Goal: Information Seeking & Learning: Learn about a topic

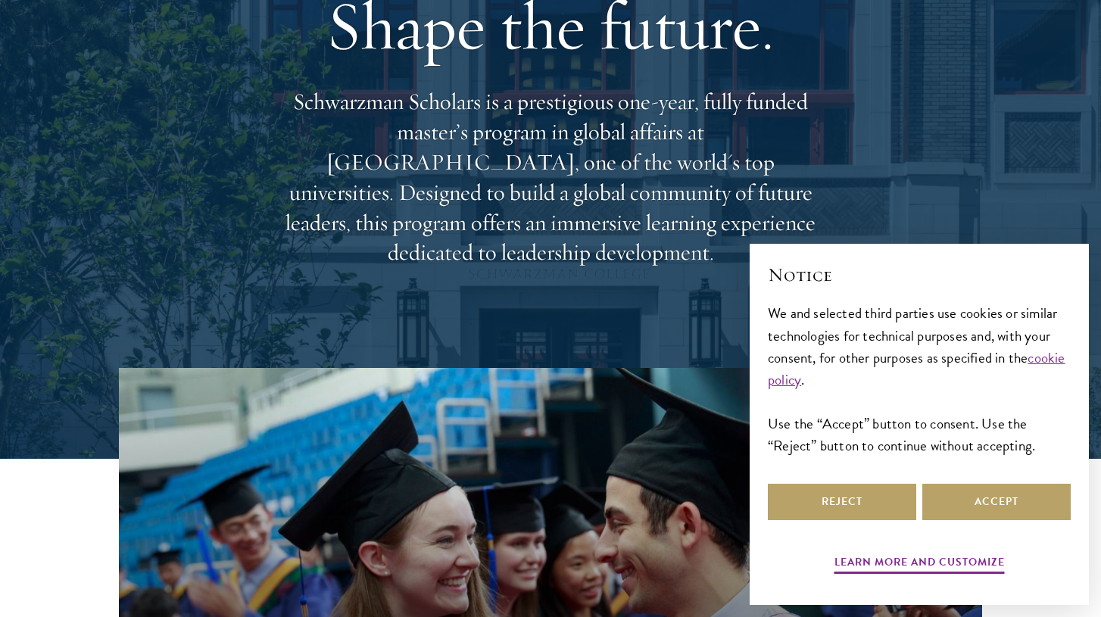
scroll to position [176, 0]
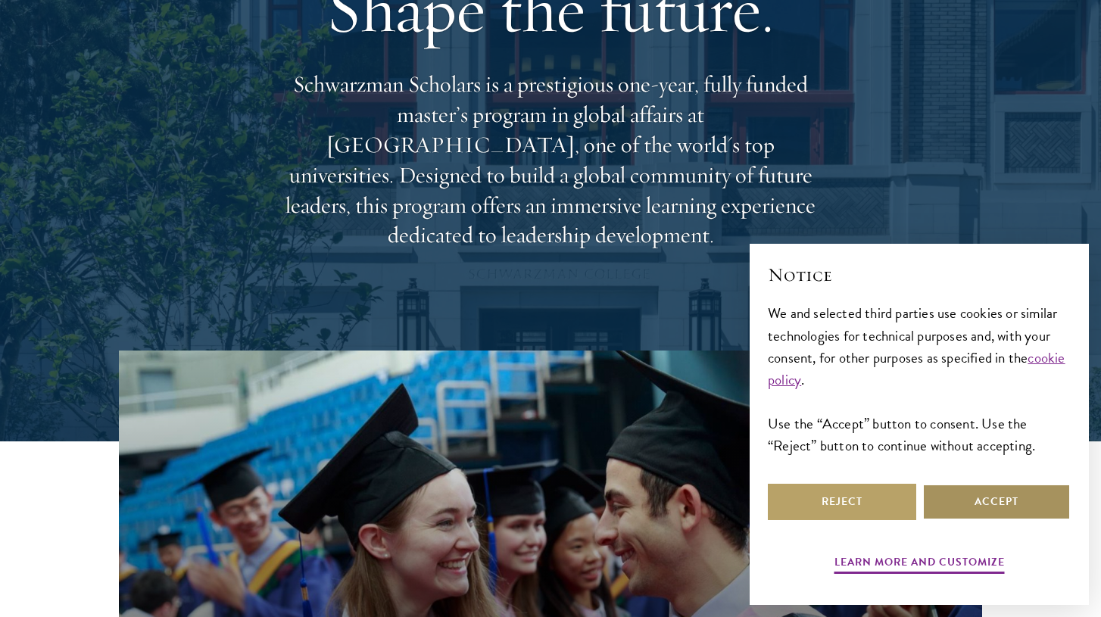
click at [1004, 517] on button "Accept" at bounding box center [996, 502] width 148 height 36
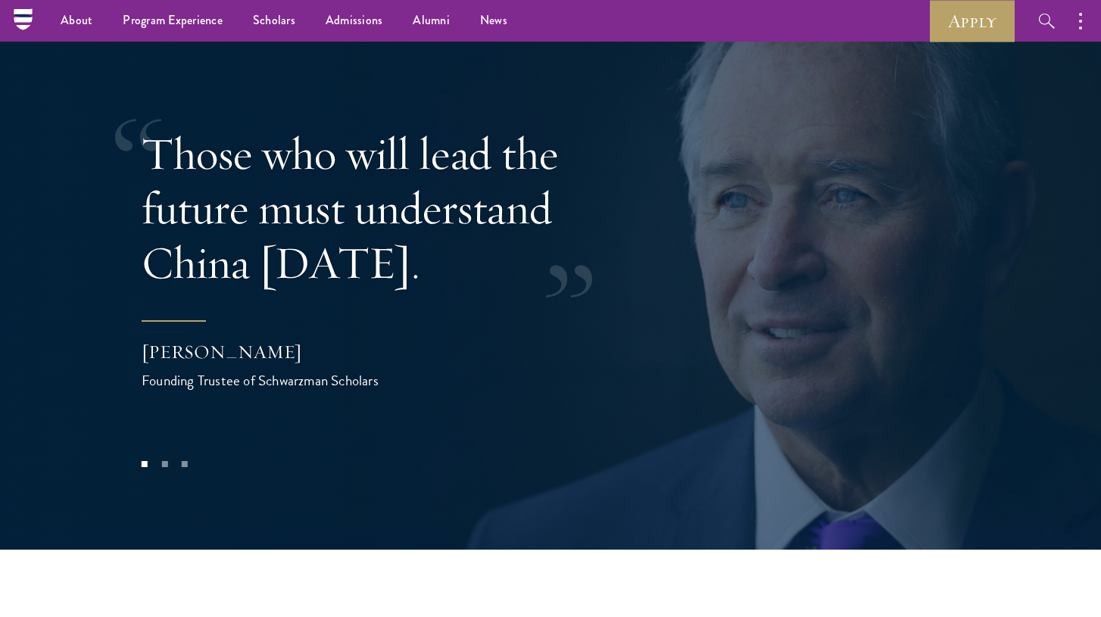
scroll to position [3002, 0]
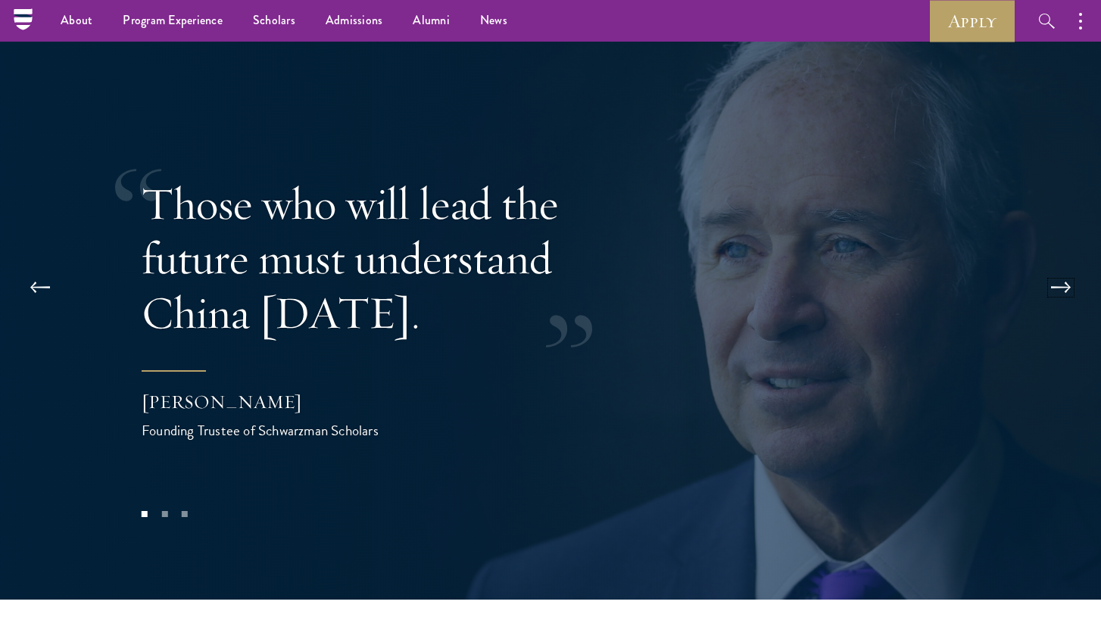
click at [1066, 266] on button at bounding box center [1061, 287] width 50 height 42
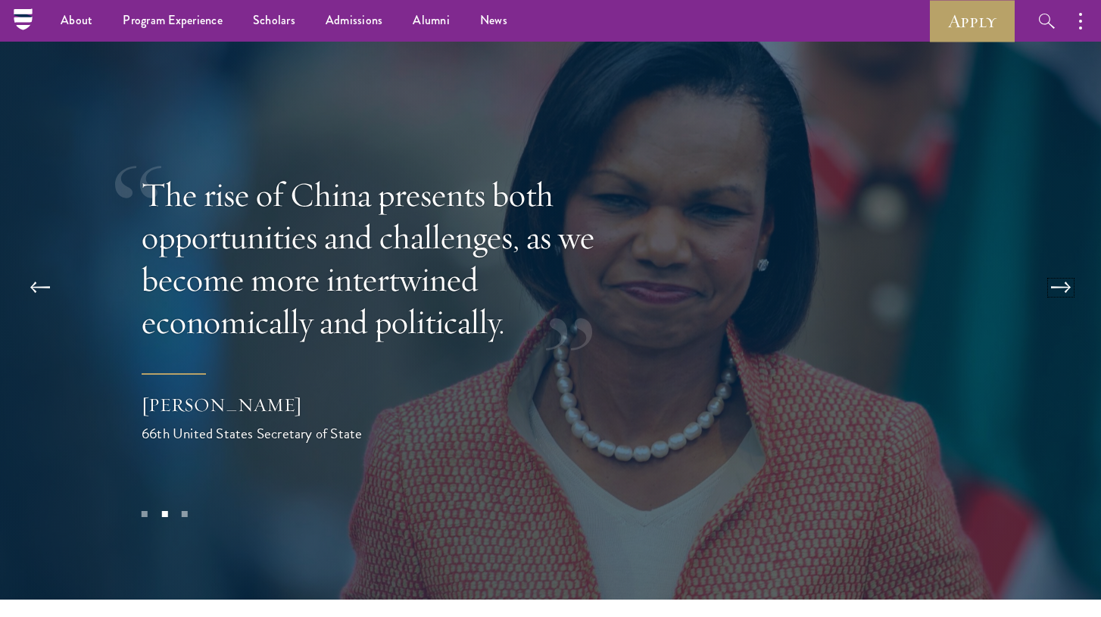
click at [1066, 266] on button at bounding box center [1061, 287] width 50 height 42
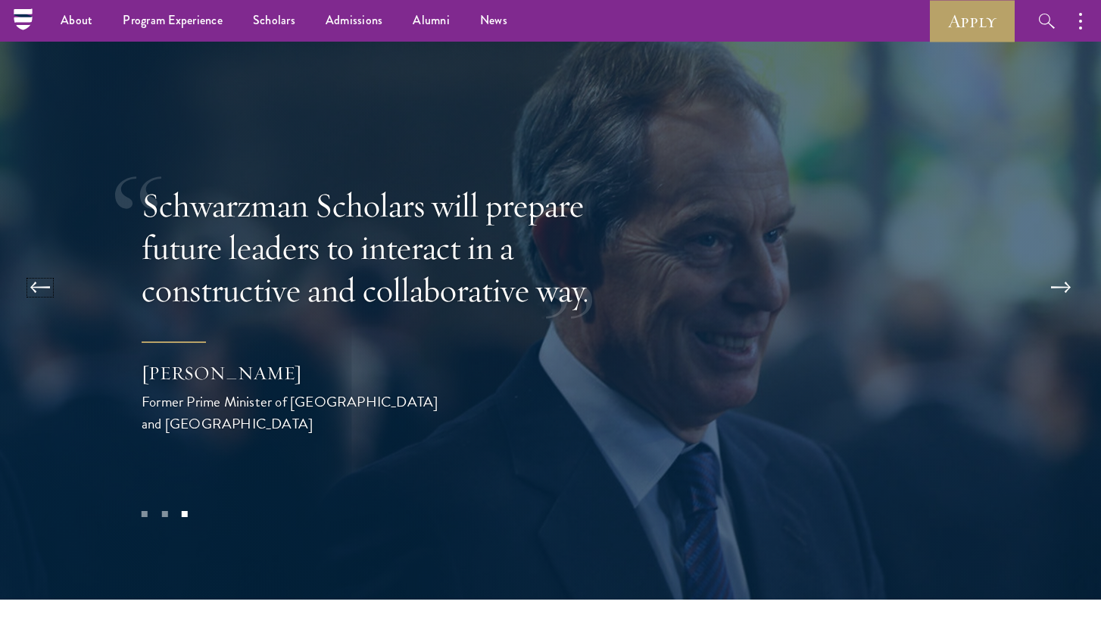
click at [45, 266] on button at bounding box center [40, 287] width 50 height 42
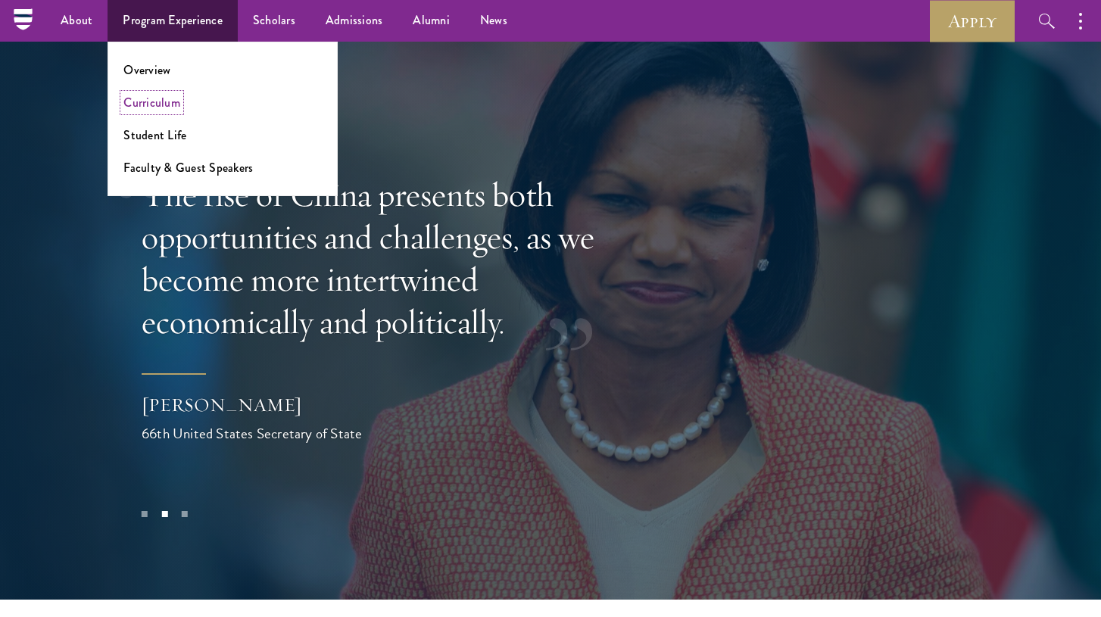
click at [155, 98] on link "Curriculum" at bounding box center [151, 102] width 57 height 17
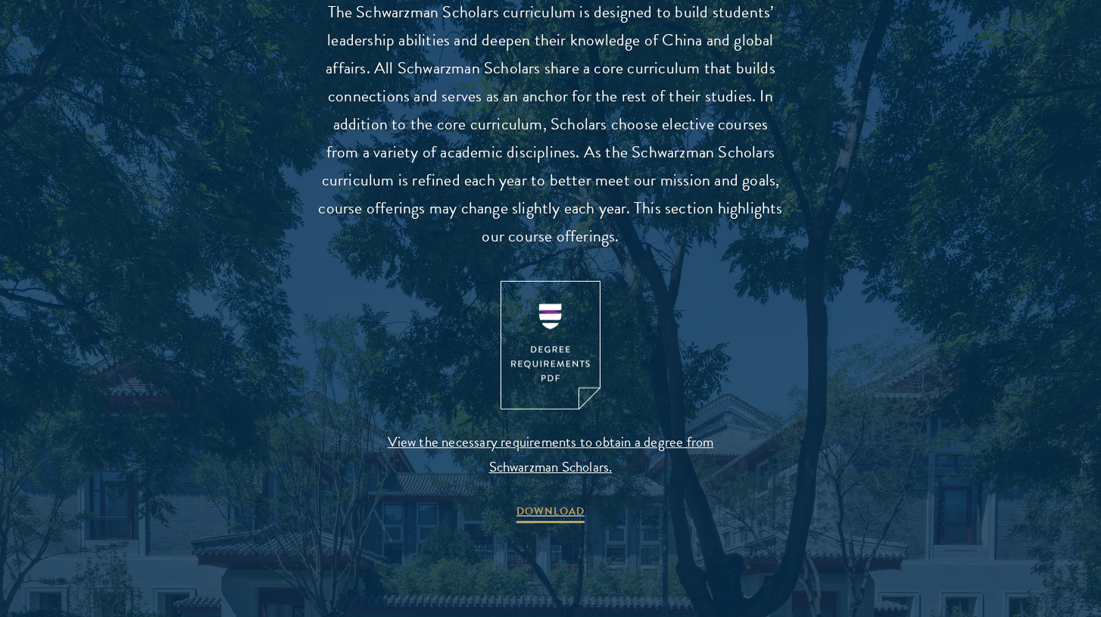
scroll to position [1550, 0]
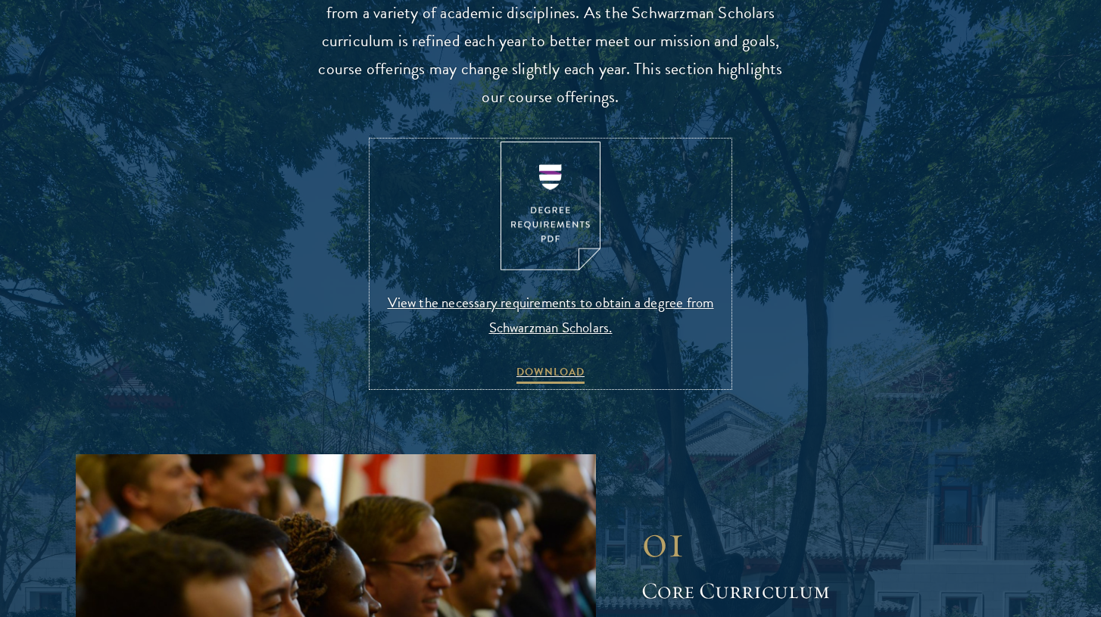
click at [552, 222] on img at bounding box center [550, 206] width 100 height 129
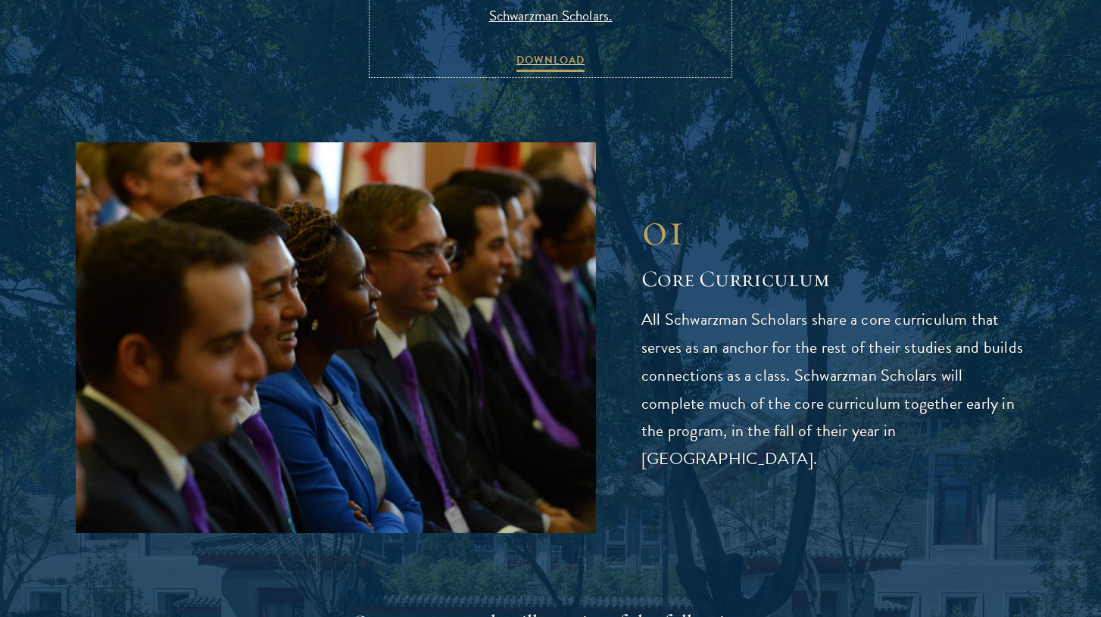
scroll to position [2446, 0]
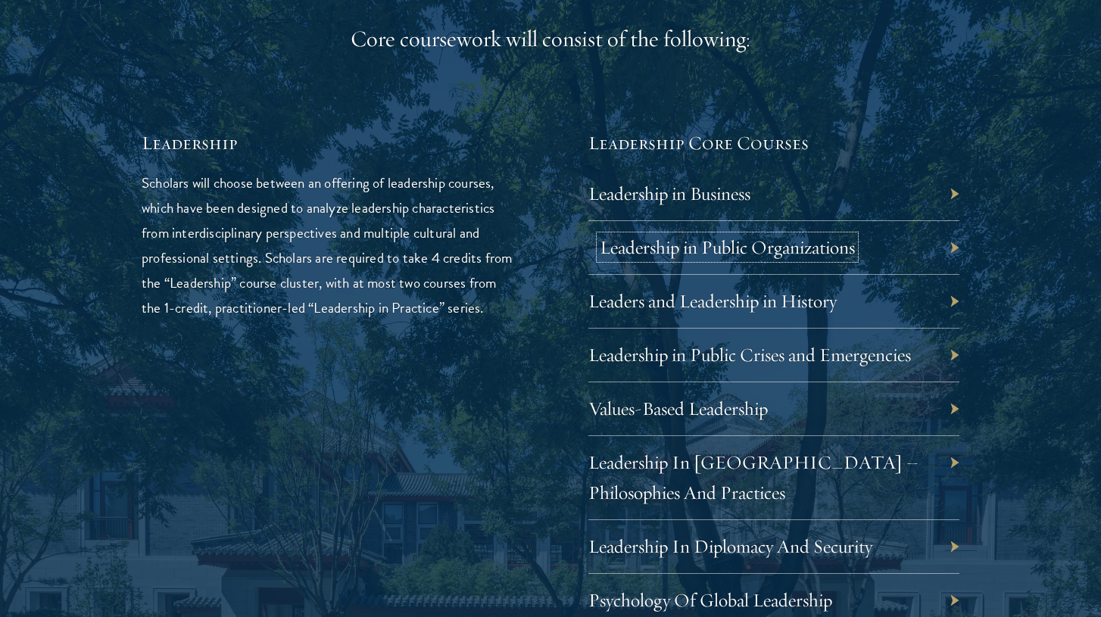
click at [768, 252] on link "Leadership in Public Organizations" at bounding box center [727, 246] width 255 height 23
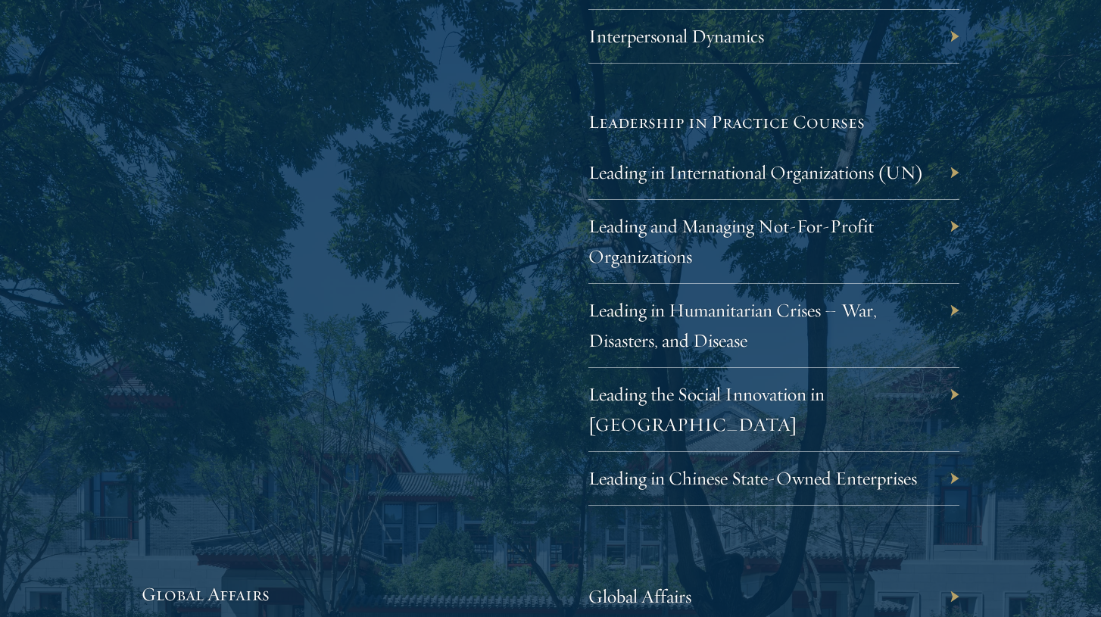
scroll to position [3113, 0]
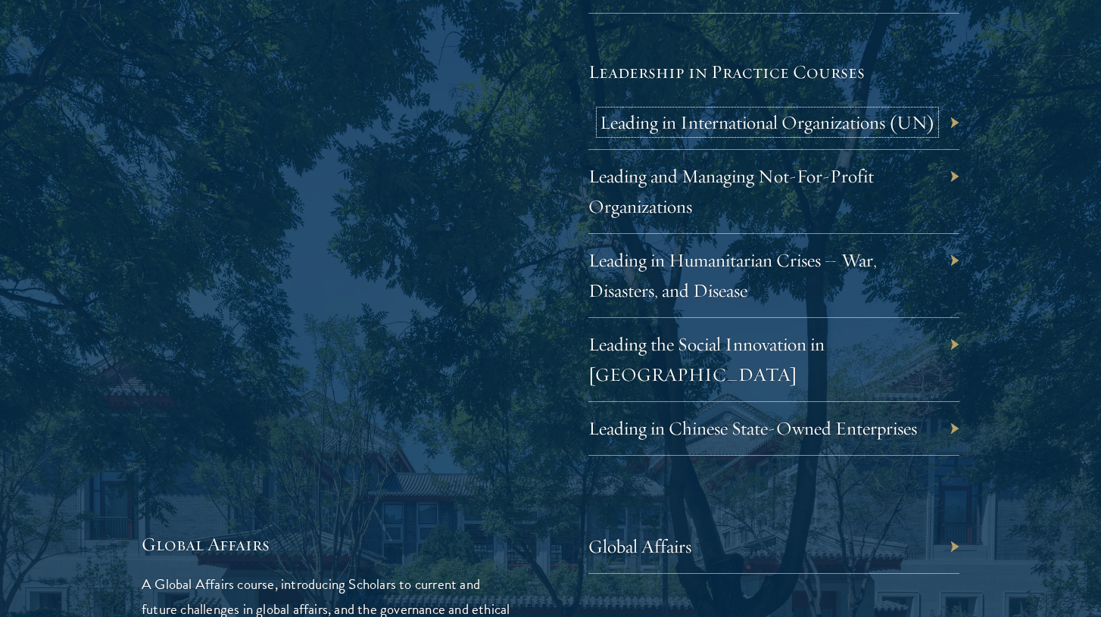
click at [674, 129] on link "Leading in International Organizations (UN)" at bounding box center [767, 122] width 335 height 23
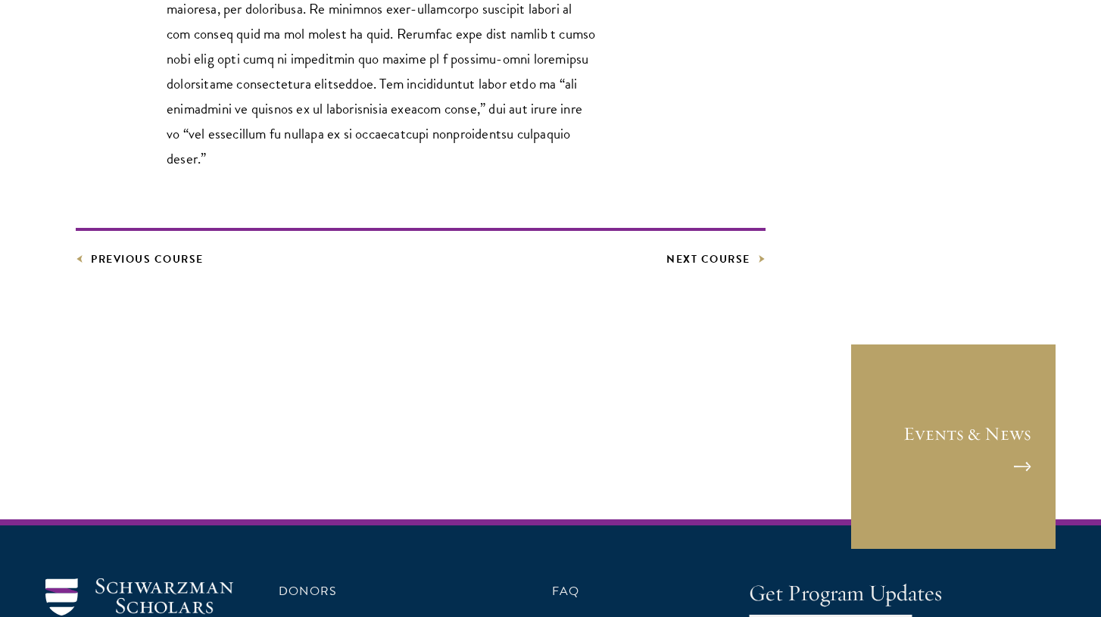
scroll to position [868, 0]
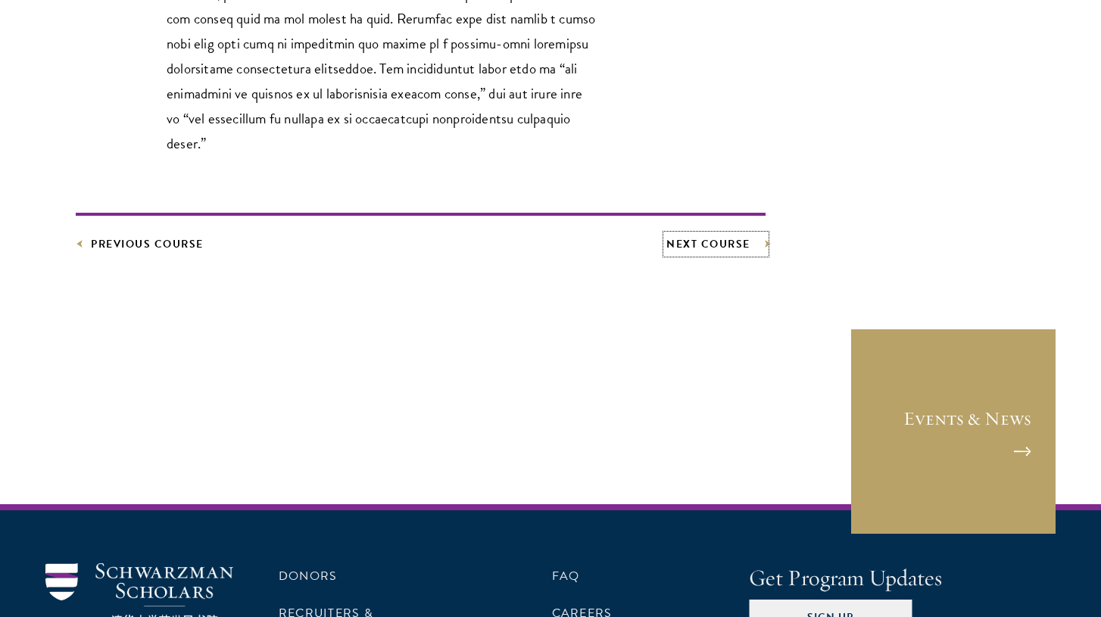
click at [735, 235] on link "Next Course" at bounding box center [715, 244] width 99 height 19
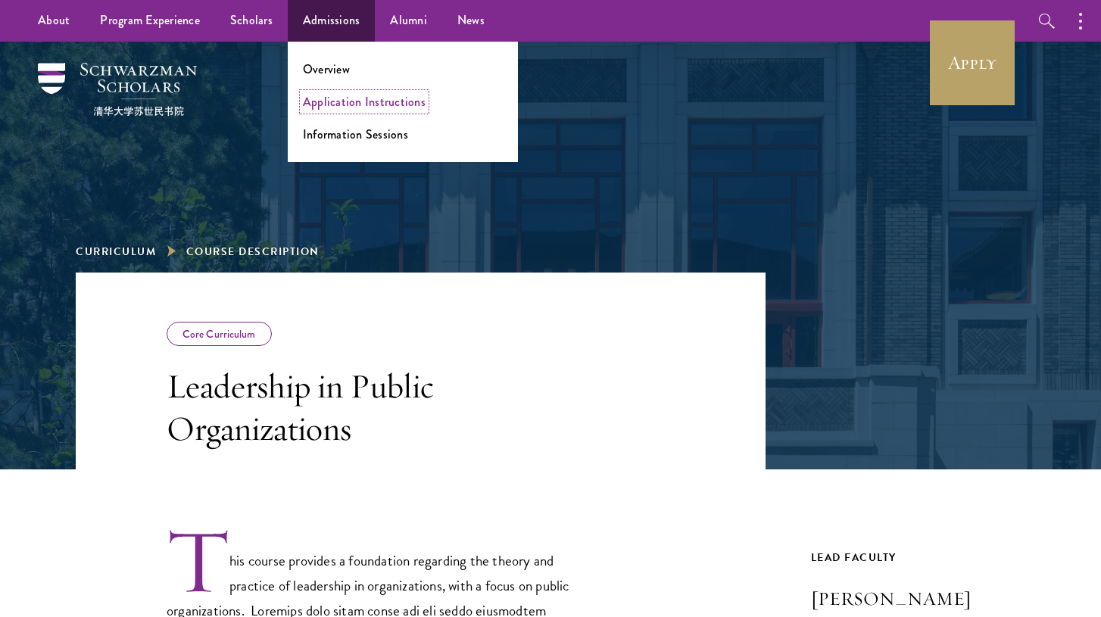
click at [344, 101] on link "Application Instructions" at bounding box center [364, 101] width 123 height 17
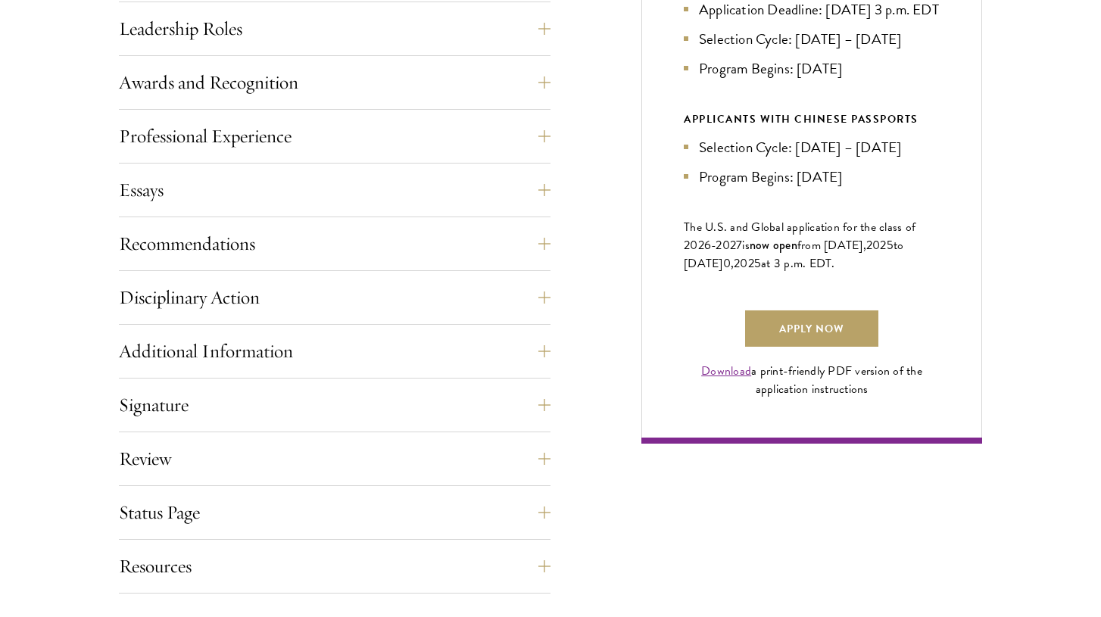
scroll to position [1006, 0]
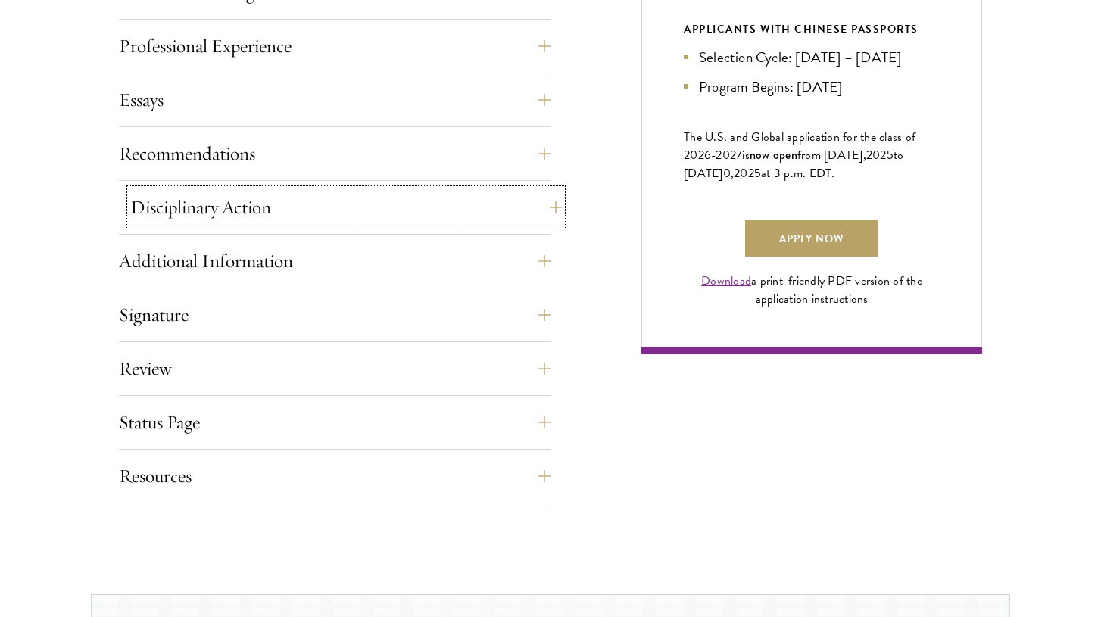
click at [223, 203] on button "Disciplinary Action" at bounding box center [345, 207] width 431 height 36
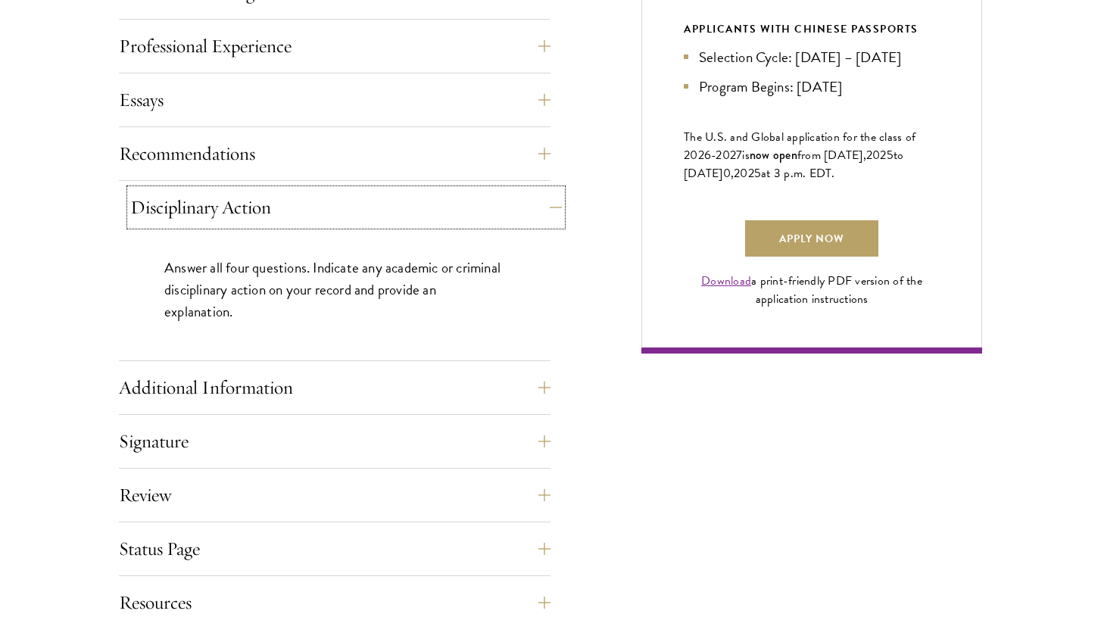
click at [223, 203] on button "Disciplinary Action" at bounding box center [345, 207] width 431 height 36
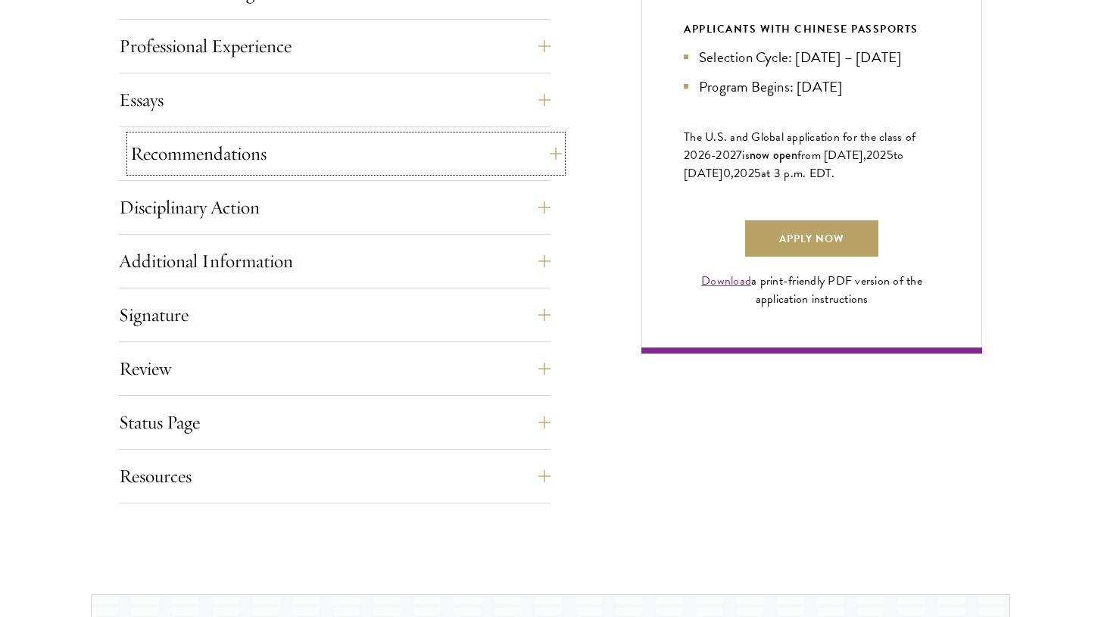
click at [243, 155] on button "Recommendations" at bounding box center [345, 154] width 431 height 36
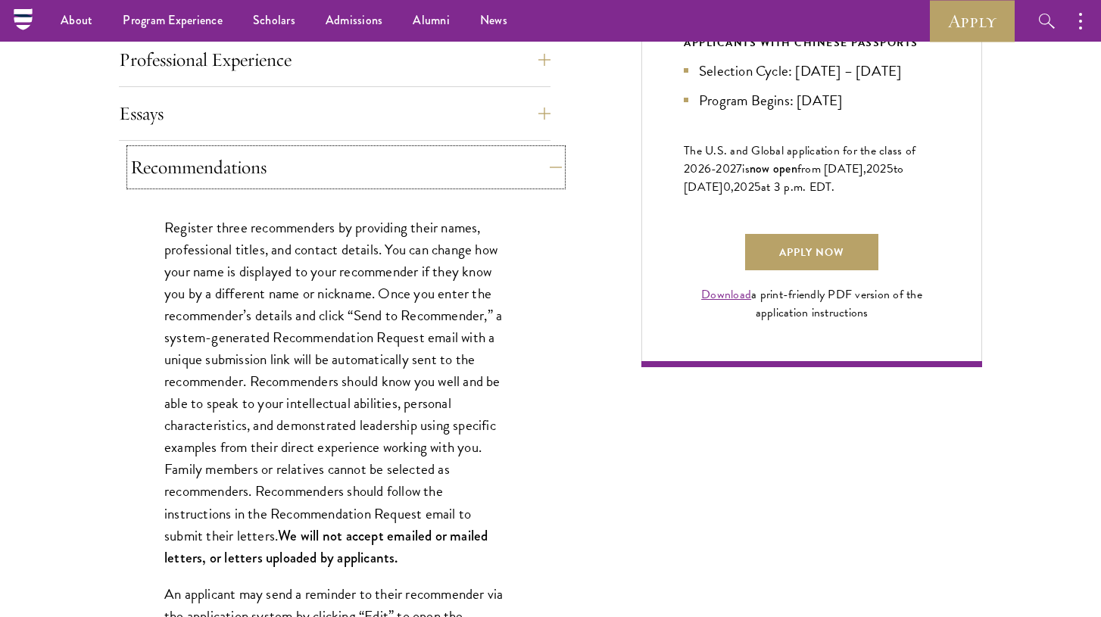
scroll to position [945, 0]
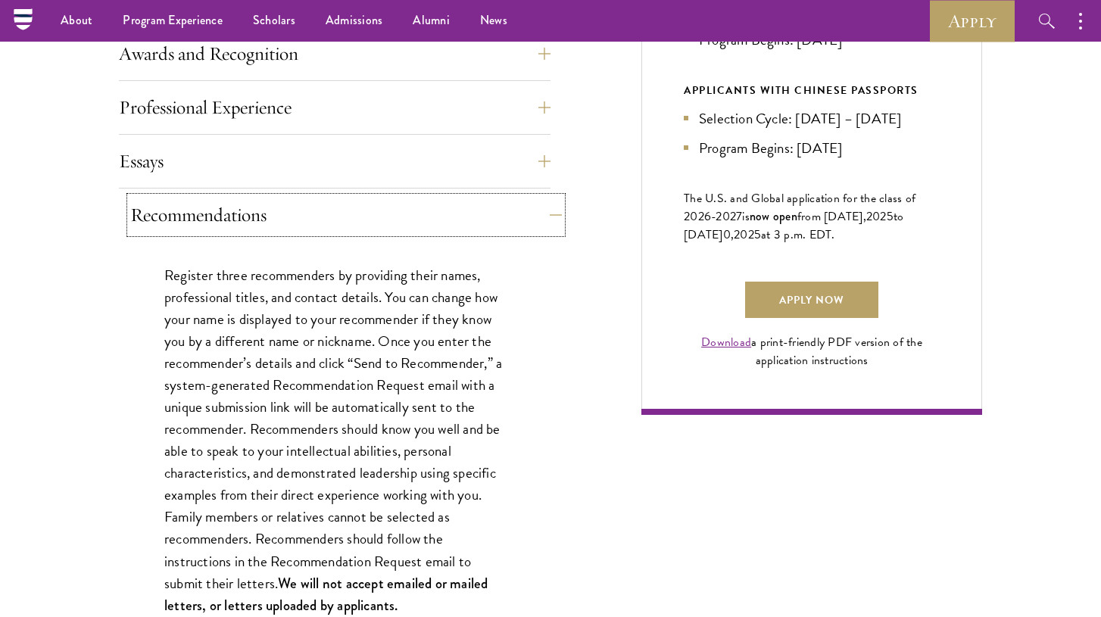
click at [223, 217] on button "Recommendations" at bounding box center [345, 215] width 431 height 36
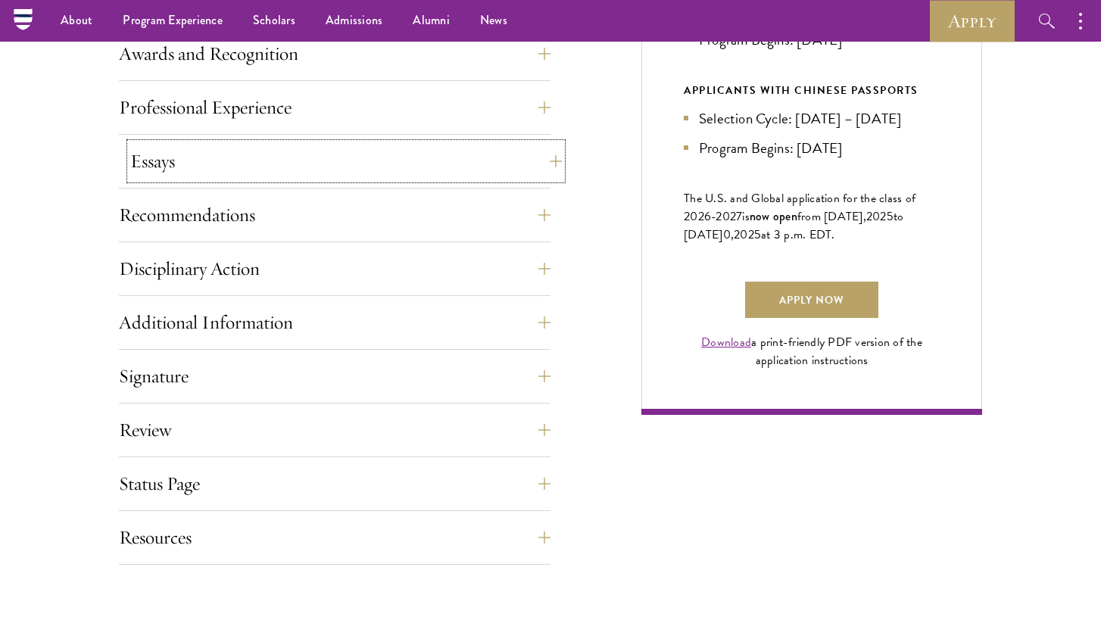
click at [248, 173] on button "Essays" at bounding box center [345, 161] width 431 height 36
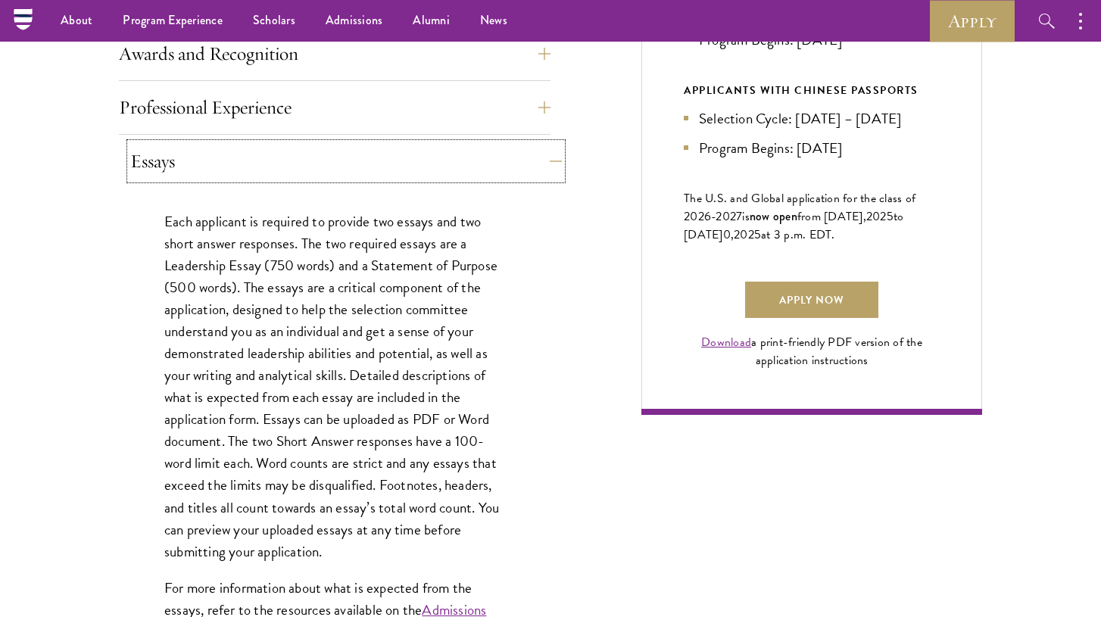
click at [248, 173] on button "Essays" at bounding box center [345, 161] width 431 height 36
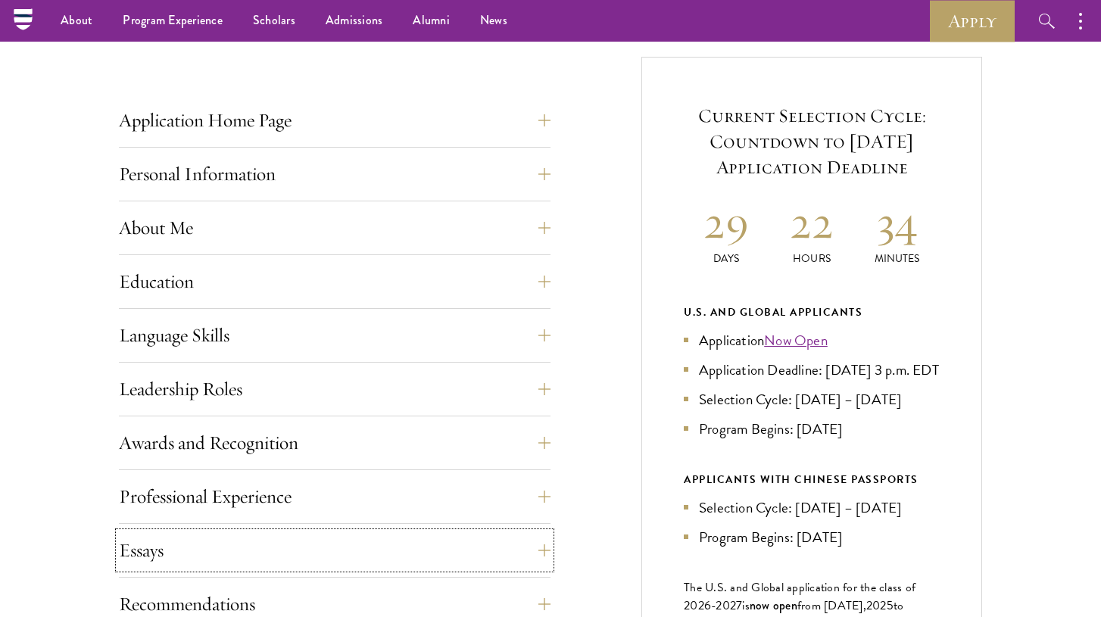
scroll to position [534, 0]
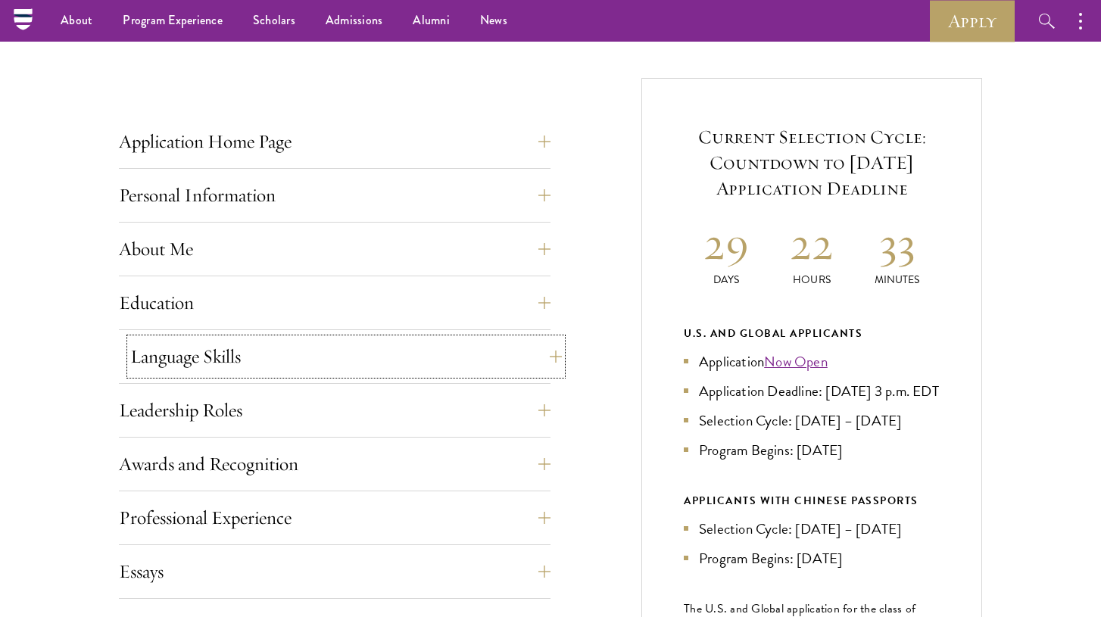
click at [469, 360] on button "Language Skills" at bounding box center [345, 356] width 431 height 36
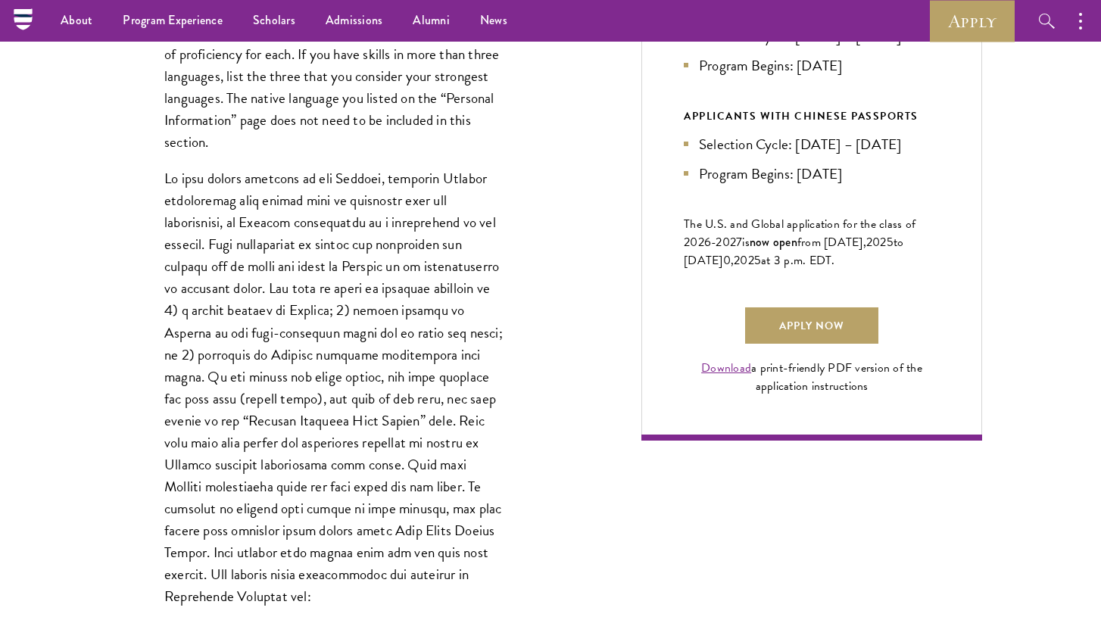
scroll to position [511, 0]
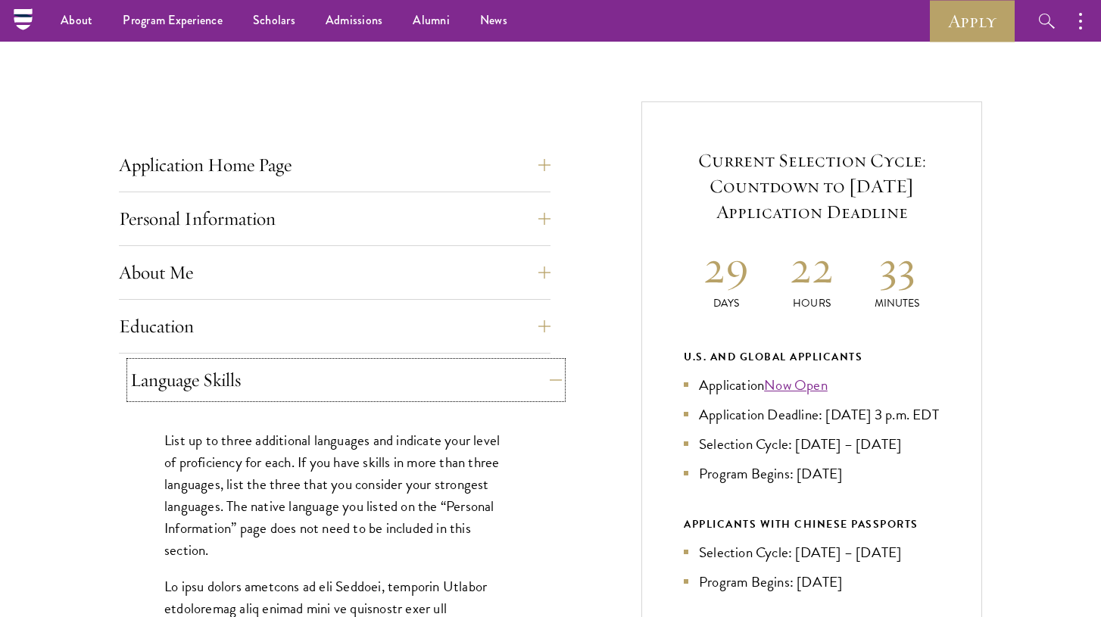
click at [442, 370] on button "Language Skills" at bounding box center [345, 380] width 431 height 36
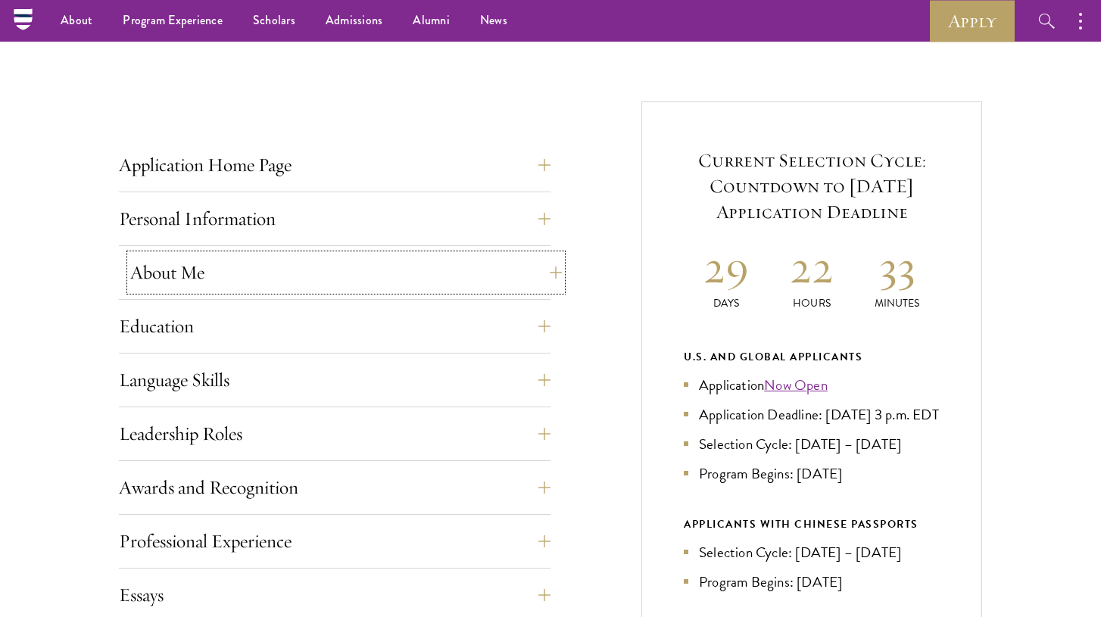
click at [350, 271] on button "About Me" at bounding box center [345, 272] width 431 height 36
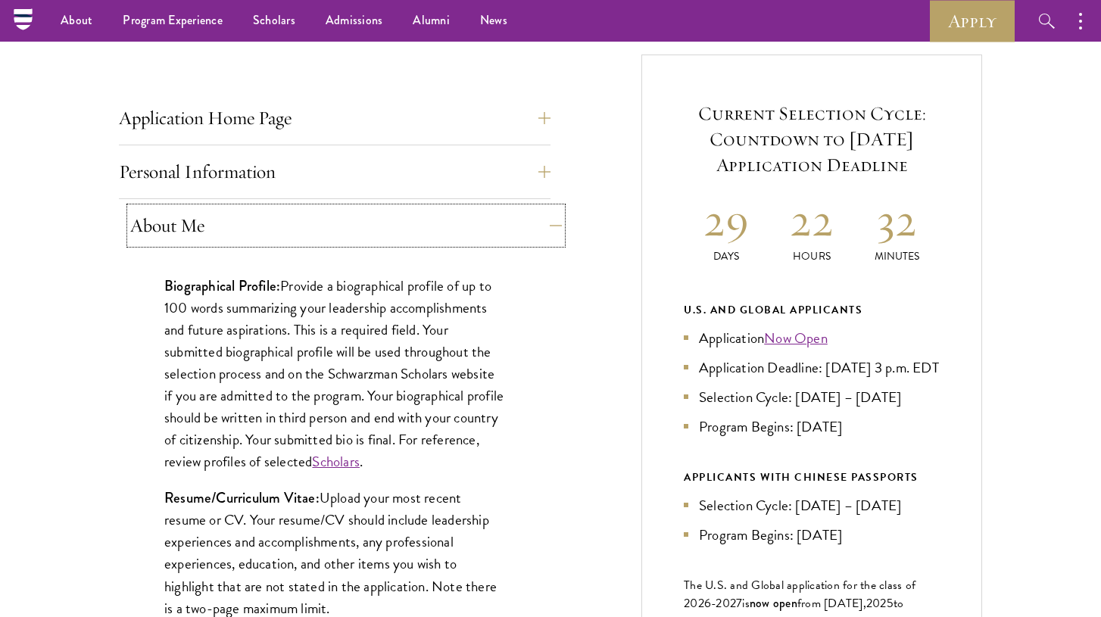
scroll to position [562, 0]
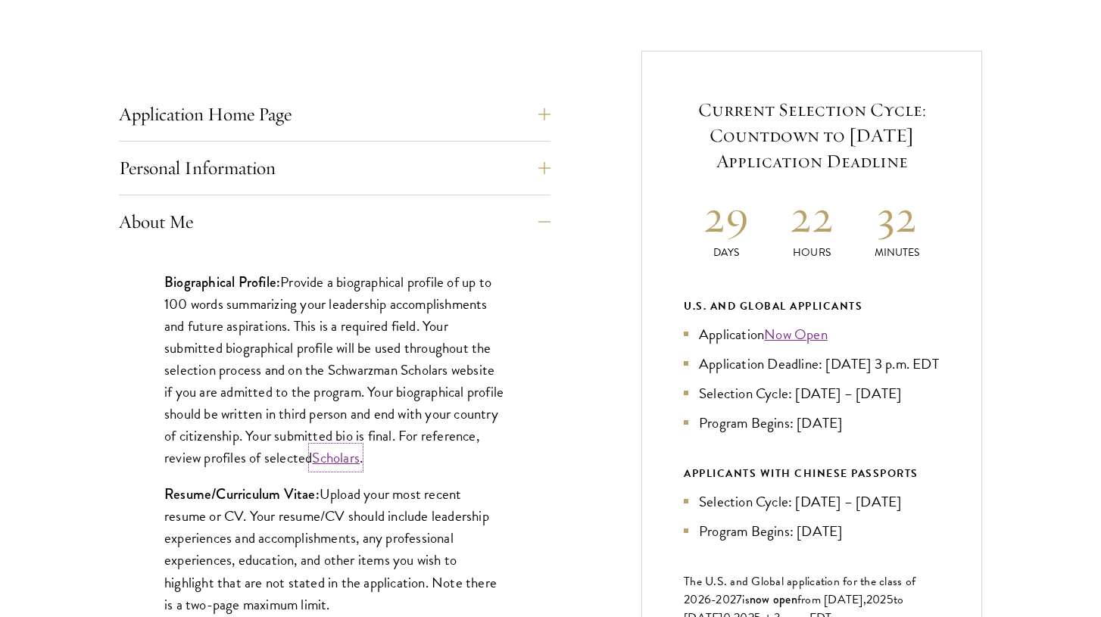
click at [360, 463] on link "Scholars" at bounding box center [336, 458] width 48 height 22
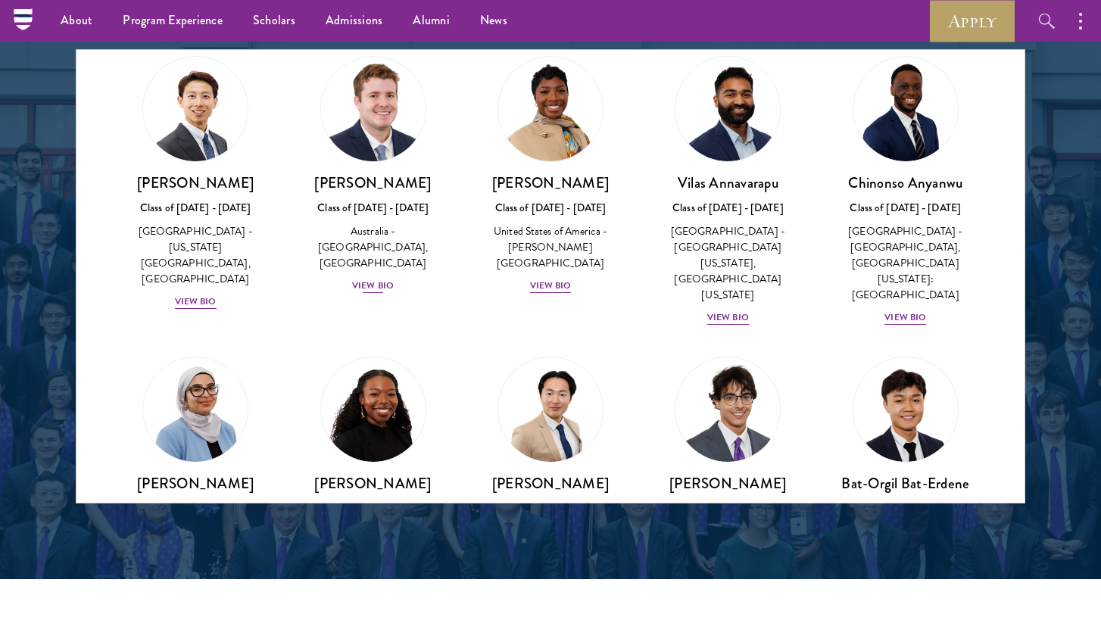
scroll to position [575, 0]
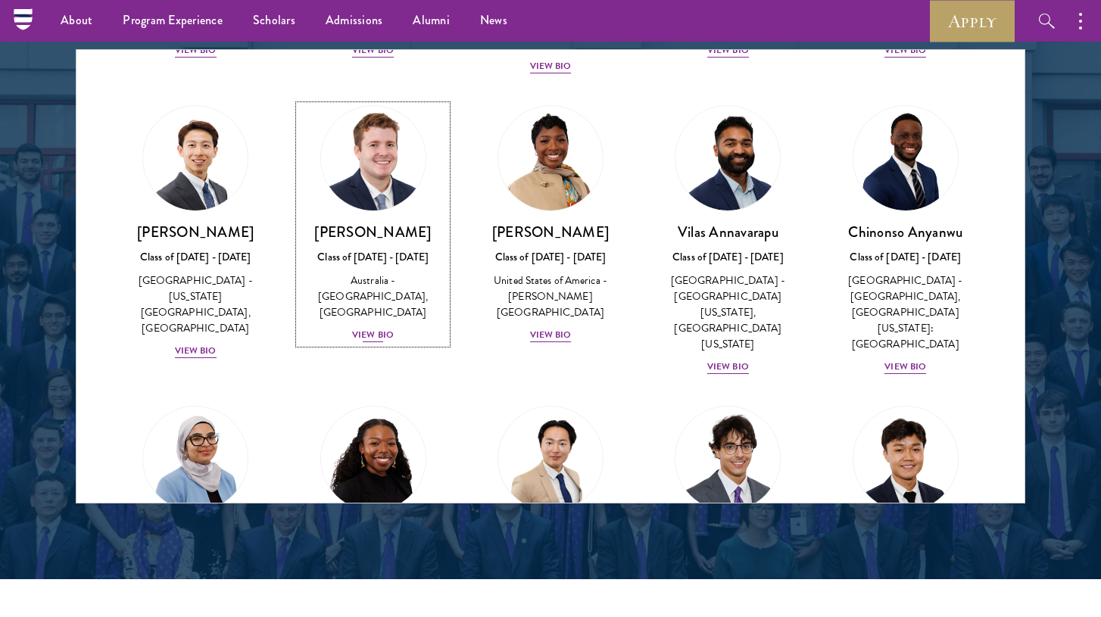
click at [378, 328] on div "View Bio" at bounding box center [373, 335] width 42 height 14
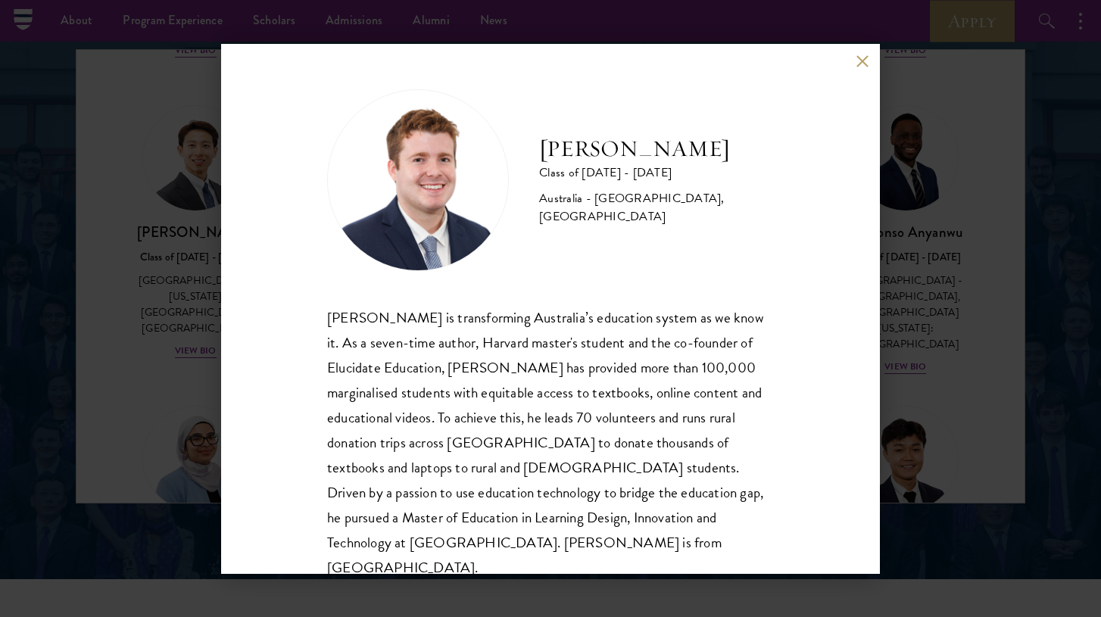
scroll to position [26, 0]
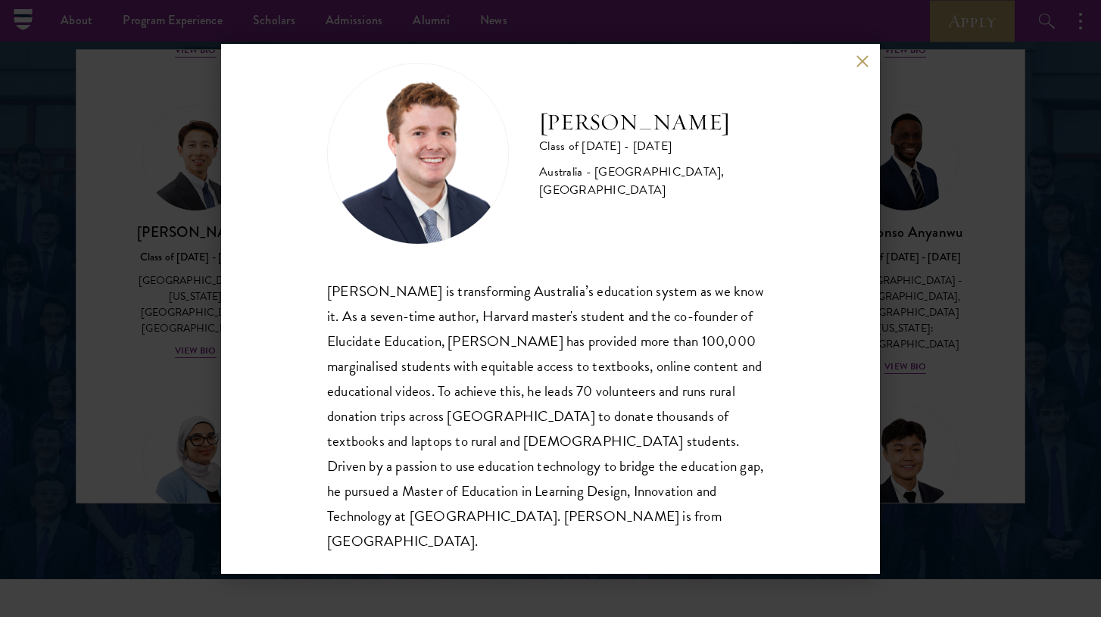
click at [863, 67] on div "Jack Anderson Class of 2025 - 2026 Australia - University of Western Australia,…" at bounding box center [550, 309] width 659 height 530
click at [861, 64] on button at bounding box center [861, 61] width 13 height 13
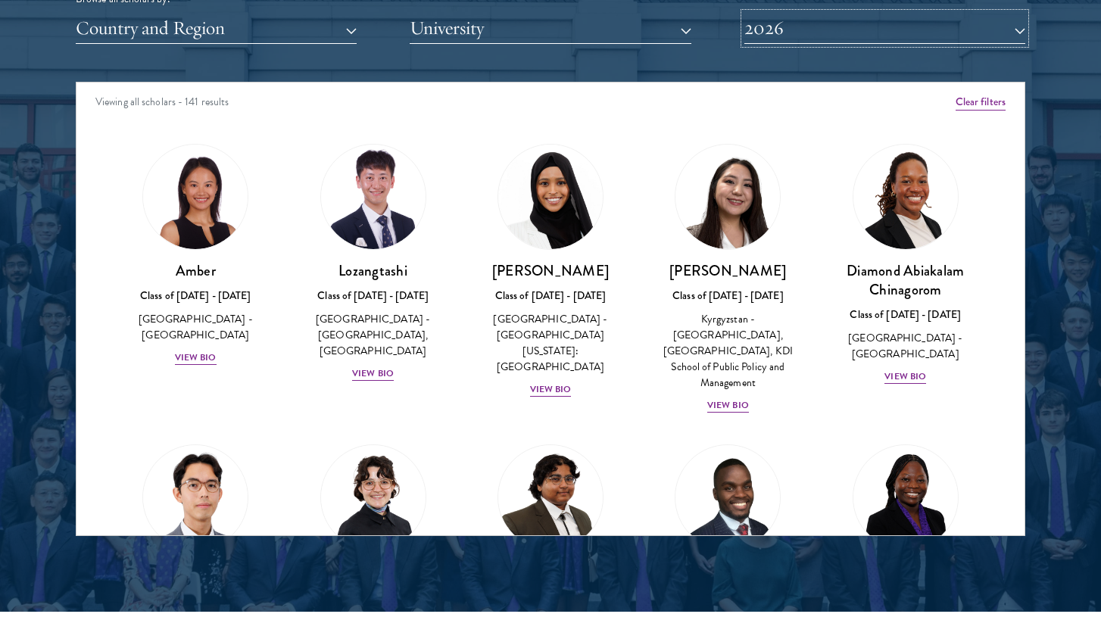
click at [886, 34] on button "2026" at bounding box center [884, 28] width 281 height 31
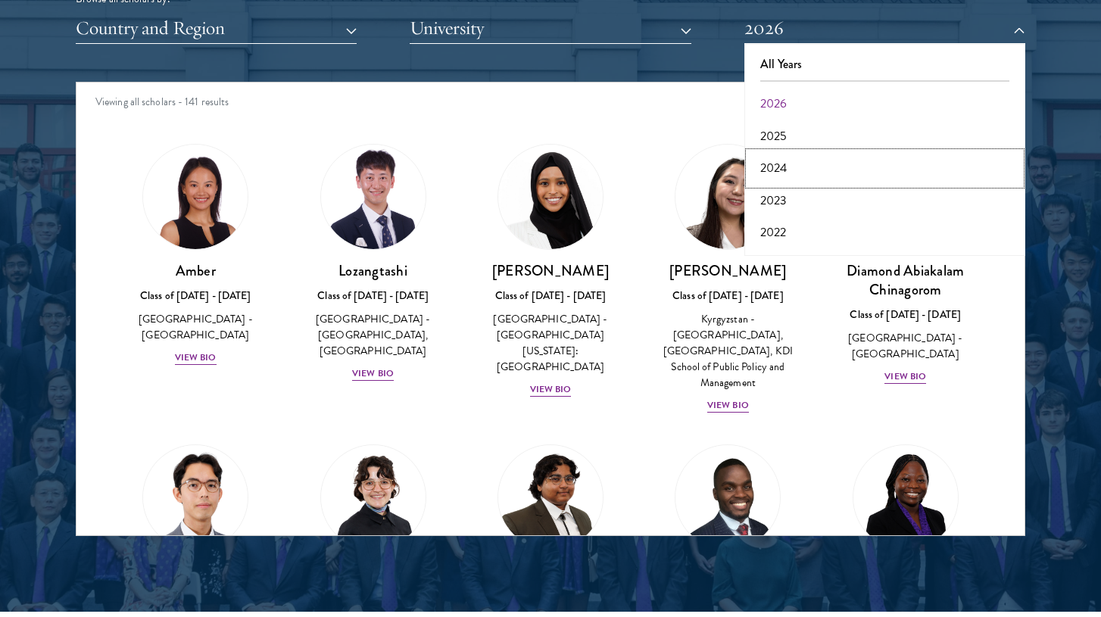
click at [796, 169] on button "2024" at bounding box center [885, 168] width 272 height 32
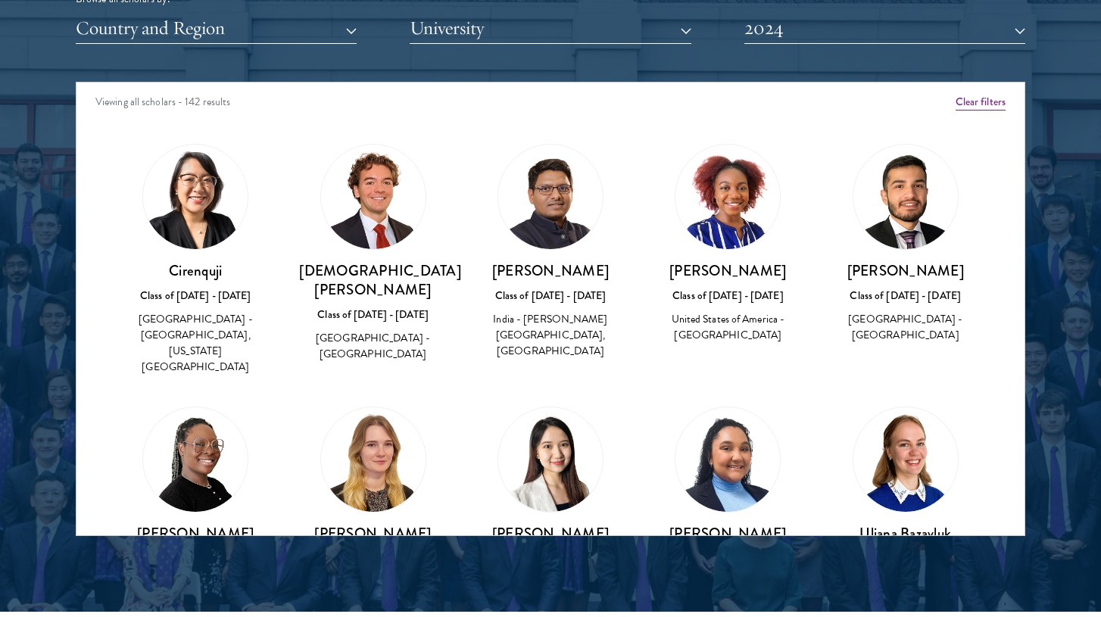
scroll to position [1199, 0]
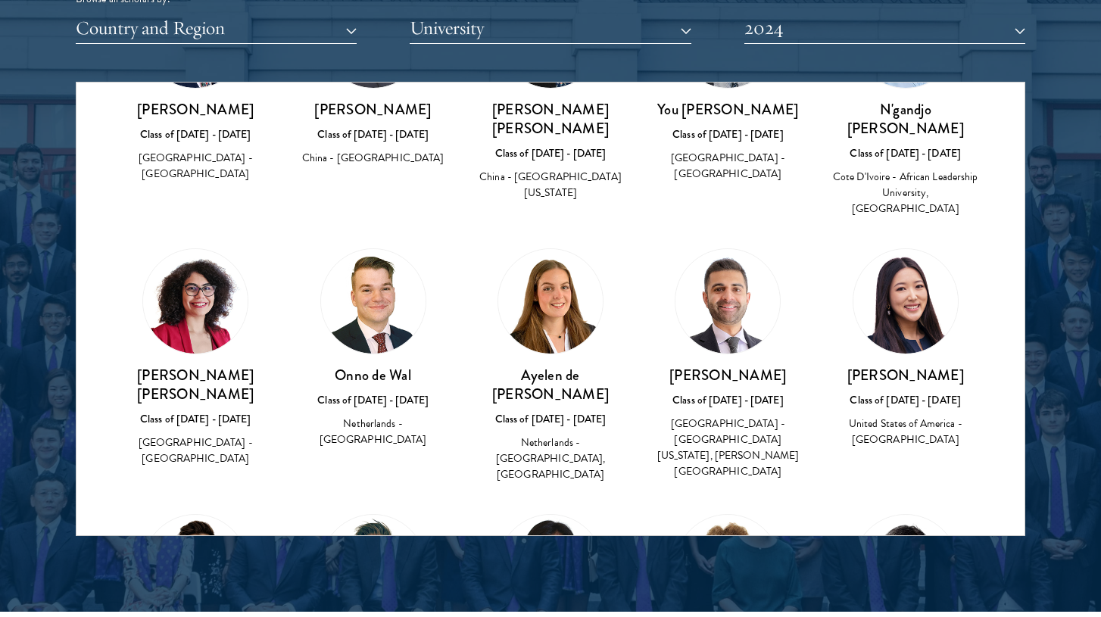
click at [369, 366] on h3 "Onno de Wal" at bounding box center [372, 375] width 147 height 19
click at [376, 249] on img at bounding box center [373, 301] width 104 height 104
click at [369, 366] on div "Onno de Wal Class of 2023 - 2024 Netherlands - University of Groningen" at bounding box center [372, 407] width 147 height 83
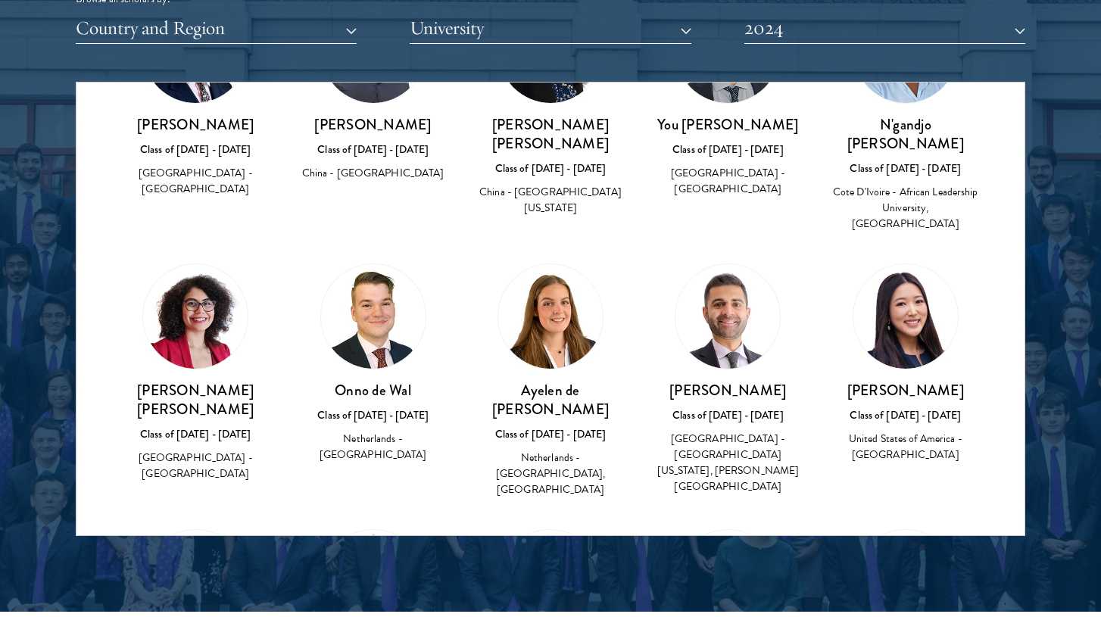
scroll to position [1179, 0]
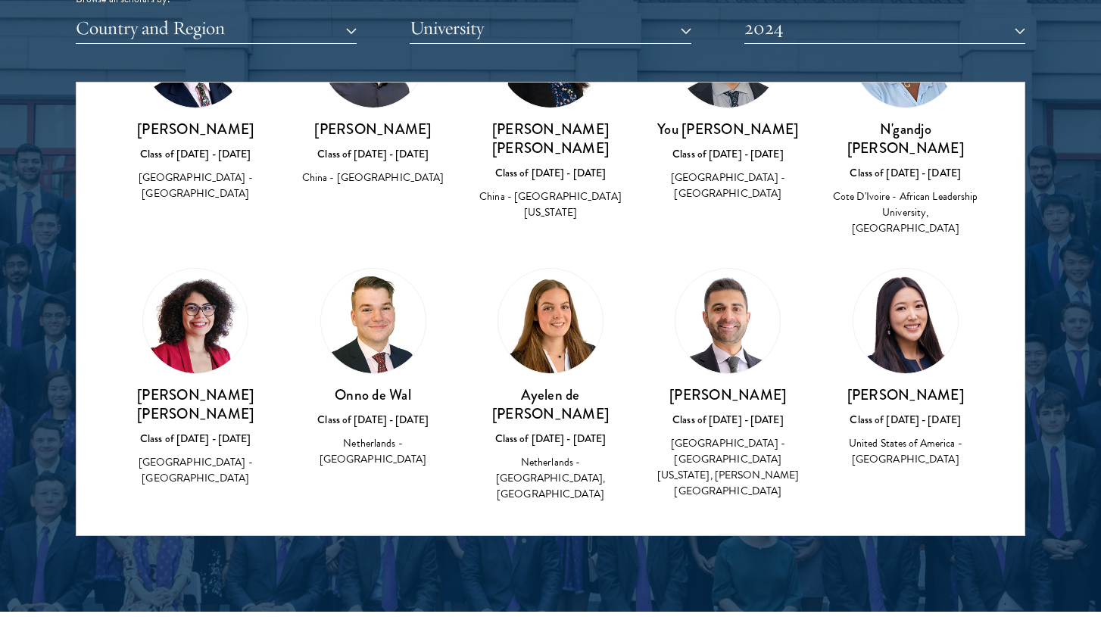
click at [517, 385] on h3 "Ayelen de Wit Zambrano" at bounding box center [550, 404] width 147 height 38
click at [643, 253] on div "Shivam Desai Class of 2023 - 2024 United States of America - University of Mich…" at bounding box center [727, 384] width 177 height 263
click at [572, 385] on h3 "Ayelen de Wit Zambrano" at bounding box center [550, 404] width 147 height 38
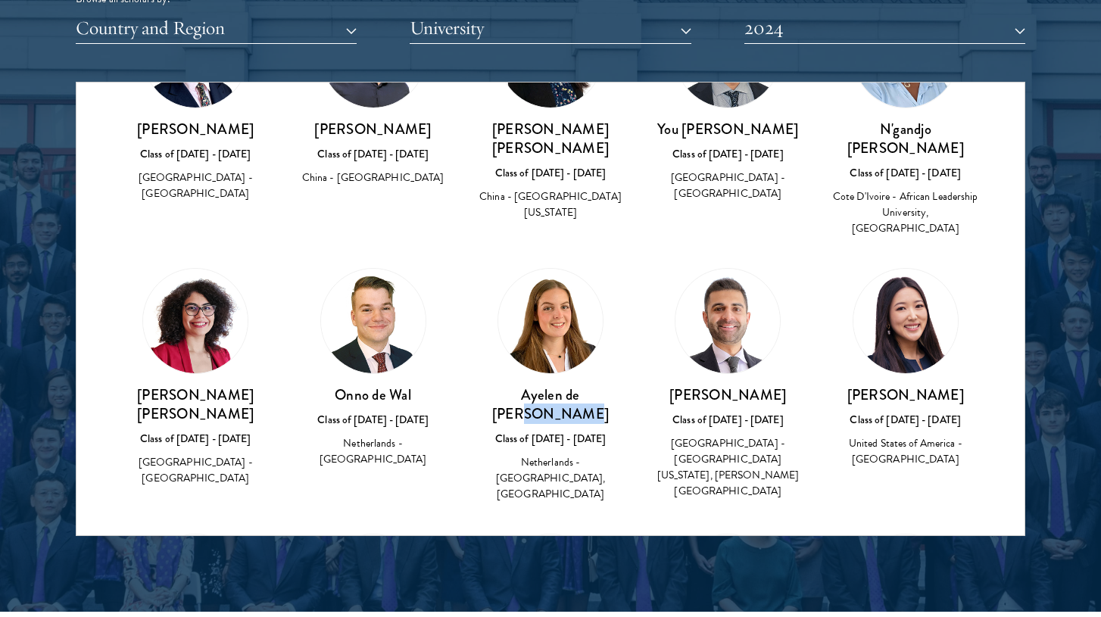
click at [572, 385] on h3 "Ayelen de Wit Zambrano" at bounding box center [550, 404] width 147 height 38
copy div "Ayelen de Wit Zambrano"
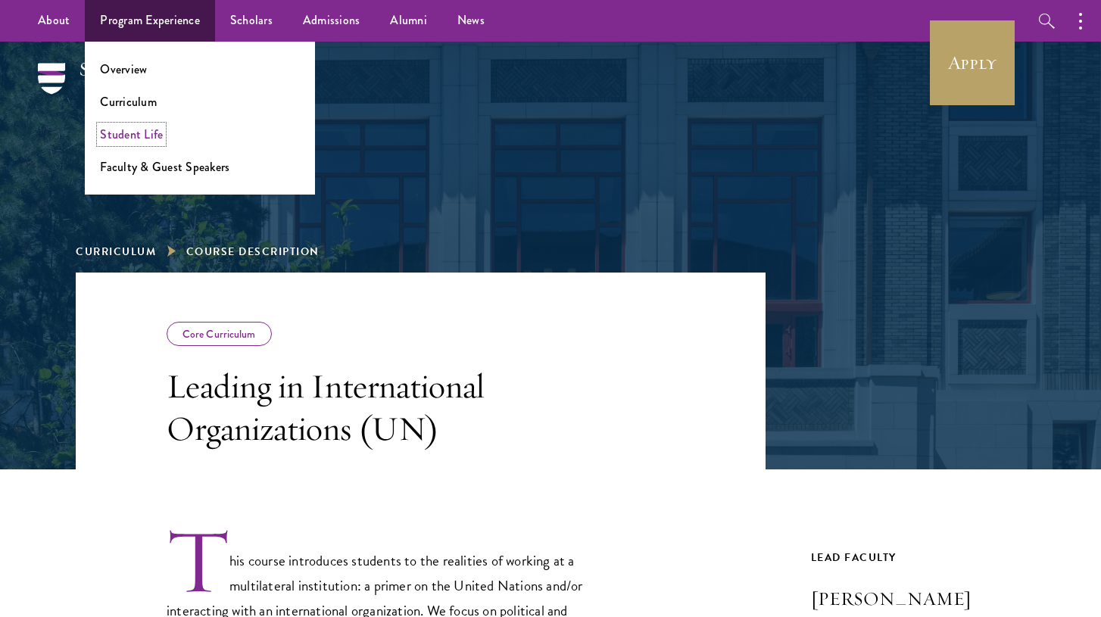
click at [142, 139] on link "Student Life" at bounding box center [131, 134] width 63 height 17
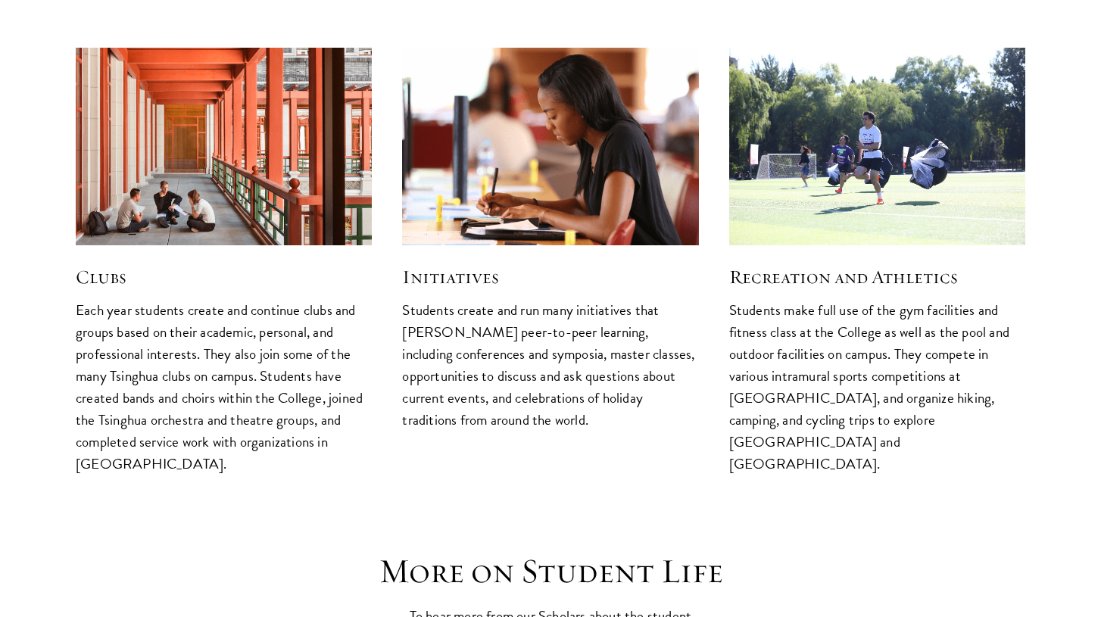
scroll to position [4020, 0]
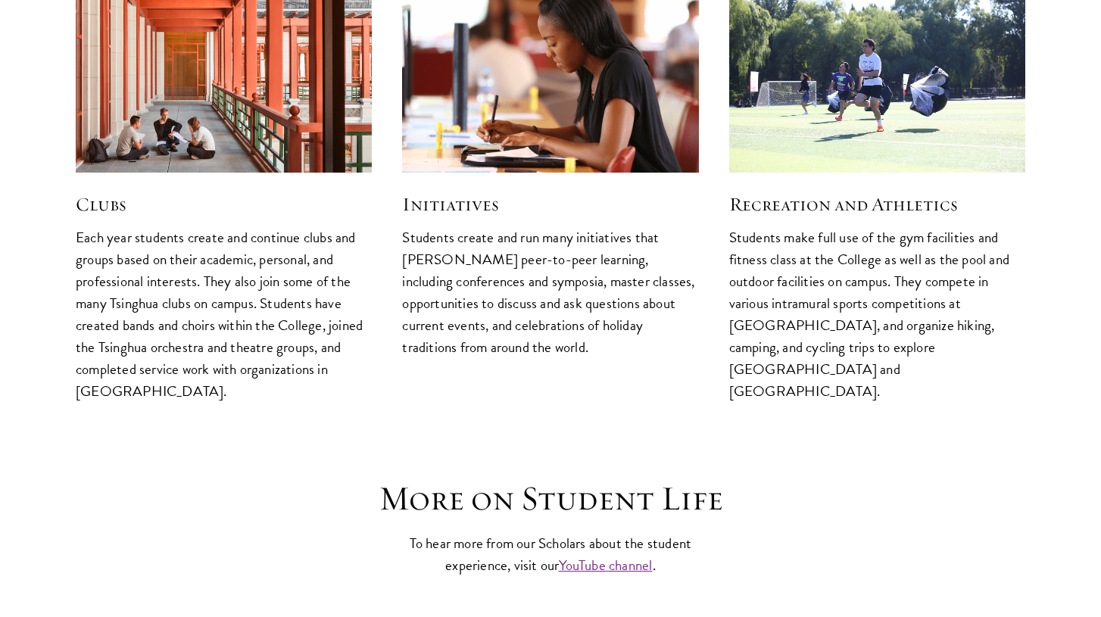
click at [99, 192] on h5 "Clubs" at bounding box center [224, 205] width 296 height 26
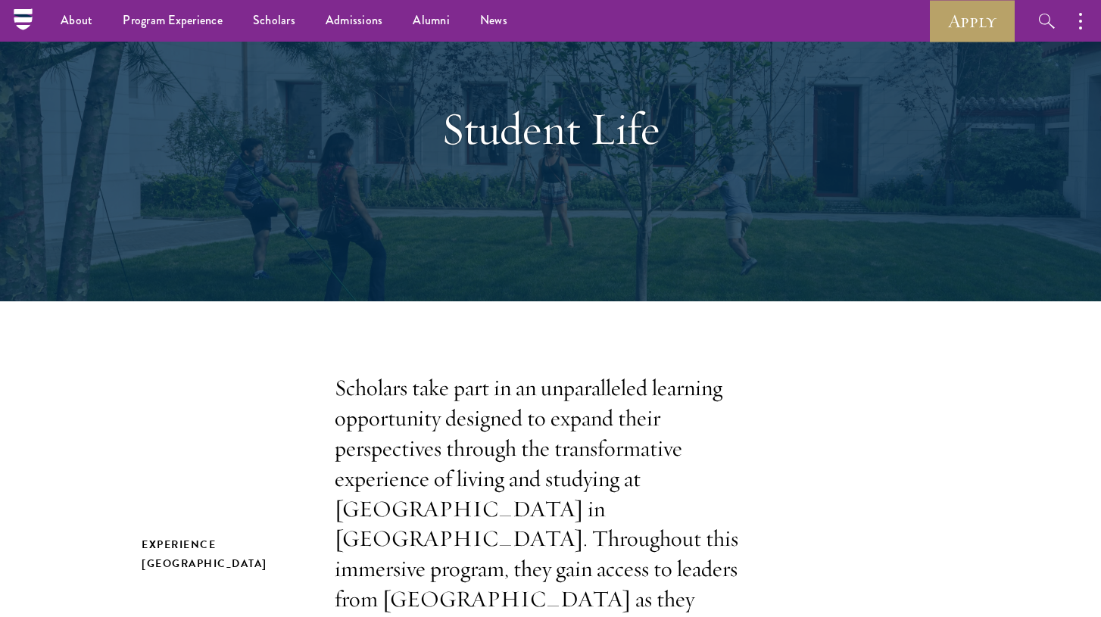
scroll to position [0, 0]
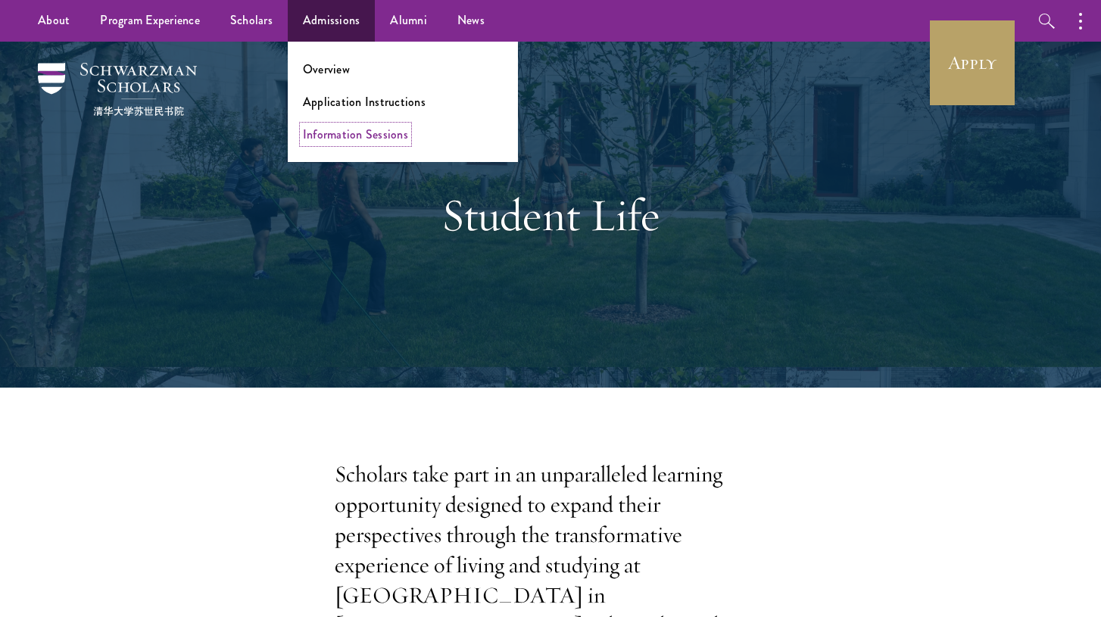
click at [335, 131] on link "Information Sessions" at bounding box center [355, 134] width 105 height 17
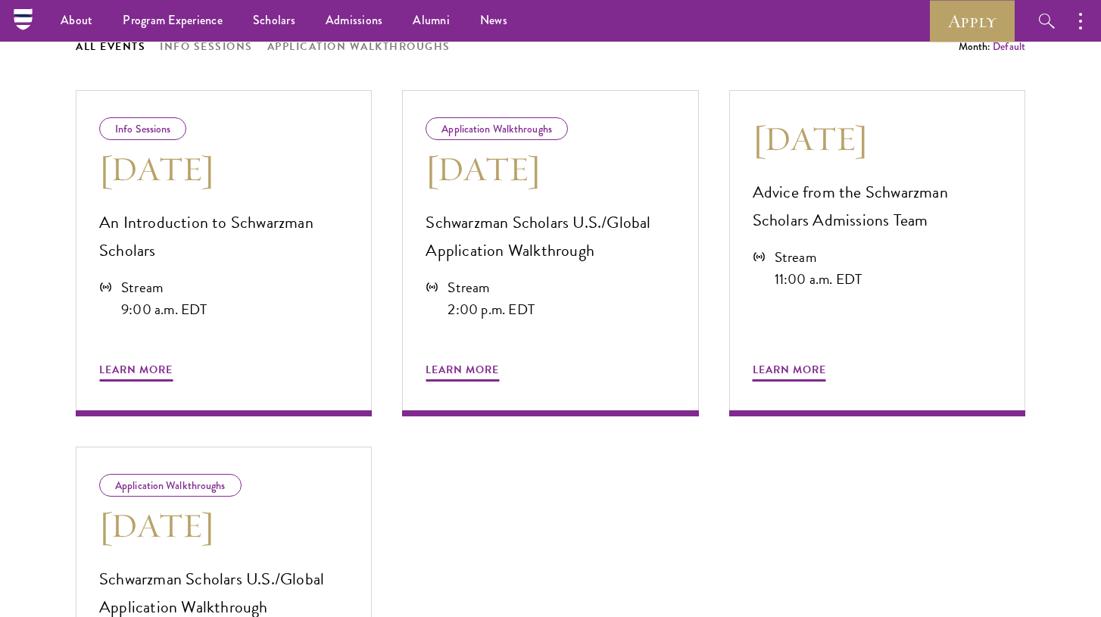
scroll to position [759, 0]
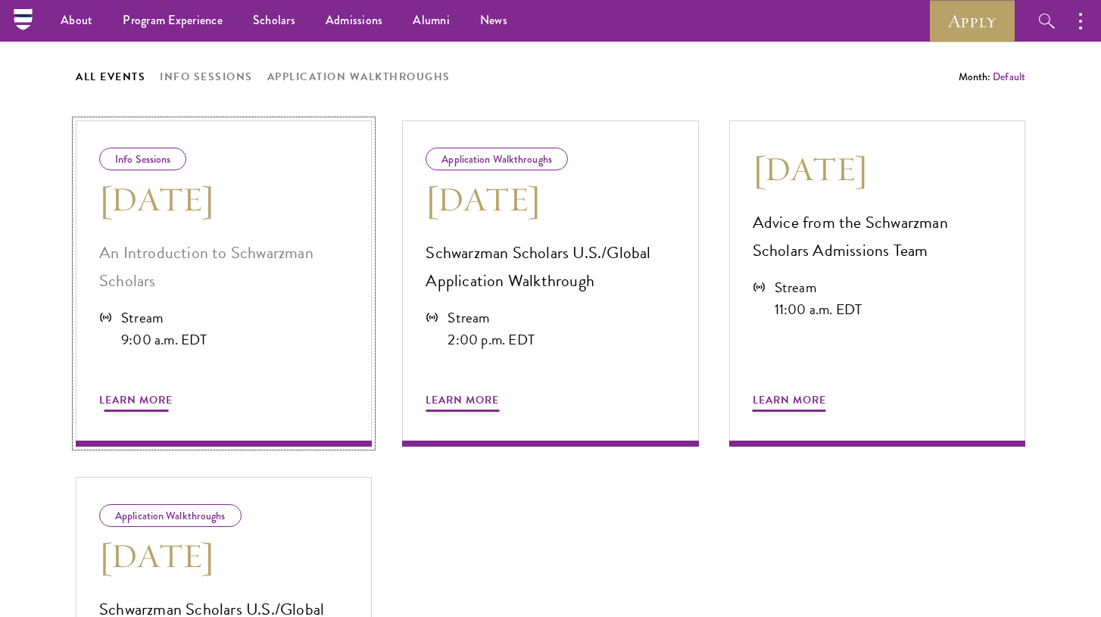
click at [132, 390] on div "Learn More" at bounding box center [223, 382] width 249 height 64
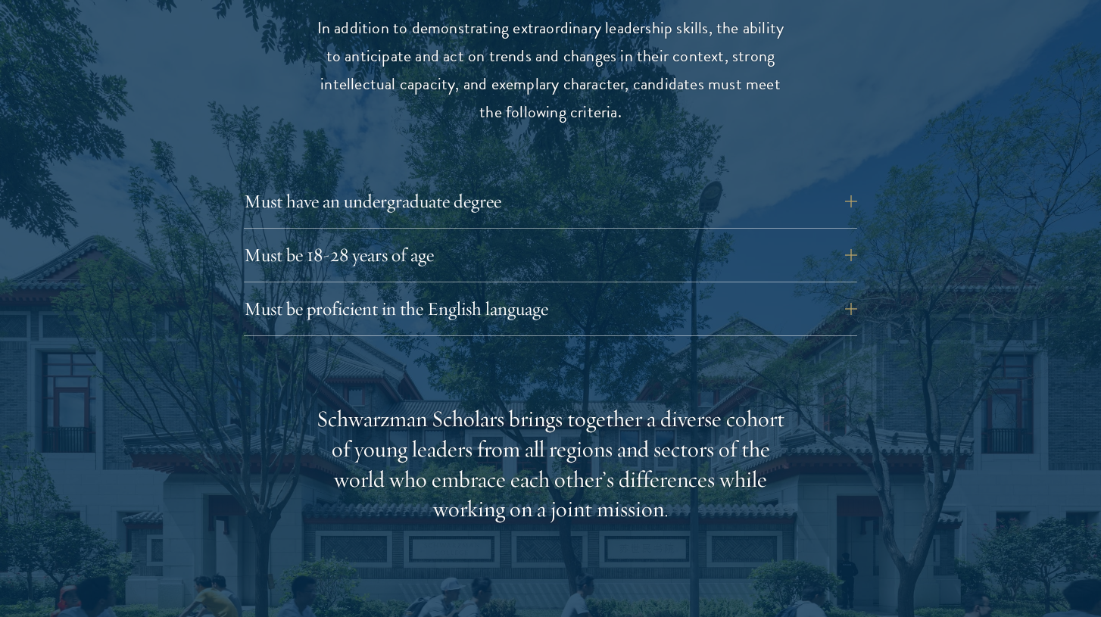
scroll to position [2091, 0]
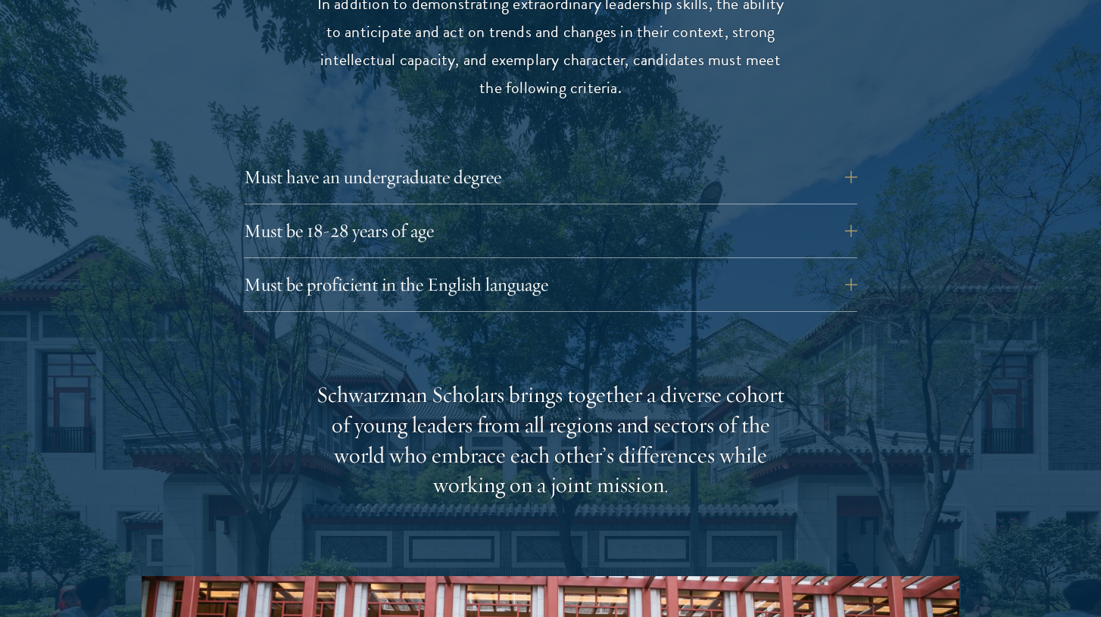
click at [446, 170] on div "Must have an undergraduate degree Applicants who are currently enrolled in unde…" at bounding box center [550, 181] width 613 height 45
click at [459, 159] on button "Must have an undergraduate degree" at bounding box center [561, 177] width 613 height 36
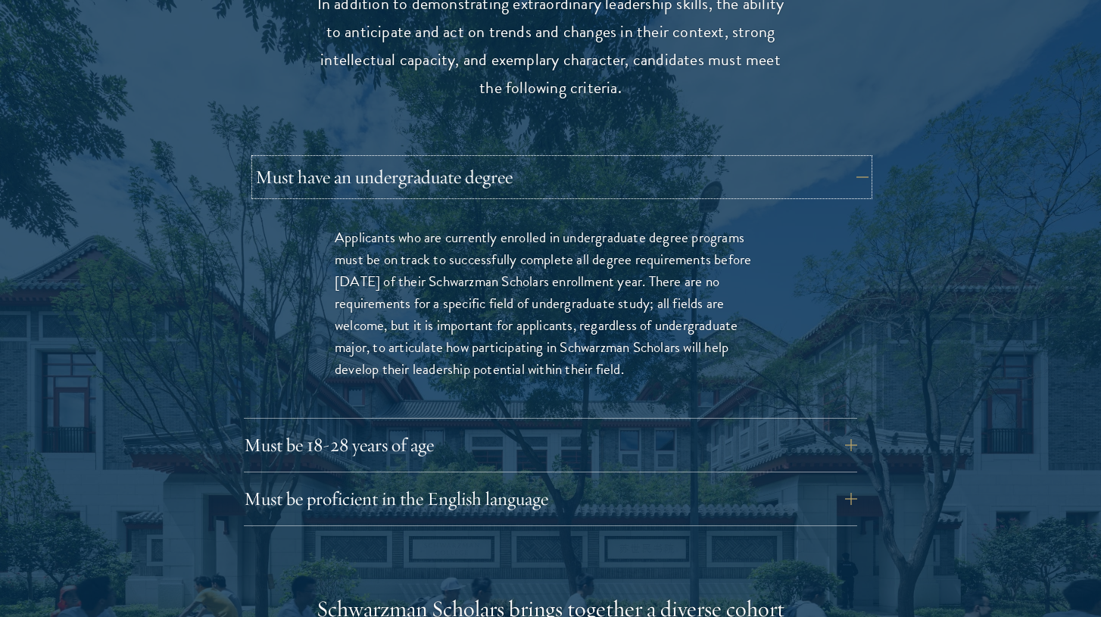
click at [459, 159] on button "Must have an undergraduate degree" at bounding box center [561, 177] width 613 height 36
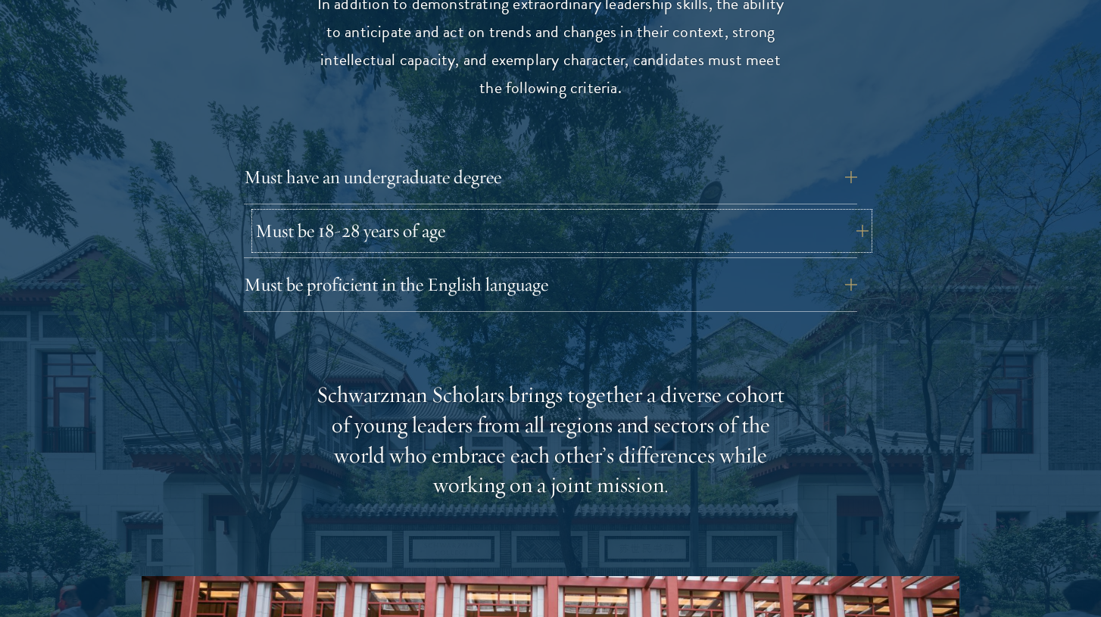
click at [411, 213] on button "Must be 18-28 years of age" at bounding box center [561, 231] width 613 height 36
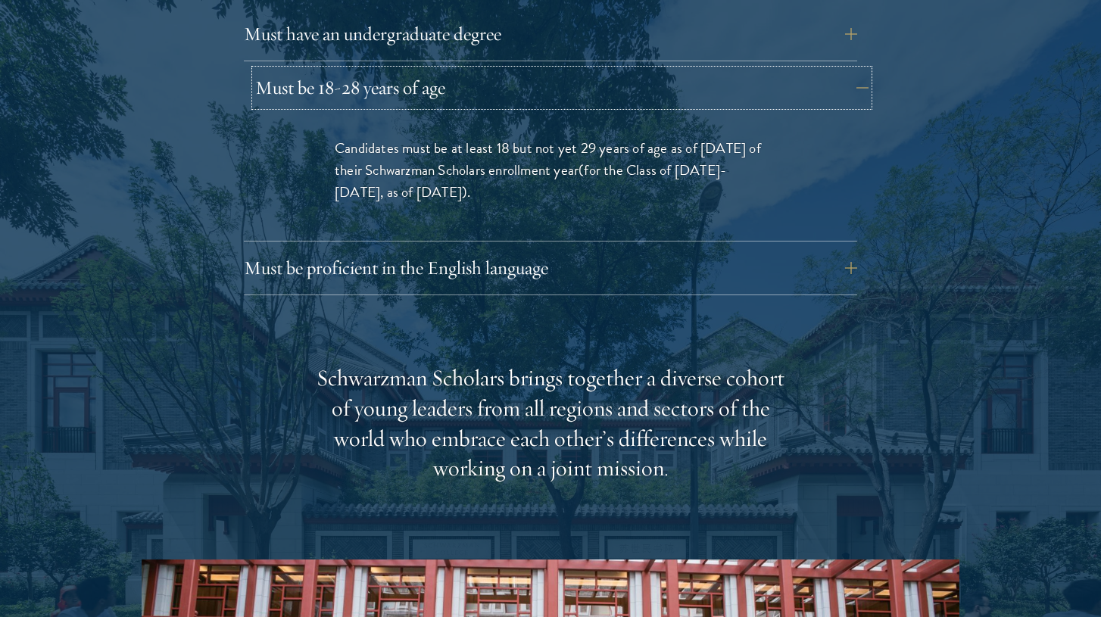
scroll to position [2235, 0]
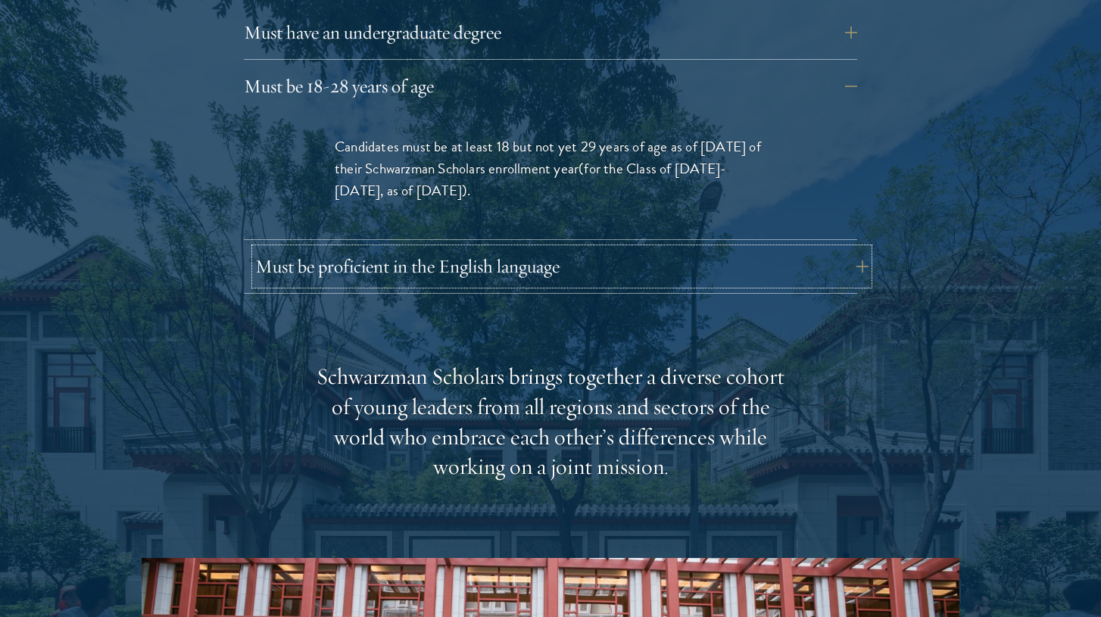
click at [417, 248] on button "Must be proficient in the English language" at bounding box center [561, 266] width 613 height 36
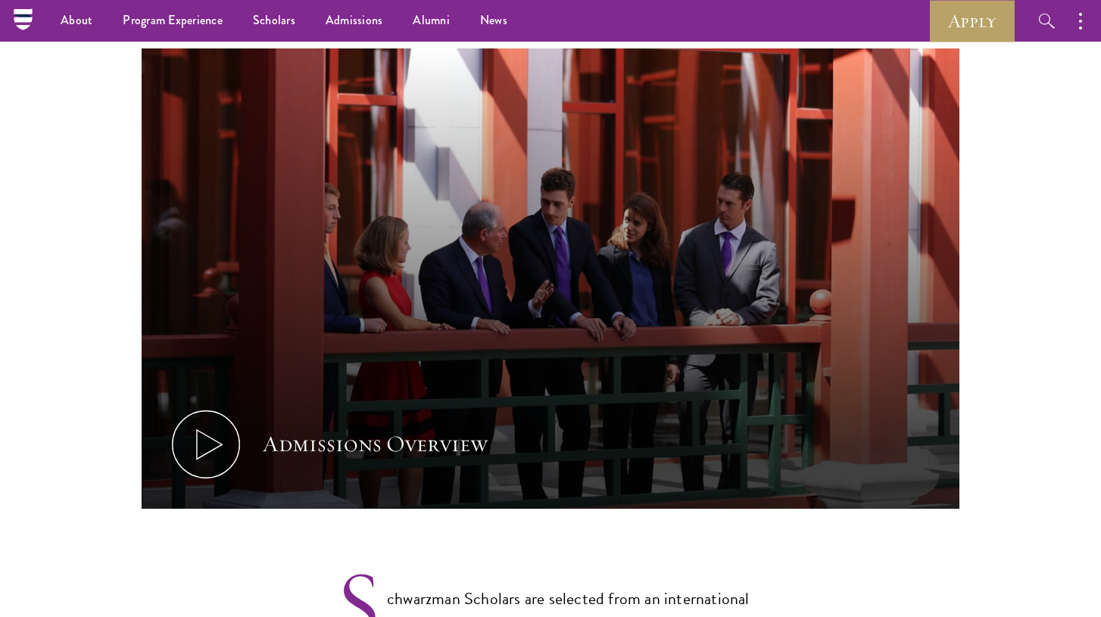
scroll to position [728, 0]
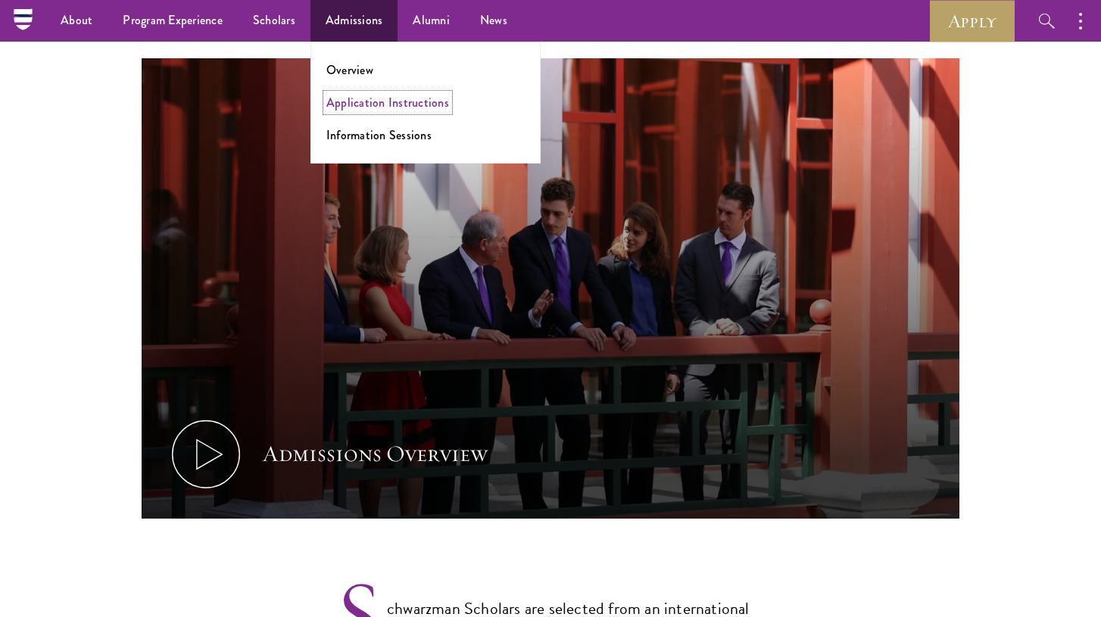
click at [370, 104] on link "Application Instructions" at bounding box center [387, 102] width 123 height 17
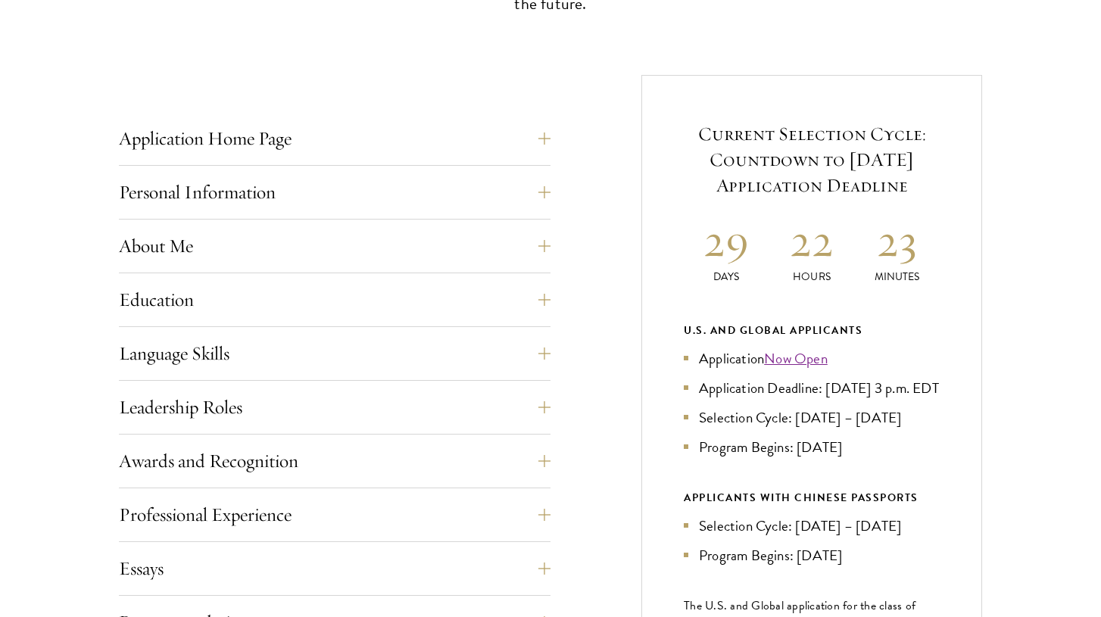
scroll to position [540, 0]
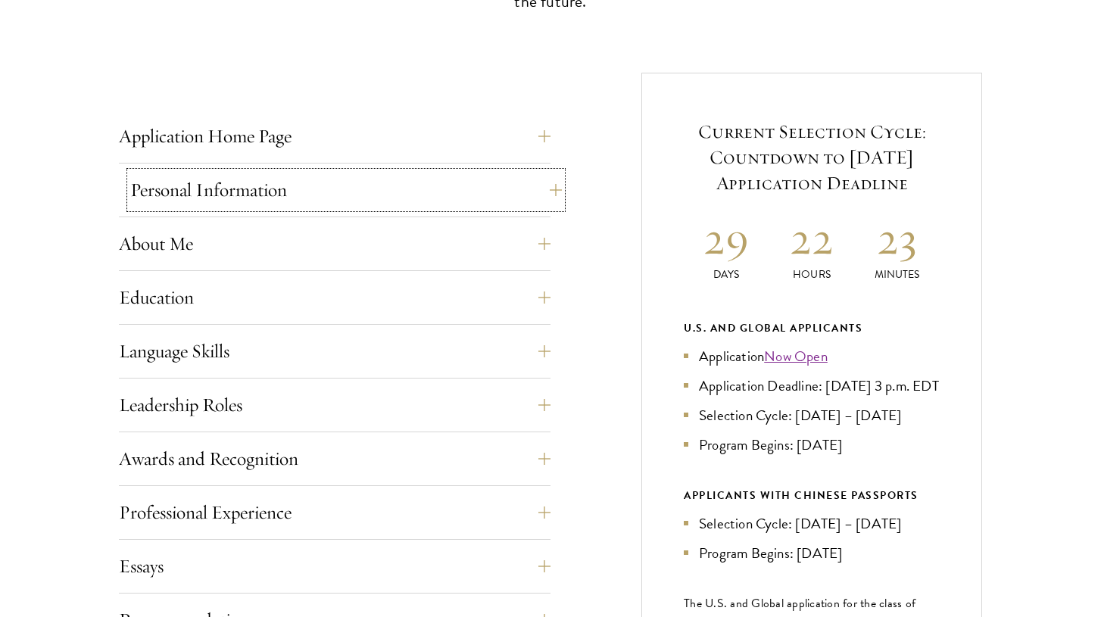
click at [344, 191] on button "Personal Information" at bounding box center [345, 190] width 431 height 36
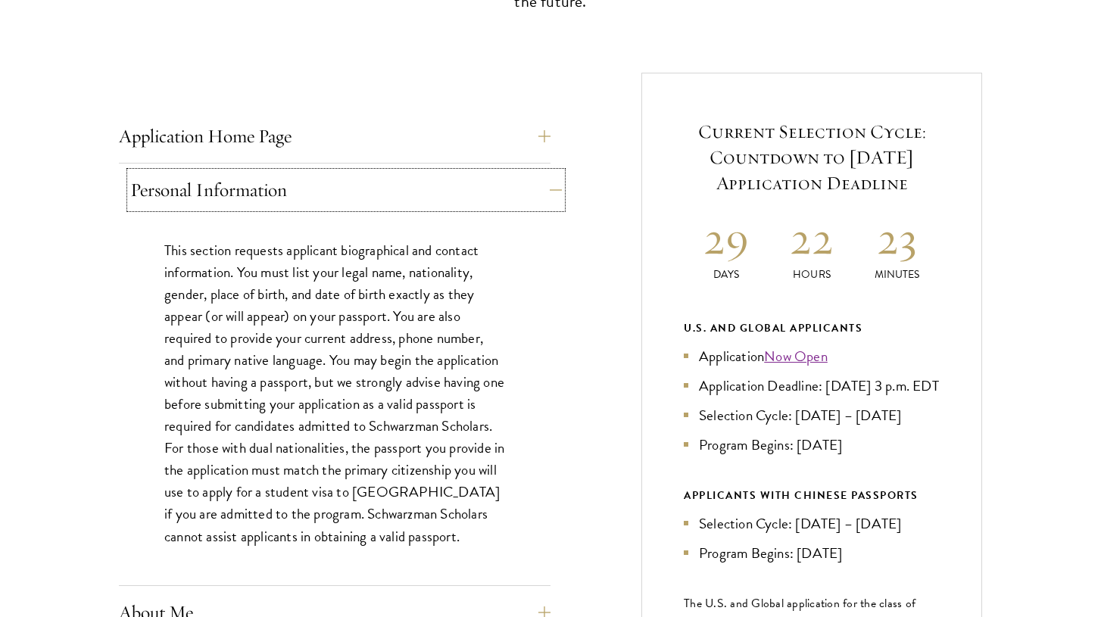
click at [344, 191] on button "Personal Information" at bounding box center [345, 190] width 431 height 36
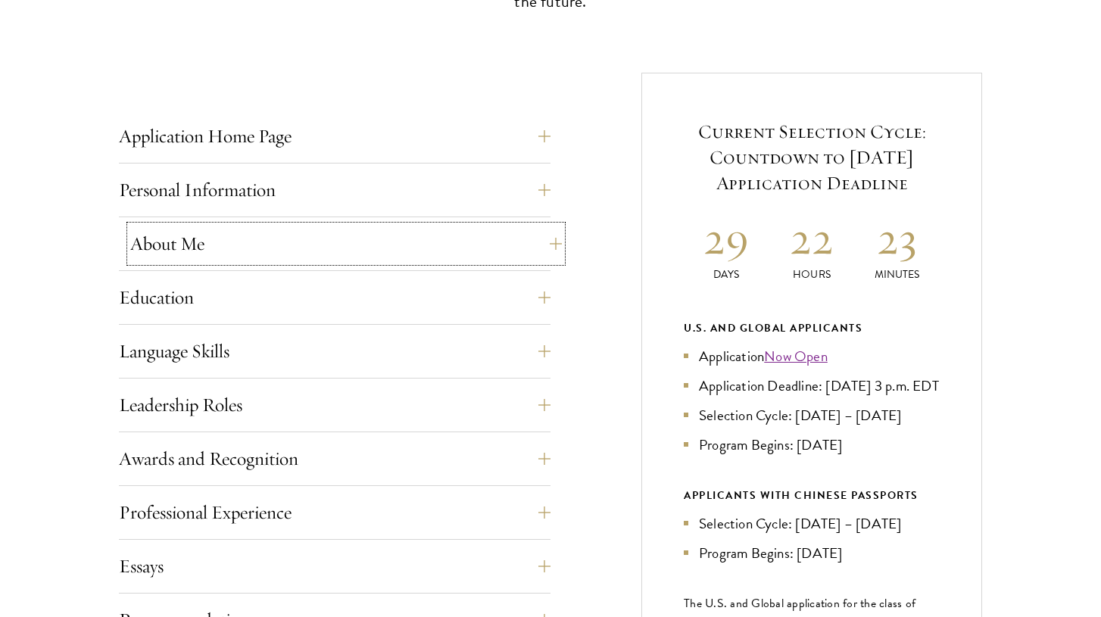
click at [323, 238] on button "About Me" at bounding box center [345, 244] width 431 height 36
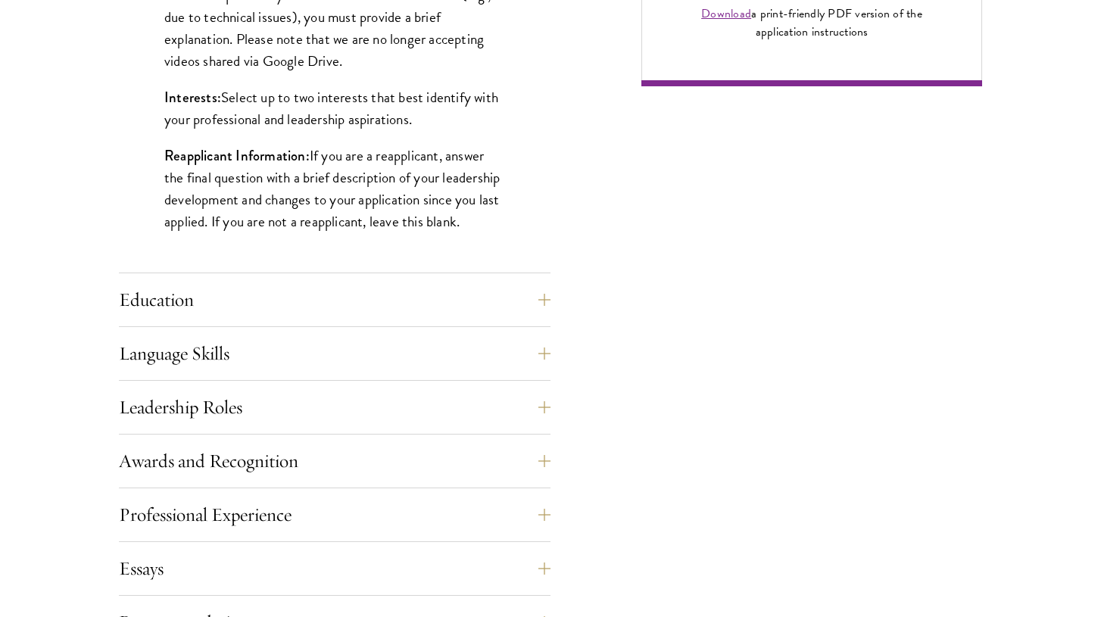
scroll to position [1353, 0]
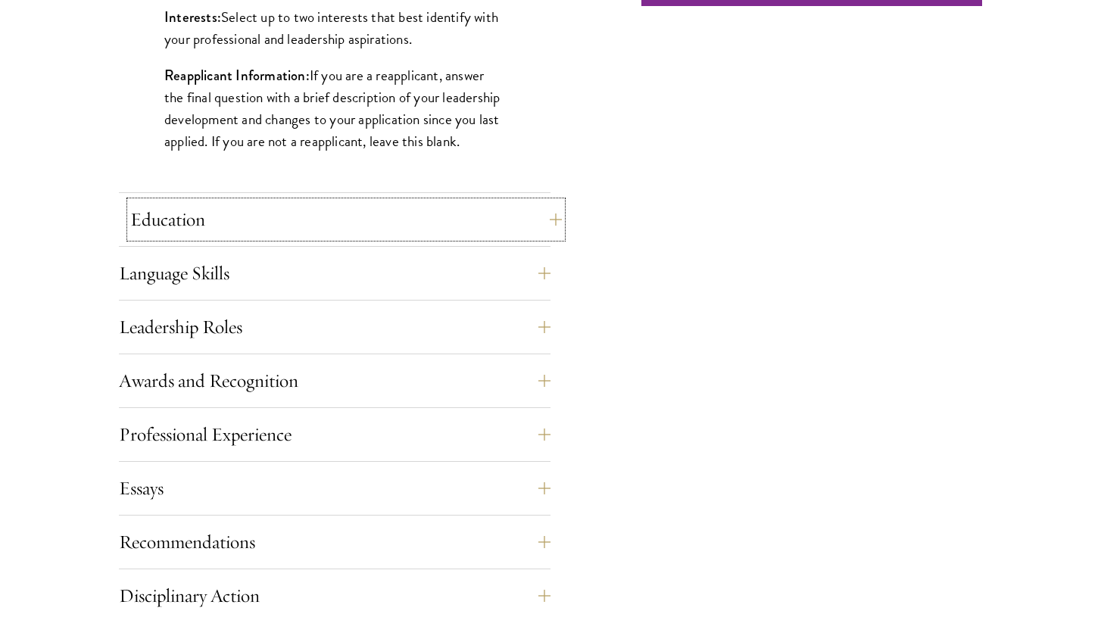
click at [332, 219] on button "Education" at bounding box center [345, 219] width 431 height 36
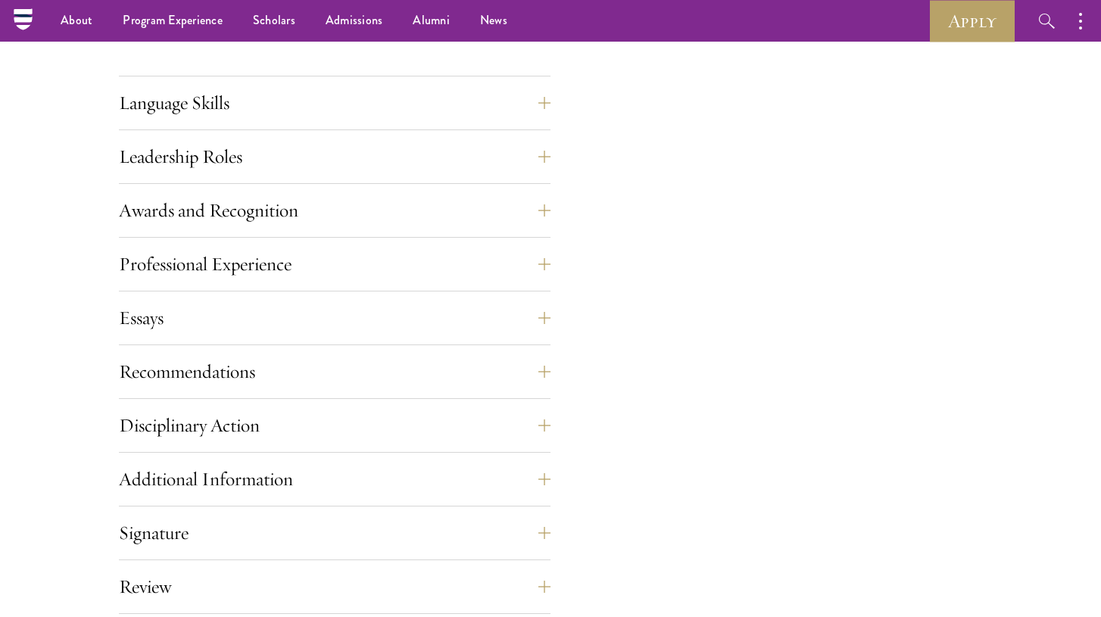
scroll to position [2561, 0]
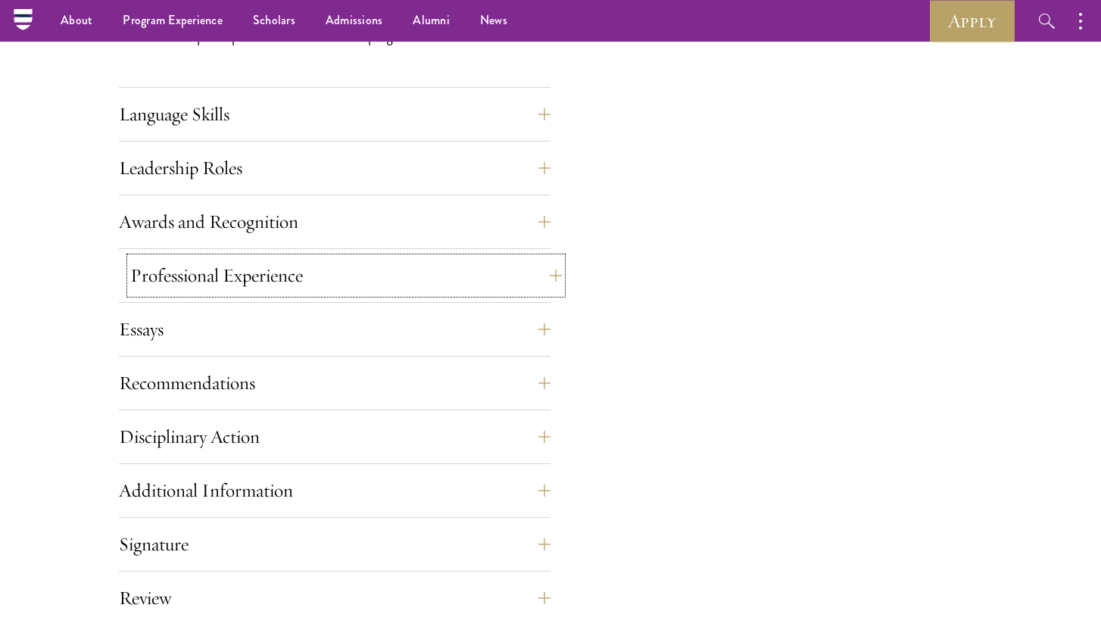
click at [271, 277] on button "Professional Experience" at bounding box center [345, 275] width 431 height 36
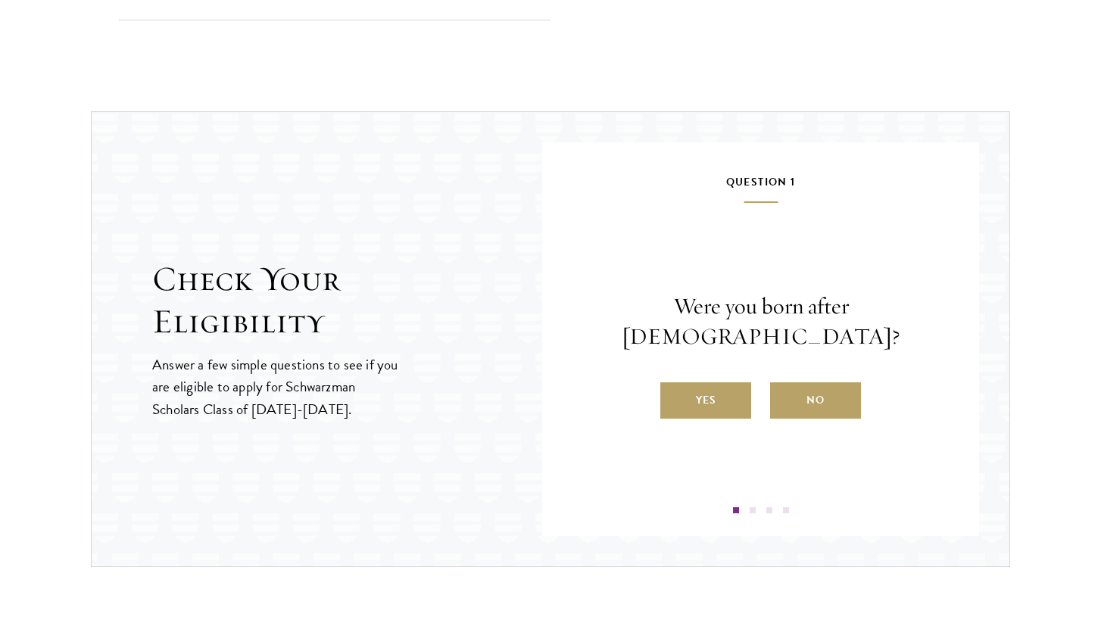
scroll to position [1976, 0]
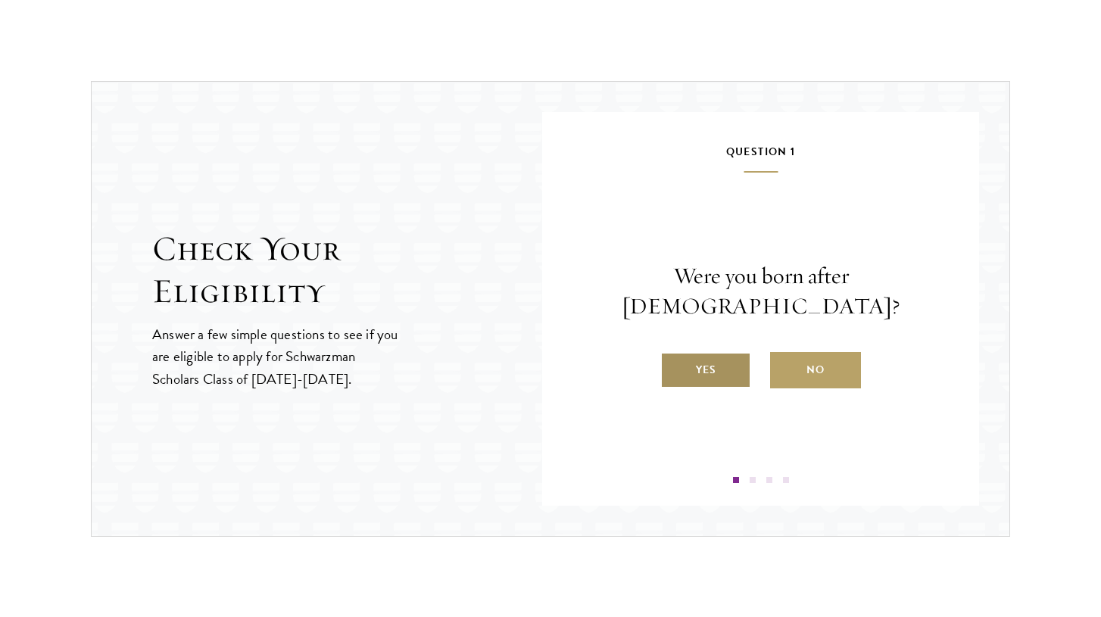
click at [718, 363] on label "Yes" at bounding box center [705, 370] width 91 height 36
click at [674, 363] on input "Yes" at bounding box center [667, 361] width 14 height 14
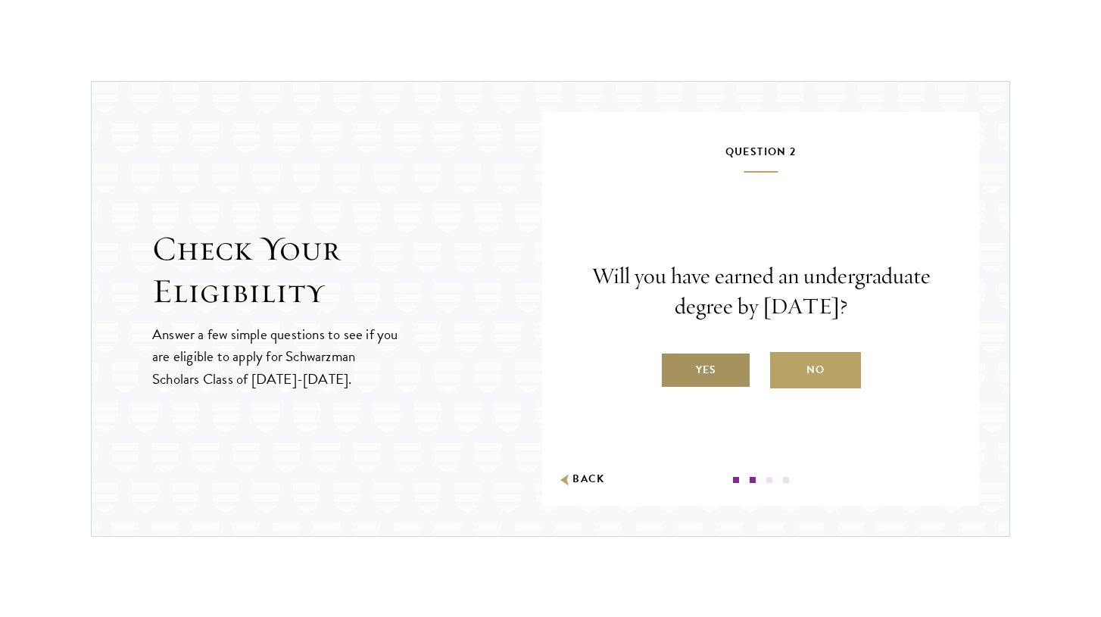
click at [721, 372] on label "Yes" at bounding box center [705, 370] width 91 height 36
click at [674, 367] on input "Yes" at bounding box center [667, 361] width 14 height 14
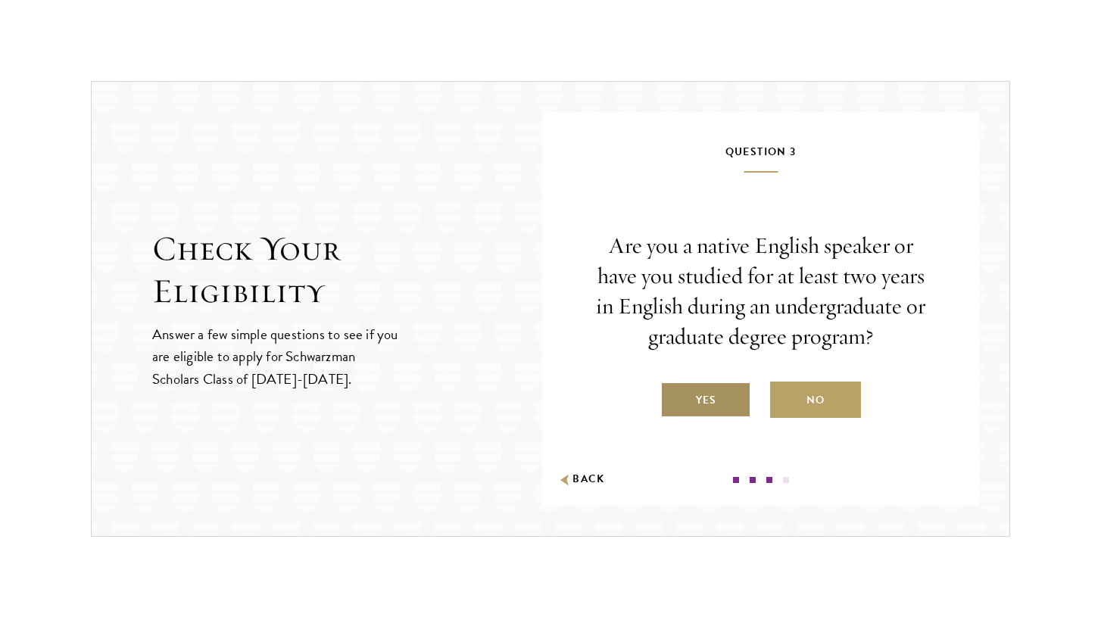
click at [715, 398] on label "Yes" at bounding box center [705, 400] width 91 height 36
click at [674, 397] on input "Yes" at bounding box center [667, 391] width 14 height 14
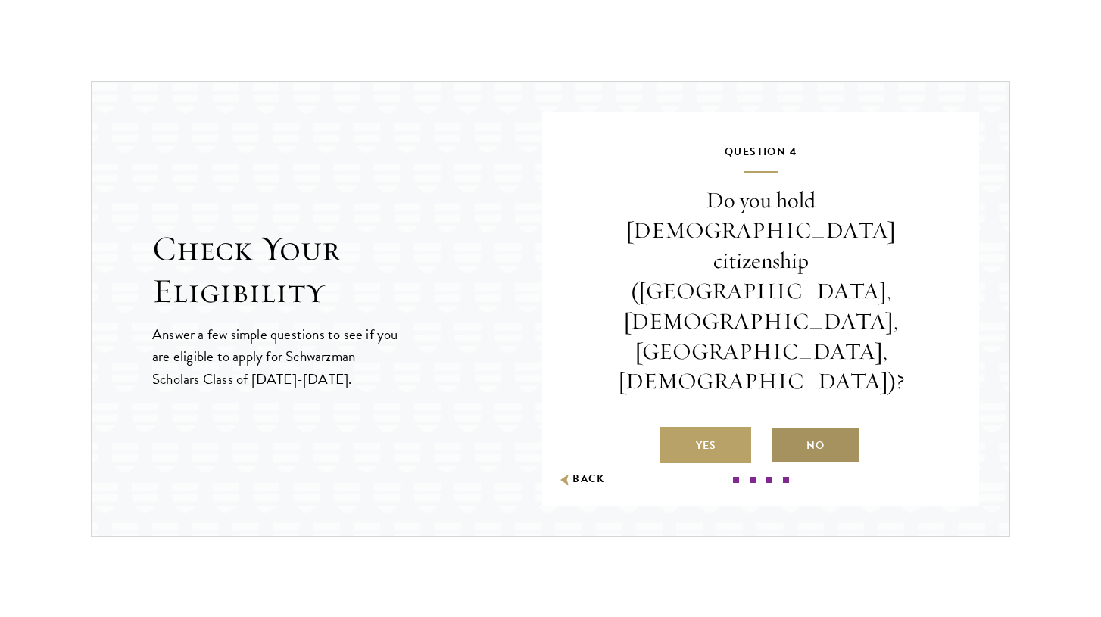
click at [795, 427] on label "No" at bounding box center [815, 445] width 91 height 36
click at [783, 429] on input "No" at bounding box center [777, 436] width 14 height 14
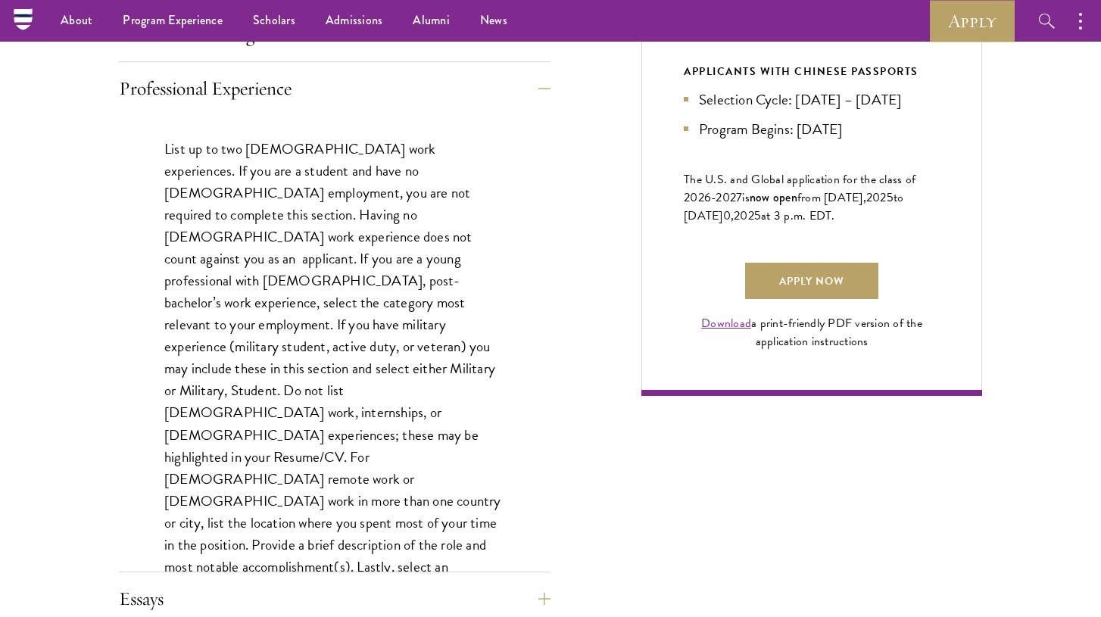
scroll to position [961, 0]
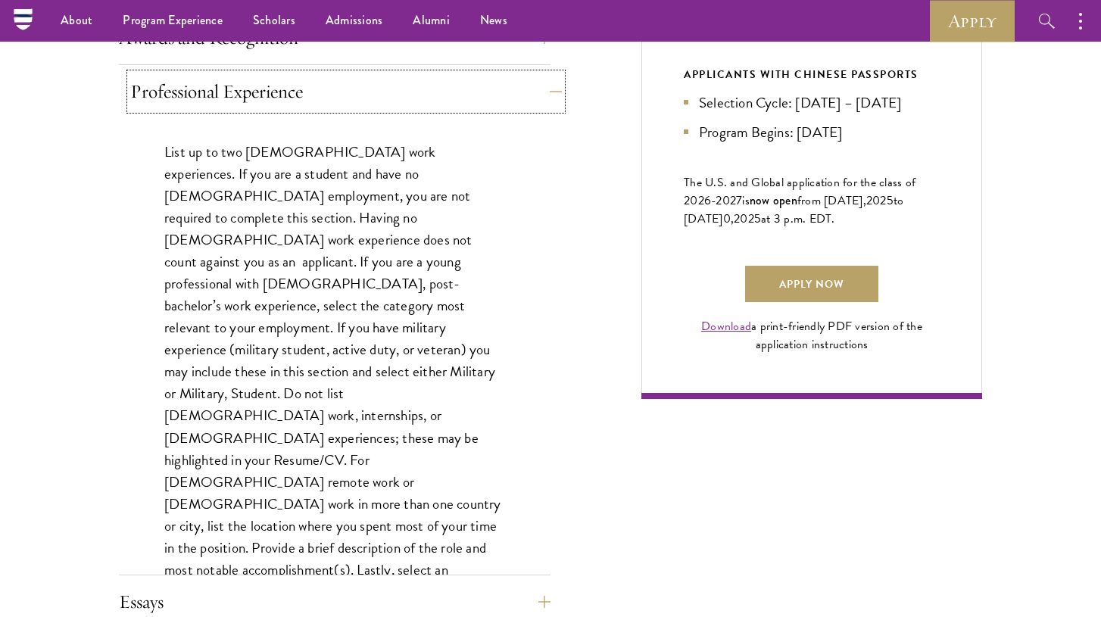
click at [434, 98] on button "Professional Experience" at bounding box center [345, 91] width 431 height 36
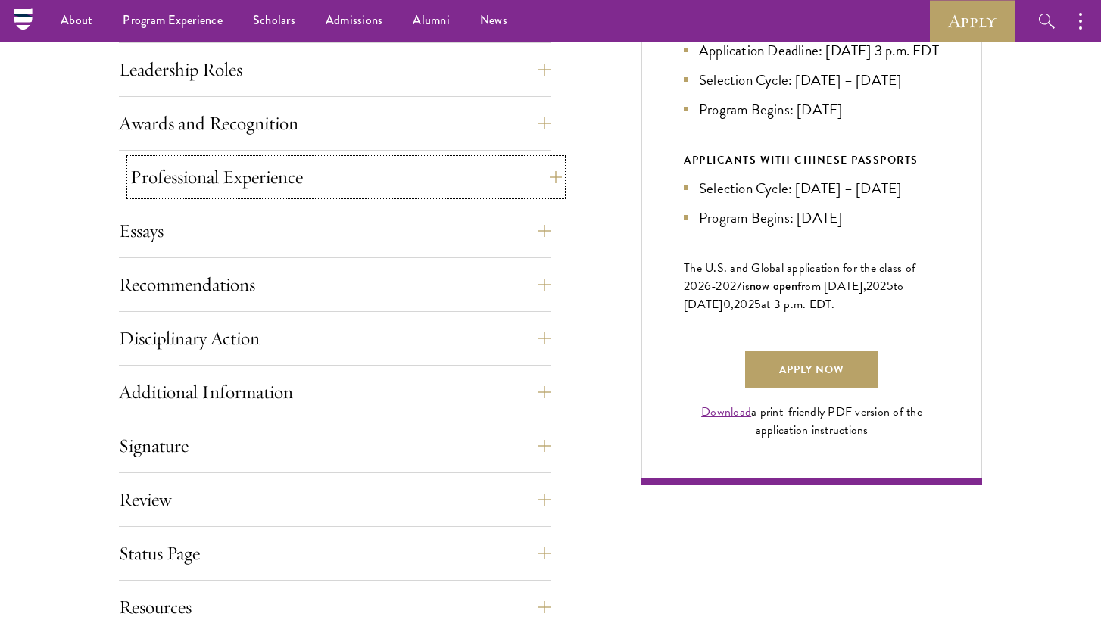
scroll to position [873, 0]
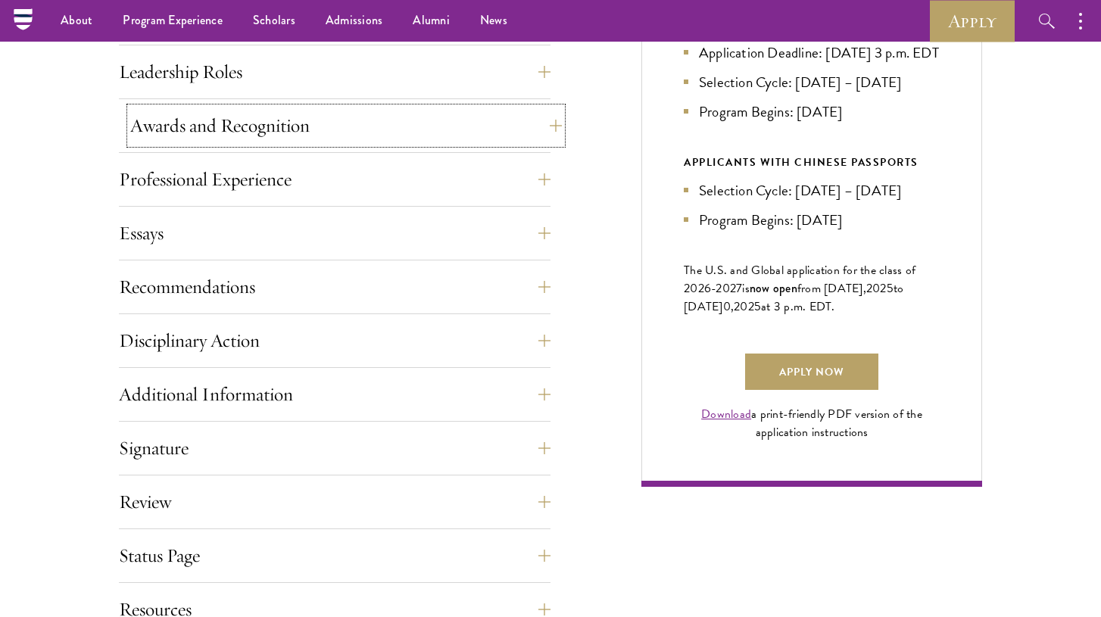
click at [372, 139] on button "Awards and Recognition" at bounding box center [345, 125] width 431 height 36
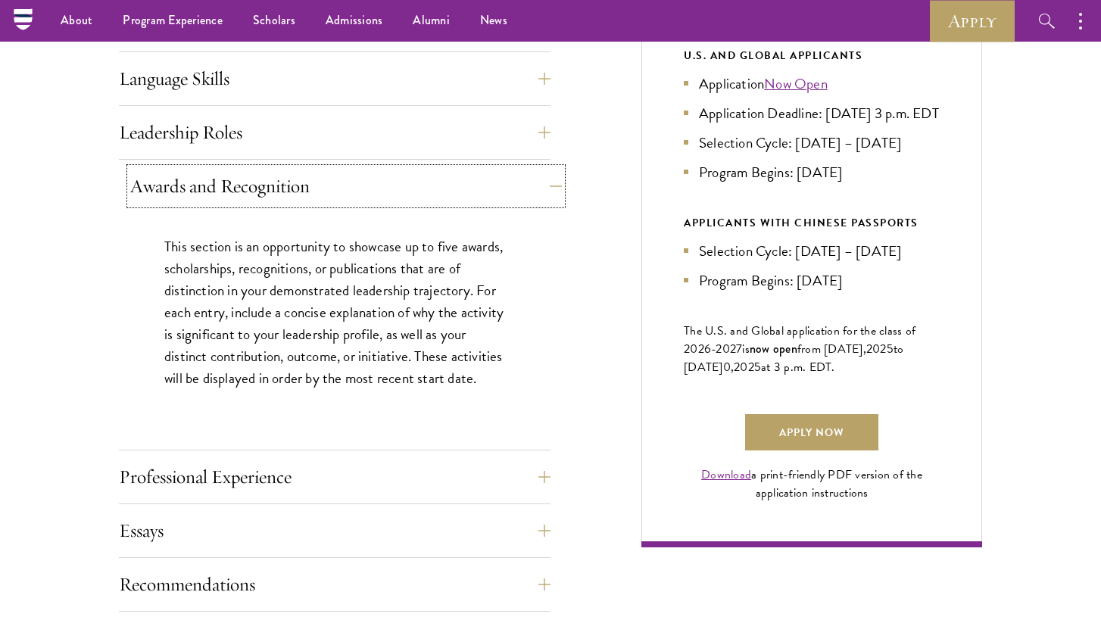
scroll to position [813, 0]
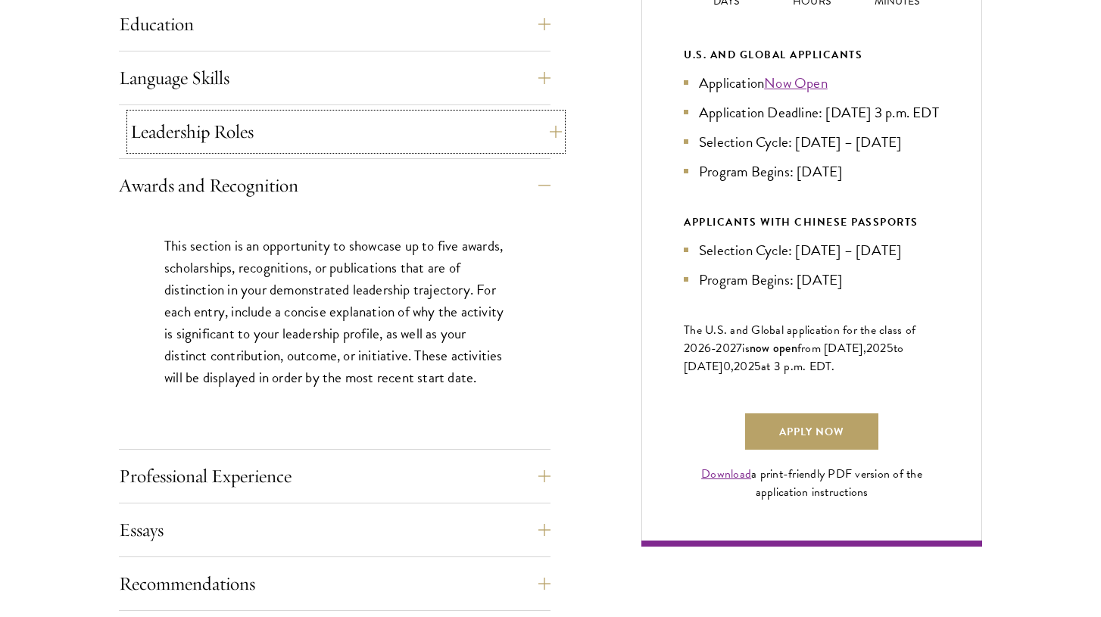
click at [370, 139] on button "Leadership Roles" at bounding box center [345, 132] width 431 height 36
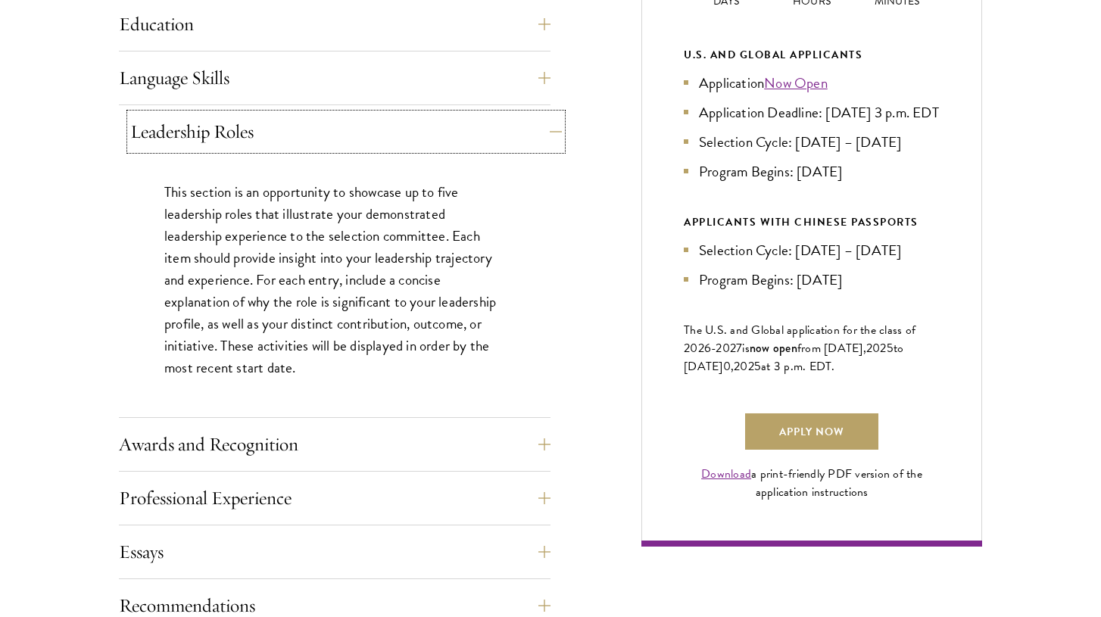
click at [370, 139] on button "Leadership Roles" at bounding box center [345, 132] width 431 height 36
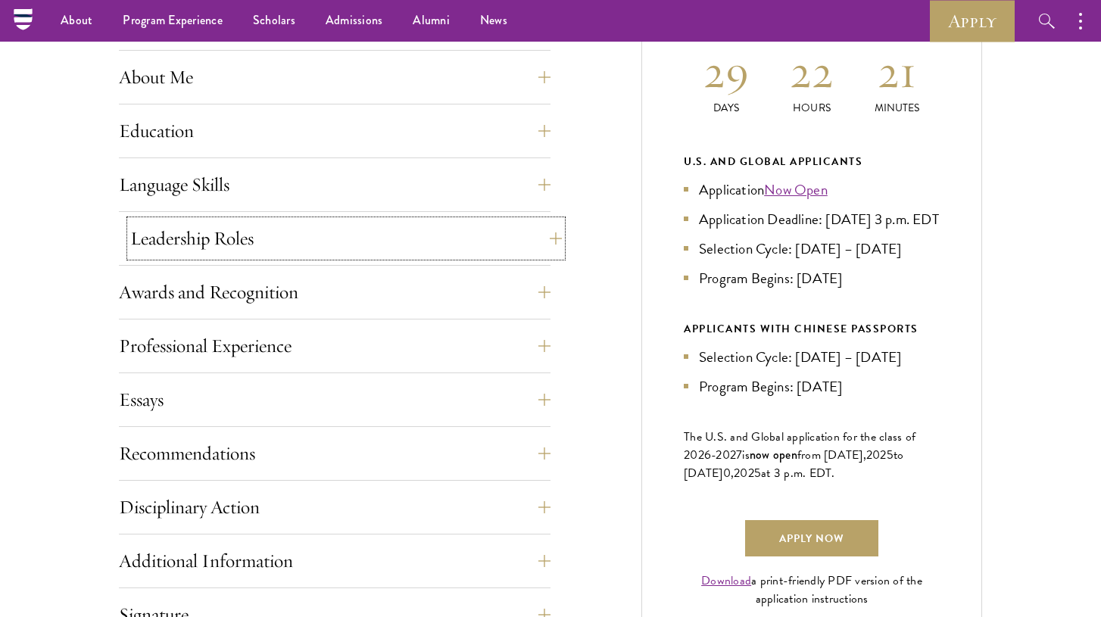
scroll to position [705, 0]
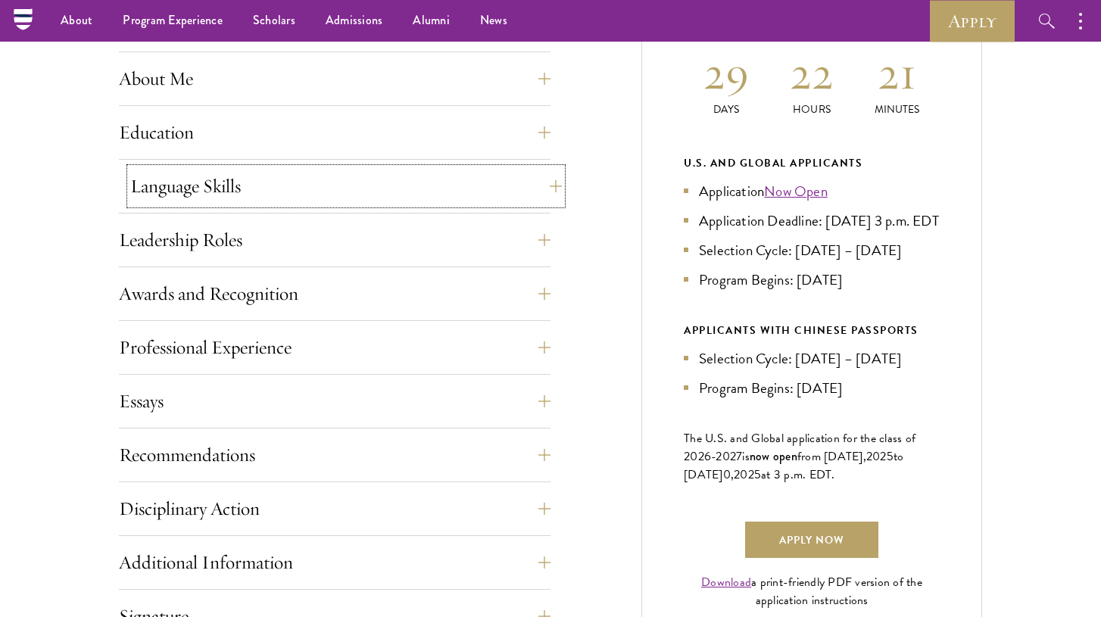
click at [363, 182] on button "Language Skills" at bounding box center [345, 186] width 431 height 36
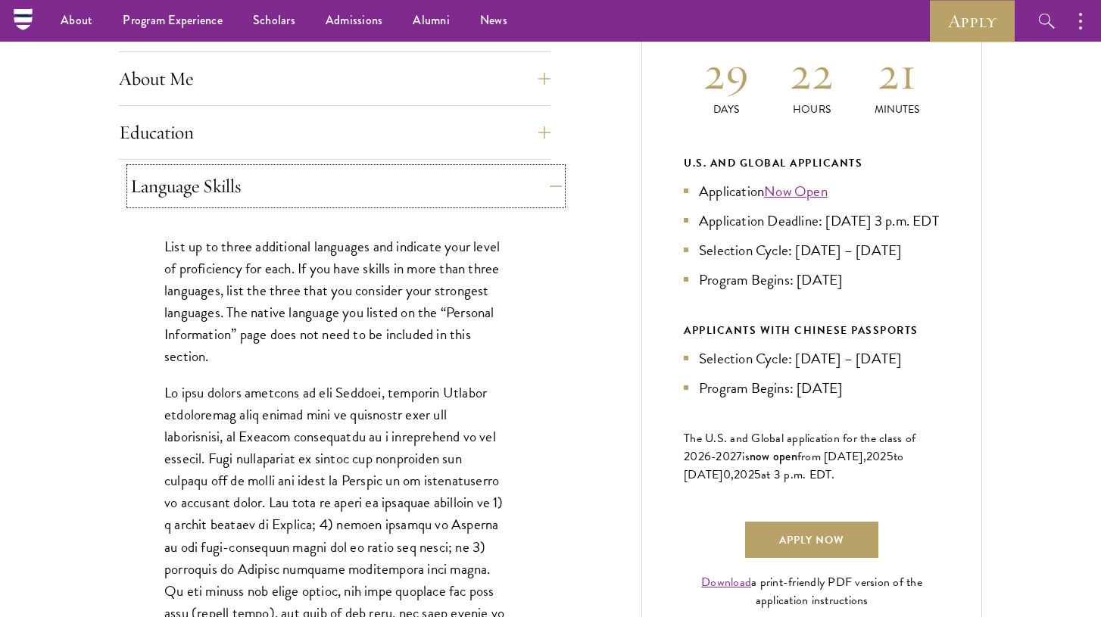
click at [363, 182] on button "Language Skills" at bounding box center [345, 186] width 431 height 36
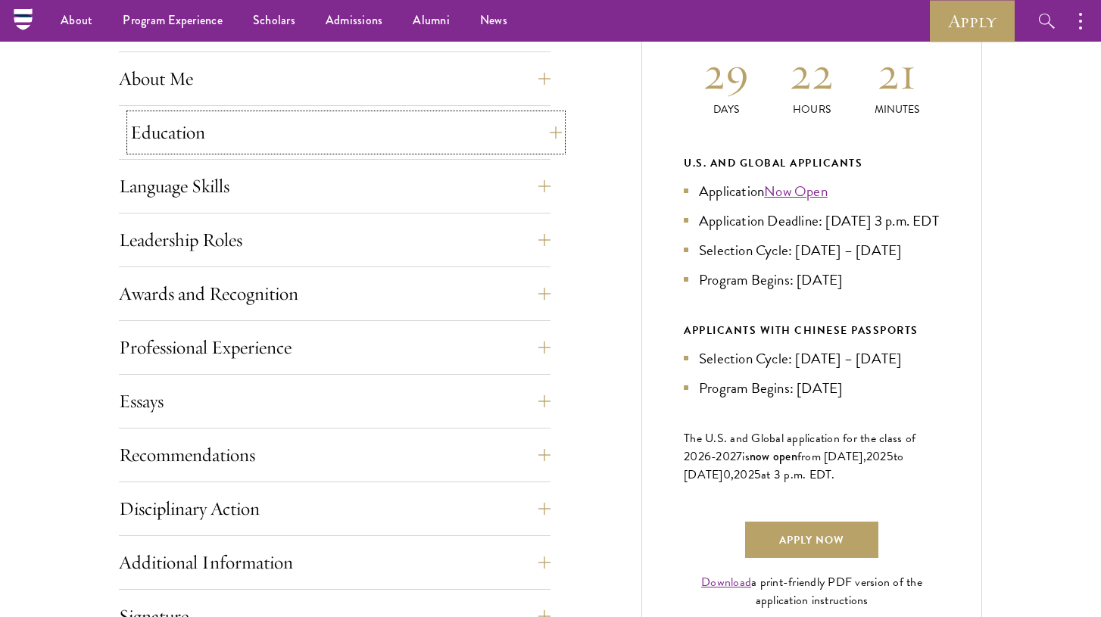
click at [411, 124] on button "Education" at bounding box center [345, 132] width 431 height 36
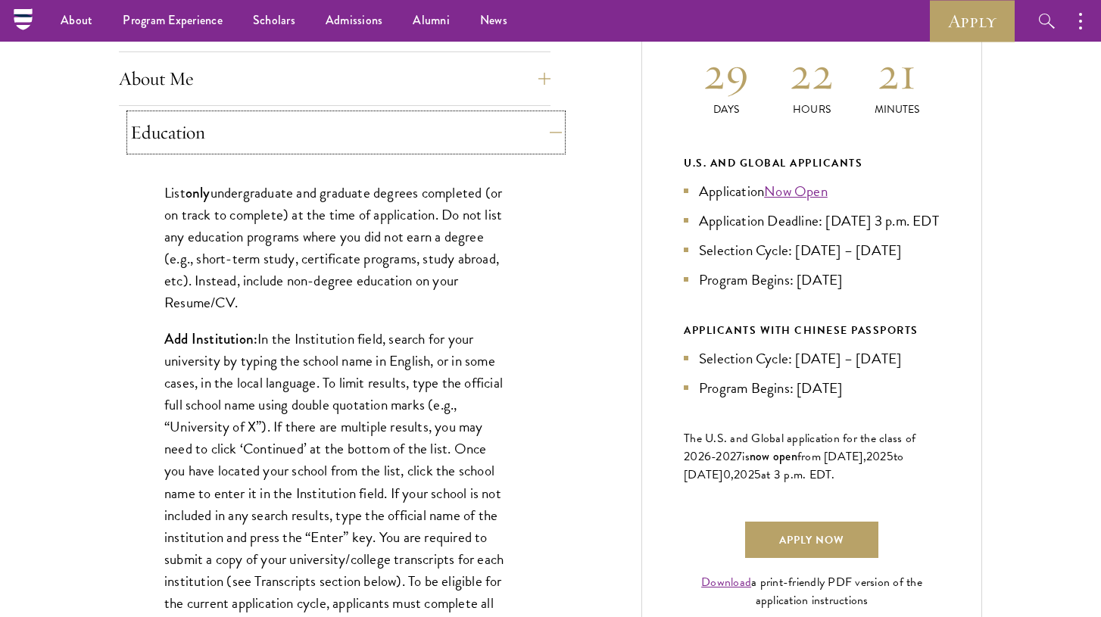
click at [411, 124] on button "Education" at bounding box center [345, 132] width 431 height 36
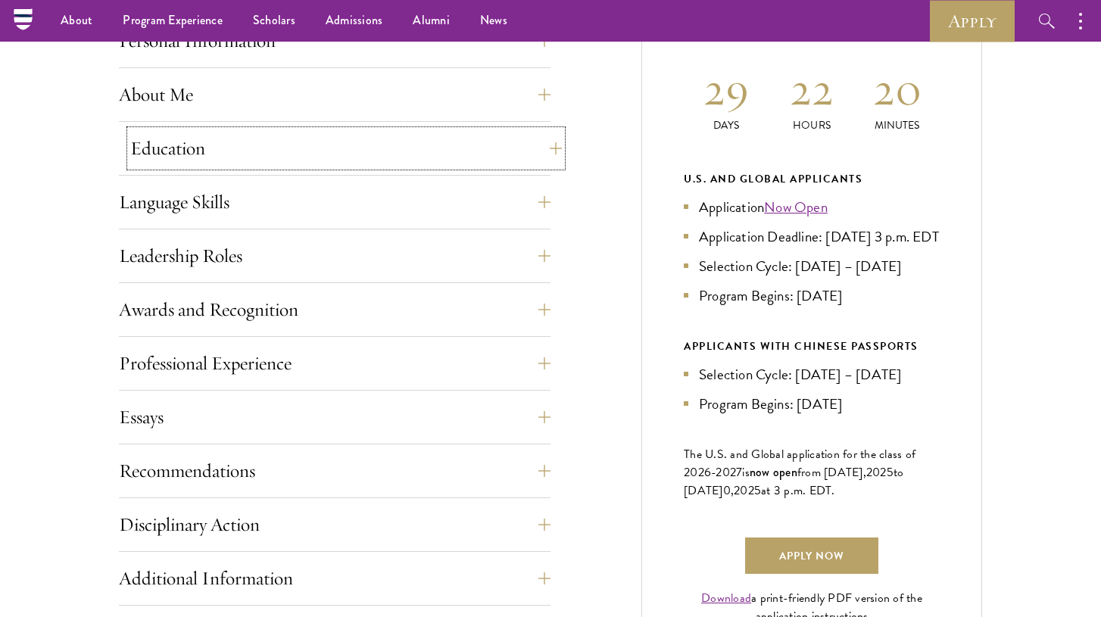
scroll to position [690, 0]
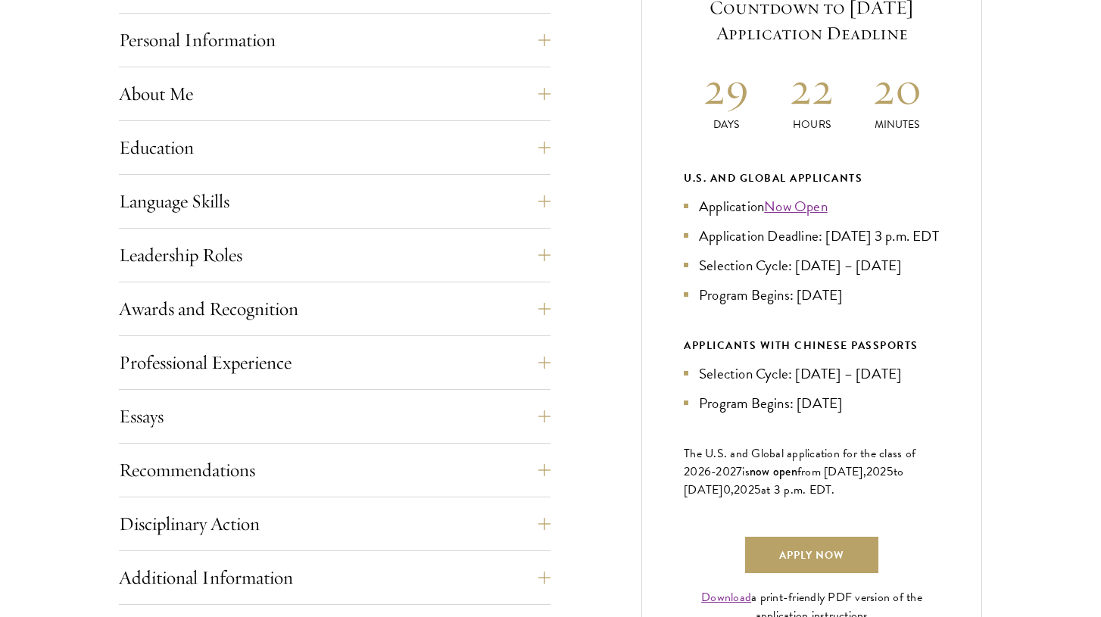
click at [284, 285] on div "Application Home Page The online application form must be completed in English.…" at bounding box center [334, 394] width 431 height 852
click at [302, 271] on button "Leadership Roles" at bounding box center [345, 255] width 431 height 36
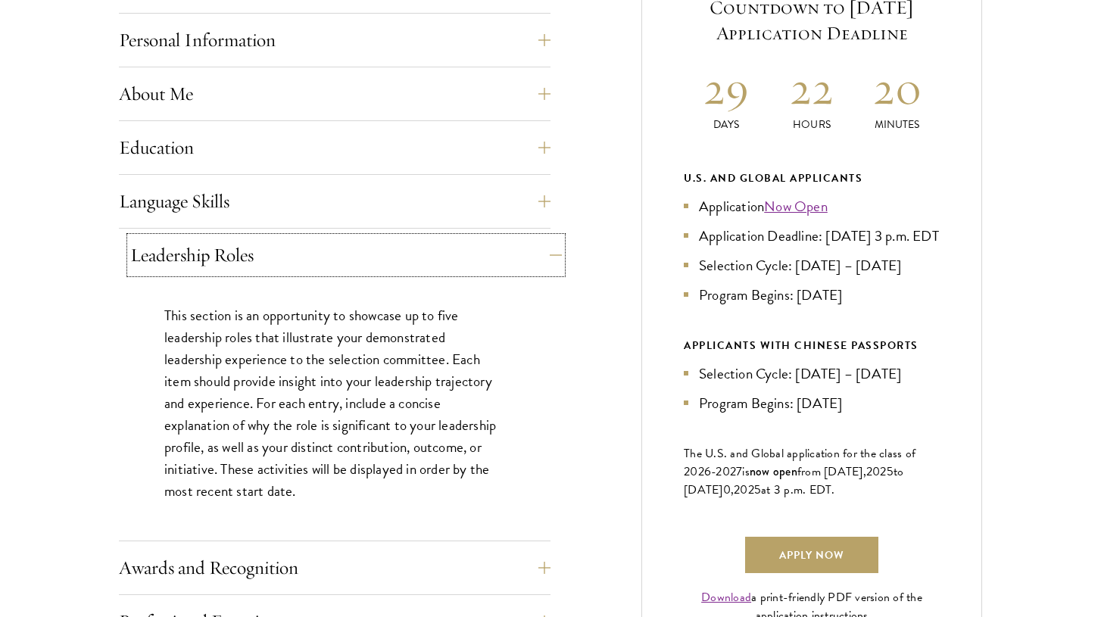
click at [302, 271] on button "Leadership Roles" at bounding box center [345, 255] width 431 height 36
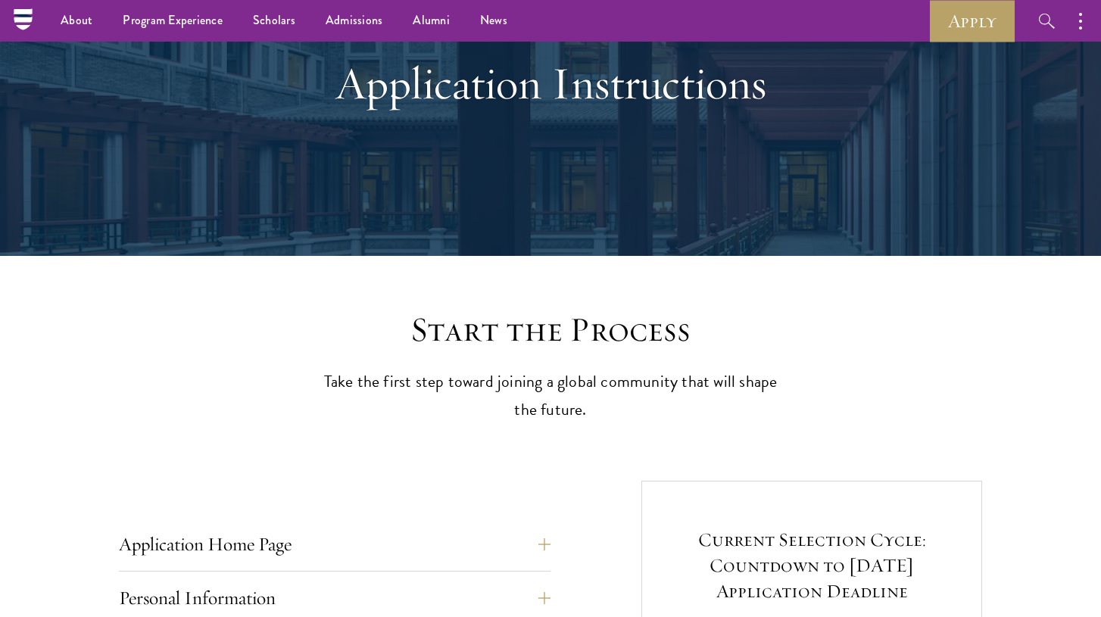
scroll to position [0, 0]
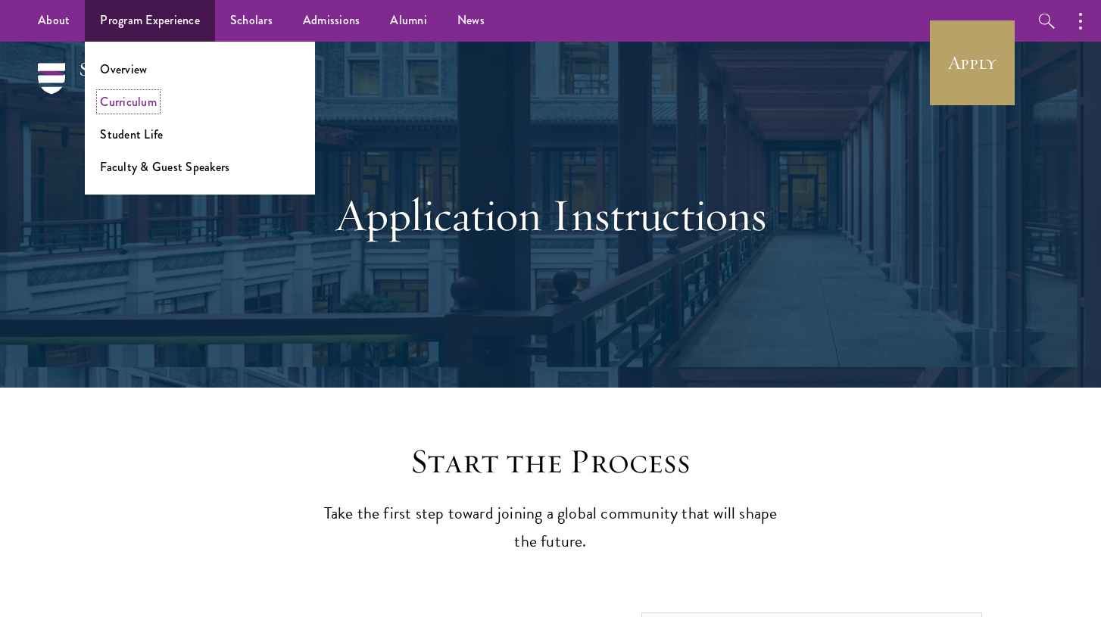
click at [122, 101] on link "Curriculum" at bounding box center [128, 101] width 57 height 17
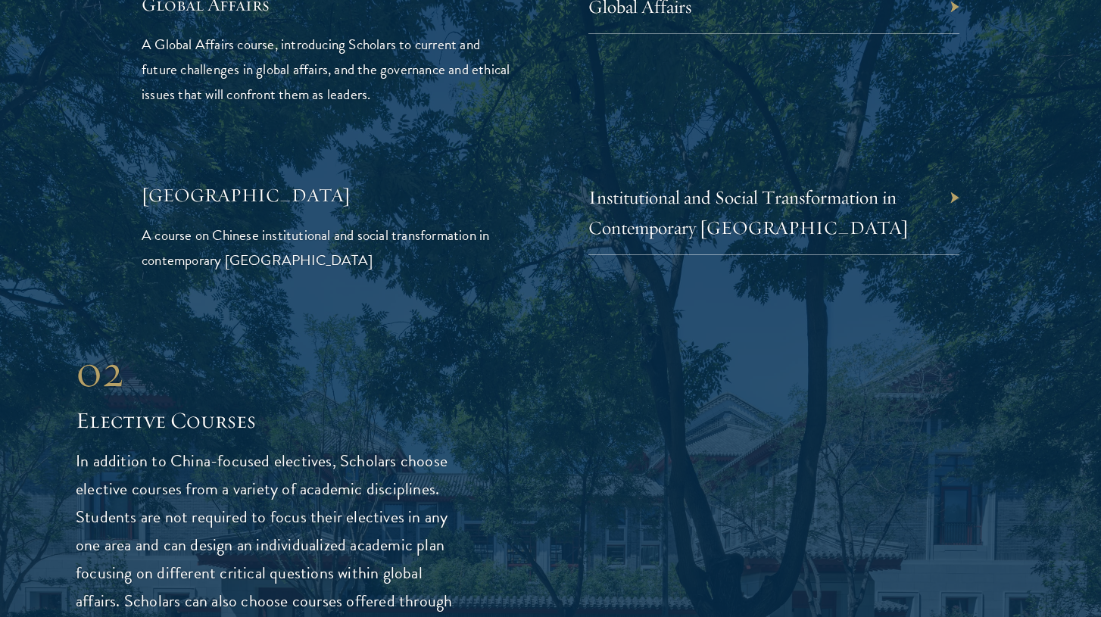
scroll to position [3688, 0]
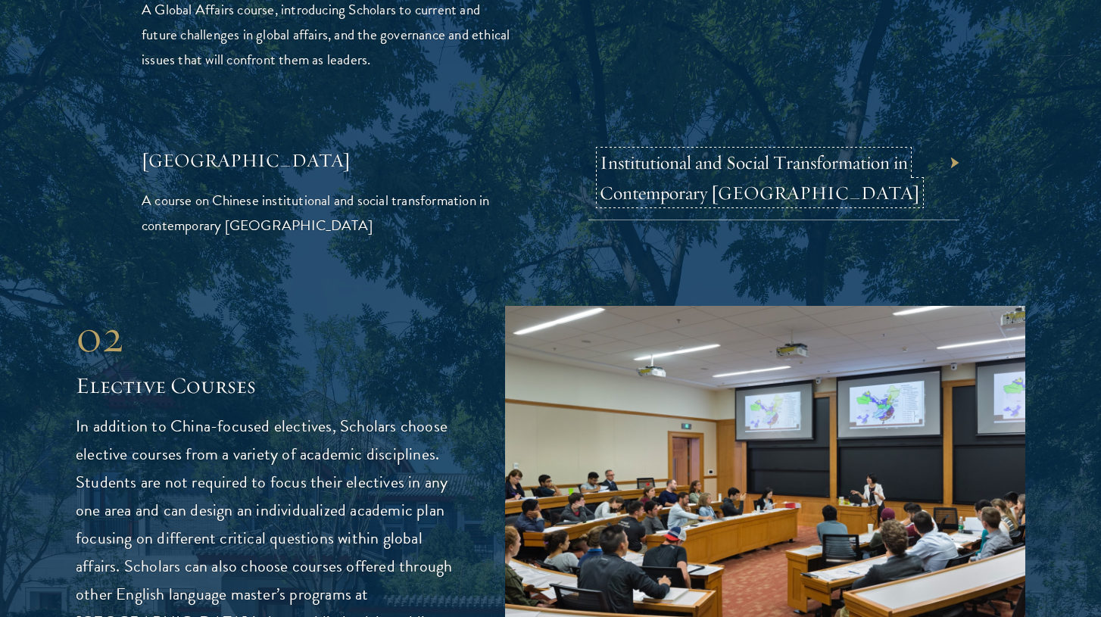
click at [678, 151] on link "Institutional and Social Transformation in Contemporary [GEOGRAPHIC_DATA]" at bounding box center [760, 178] width 320 height 54
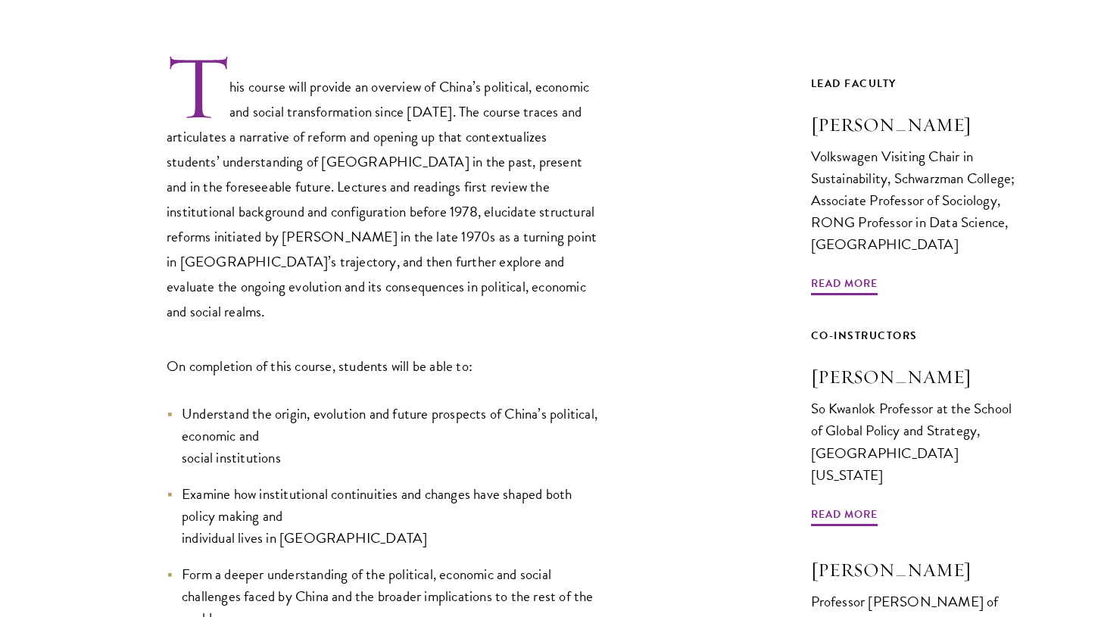
scroll to position [888, 0]
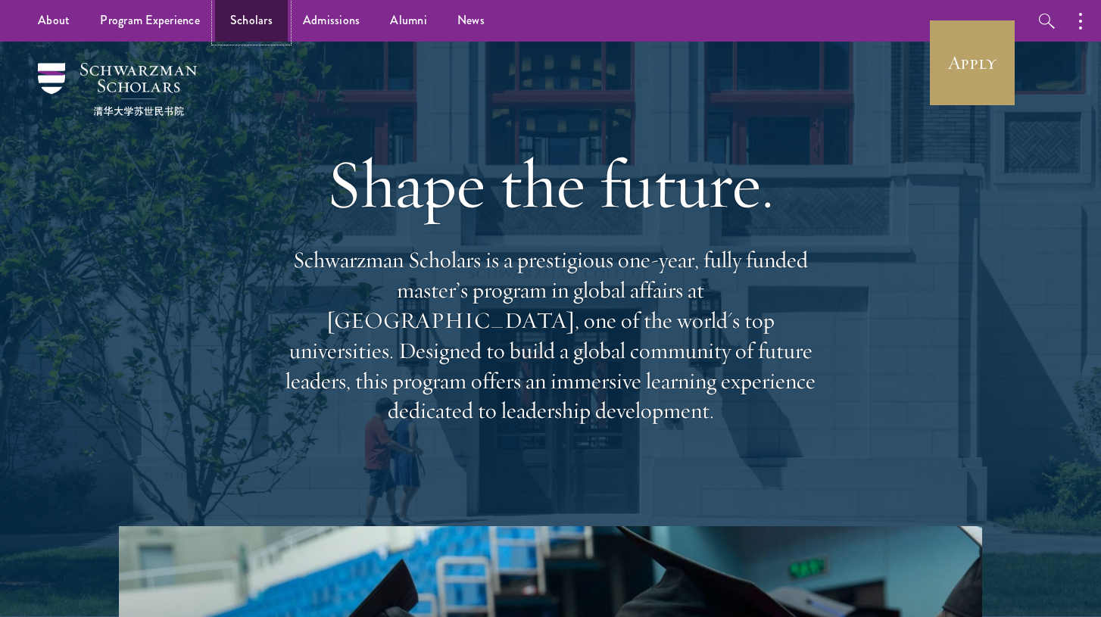
click at [250, 14] on link "Scholars" at bounding box center [251, 21] width 73 height 42
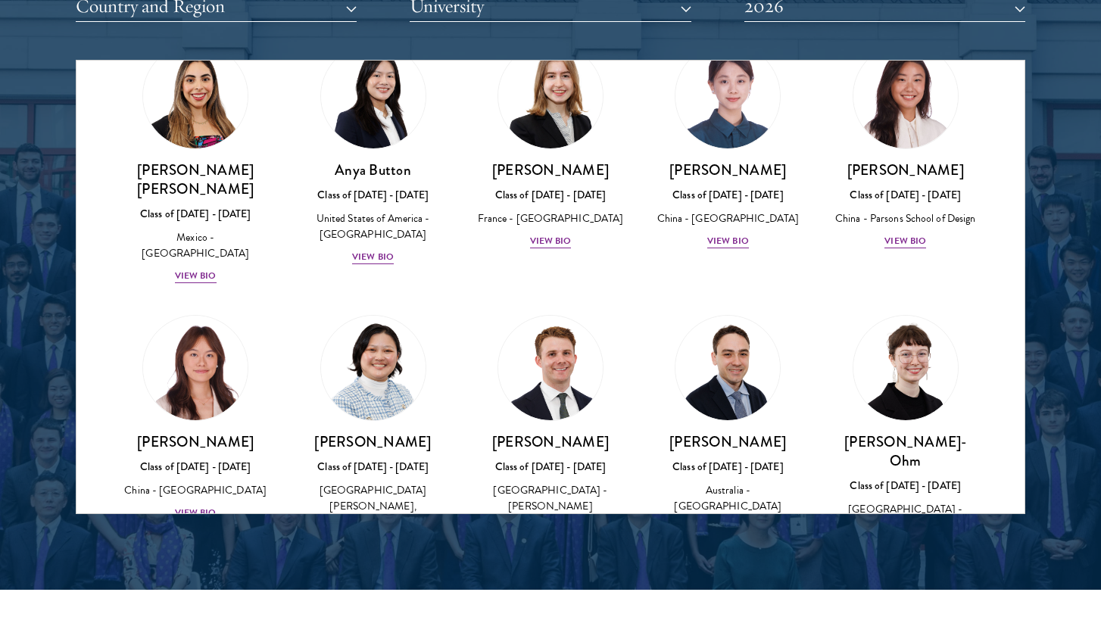
scroll to position [1238, 0]
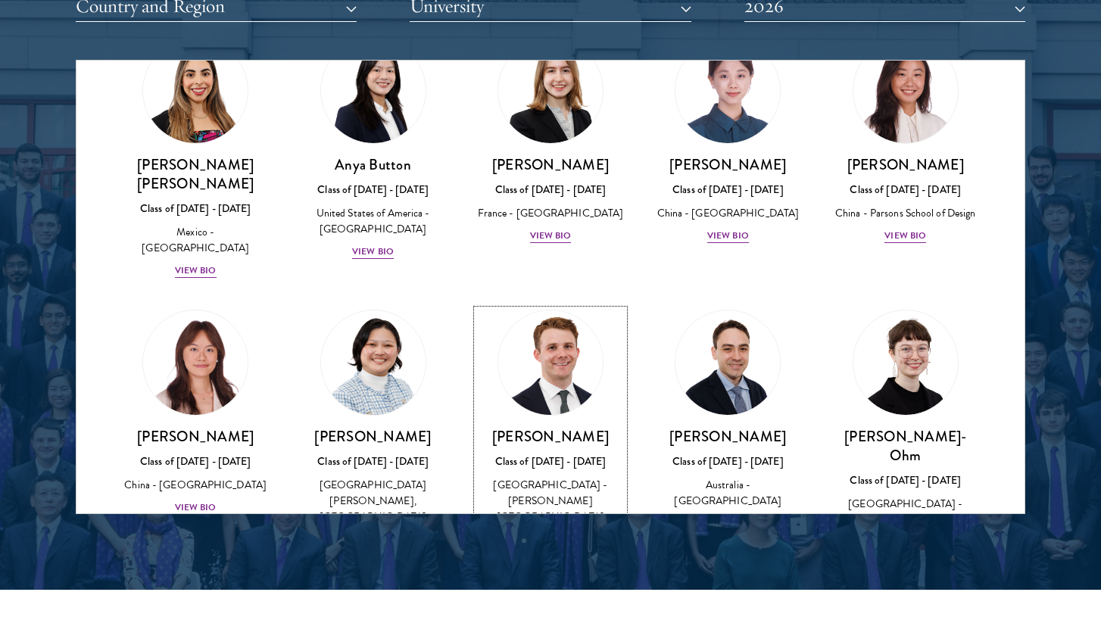
click at [542, 427] on h3 "[PERSON_NAME]" at bounding box center [550, 436] width 147 height 19
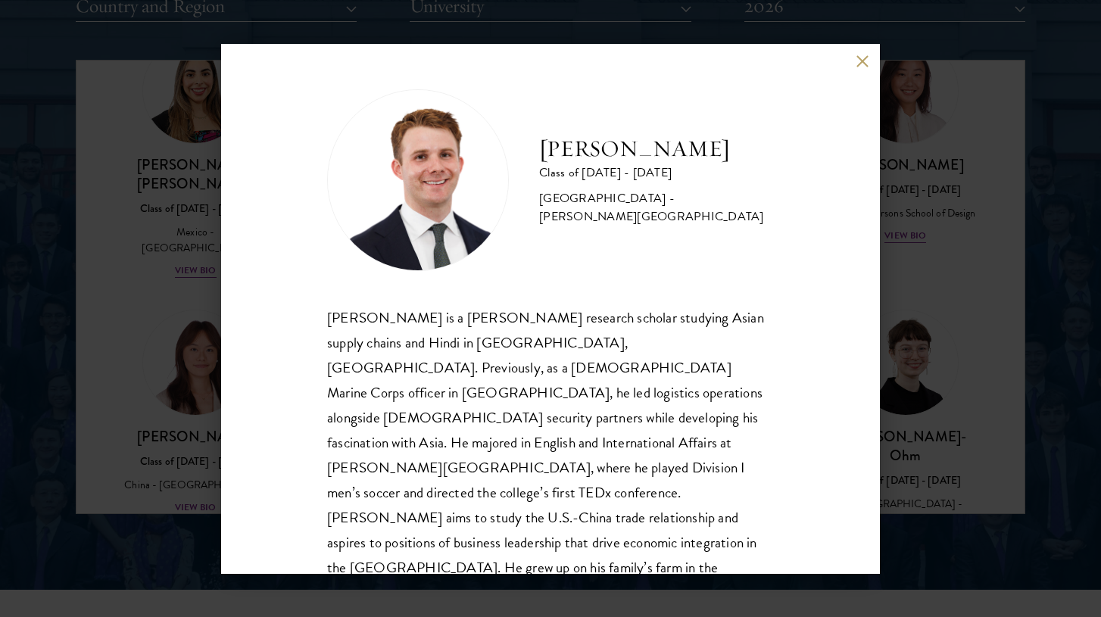
click at [861, 67] on button at bounding box center [861, 61] width 13 height 13
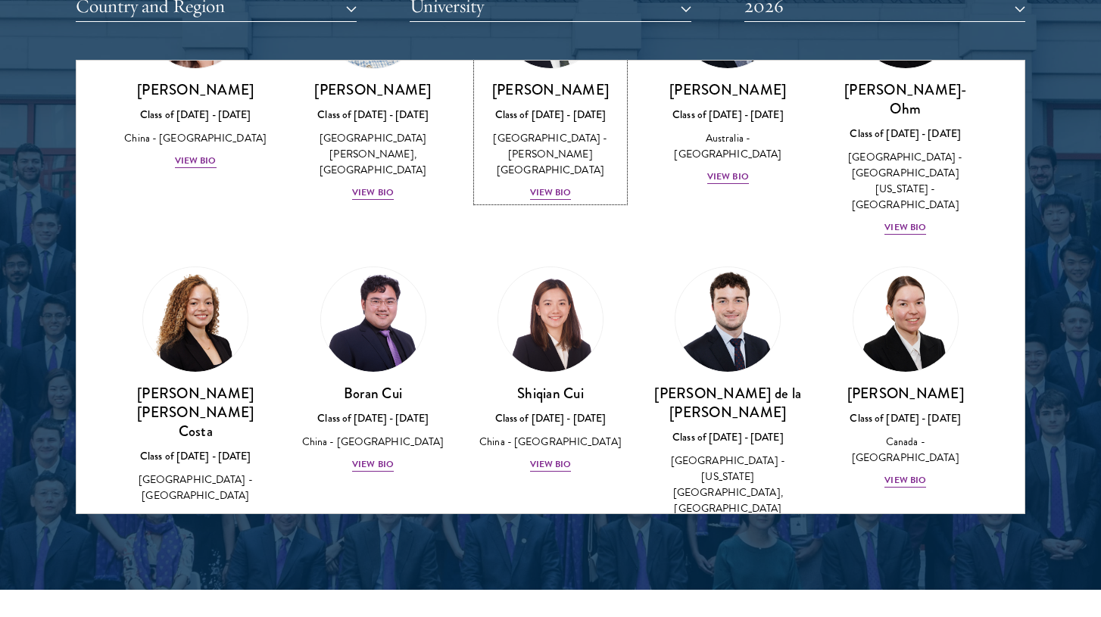
scroll to position [1587, 0]
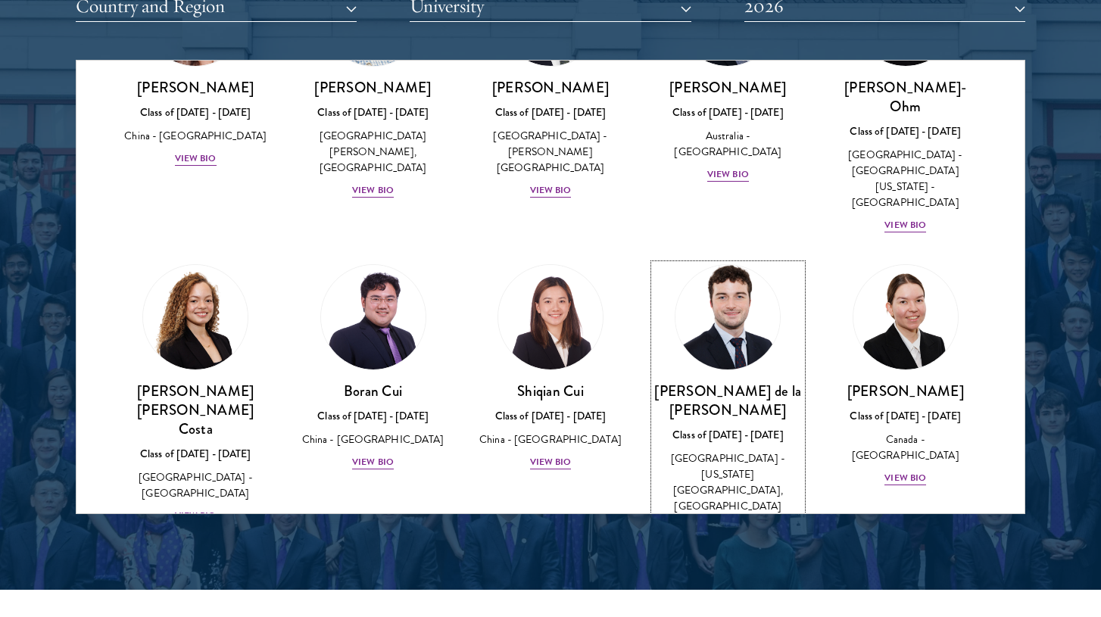
click at [742, 260] on img at bounding box center [727, 317] width 115 height 115
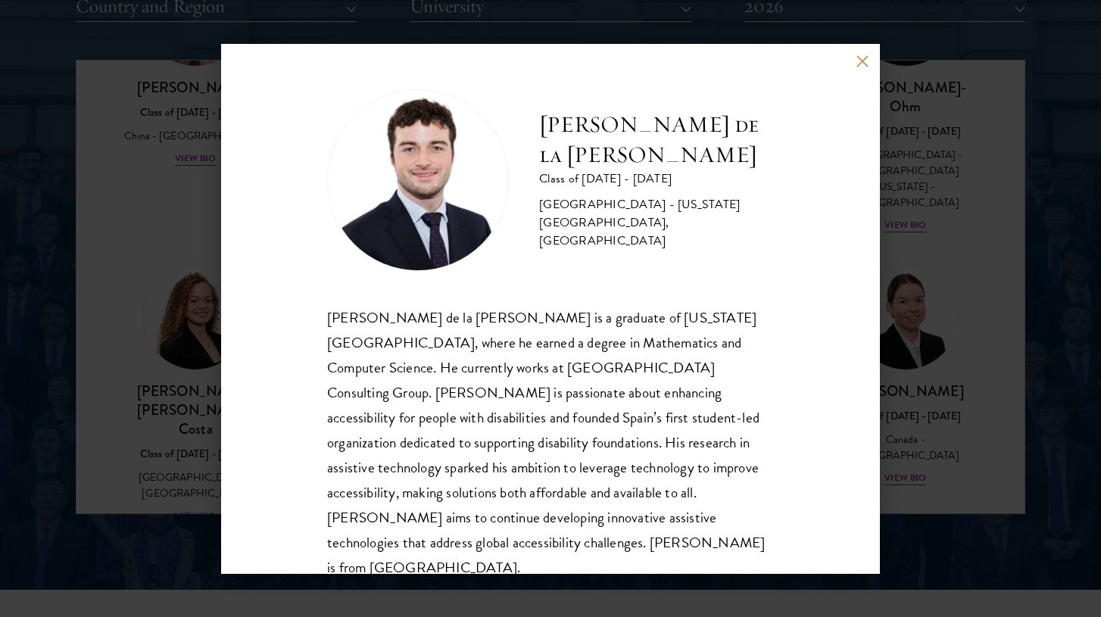
click at [865, 68] on div "[PERSON_NAME] de la [PERSON_NAME] Class of [DATE] - [DATE] [GEOGRAPHIC_DATA] - …" at bounding box center [550, 309] width 659 height 530
click at [865, 62] on button at bounding box center [861, 61] width 13 height 13
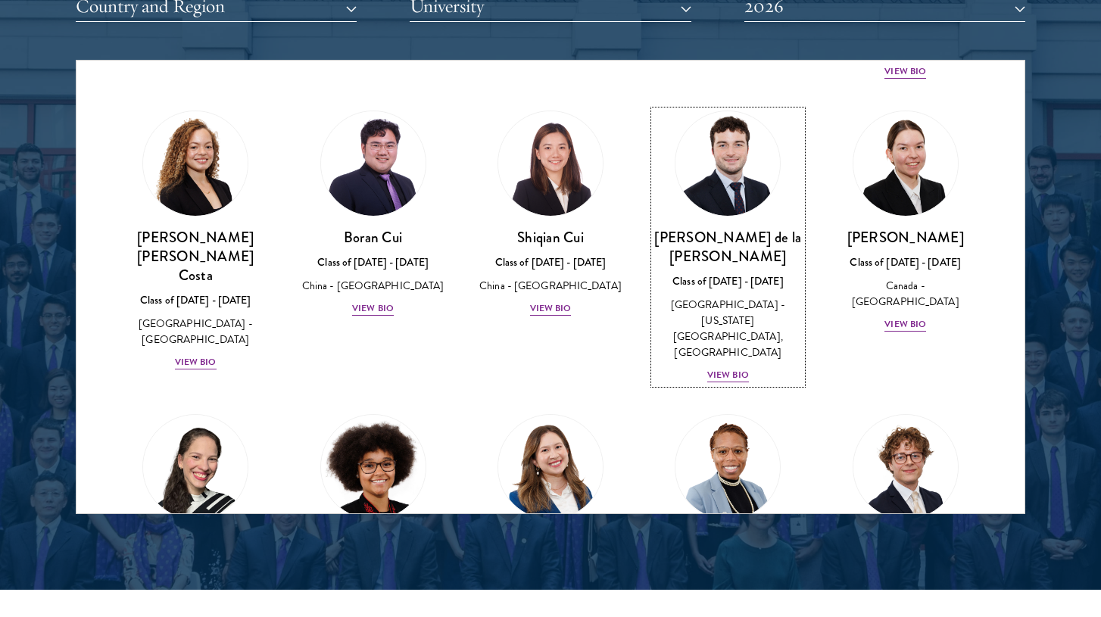
scroll to position [1790, 0]
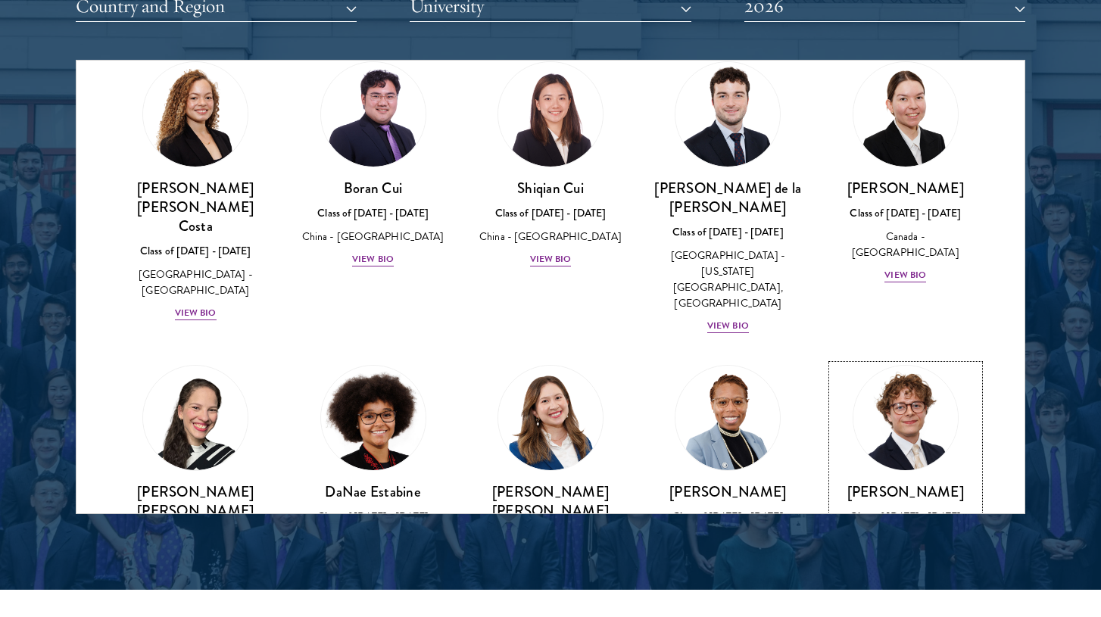
click at [925, 509] on div "Class of [DATE] - [DATE]" at bounding box center [905, 517] width 147 height 16
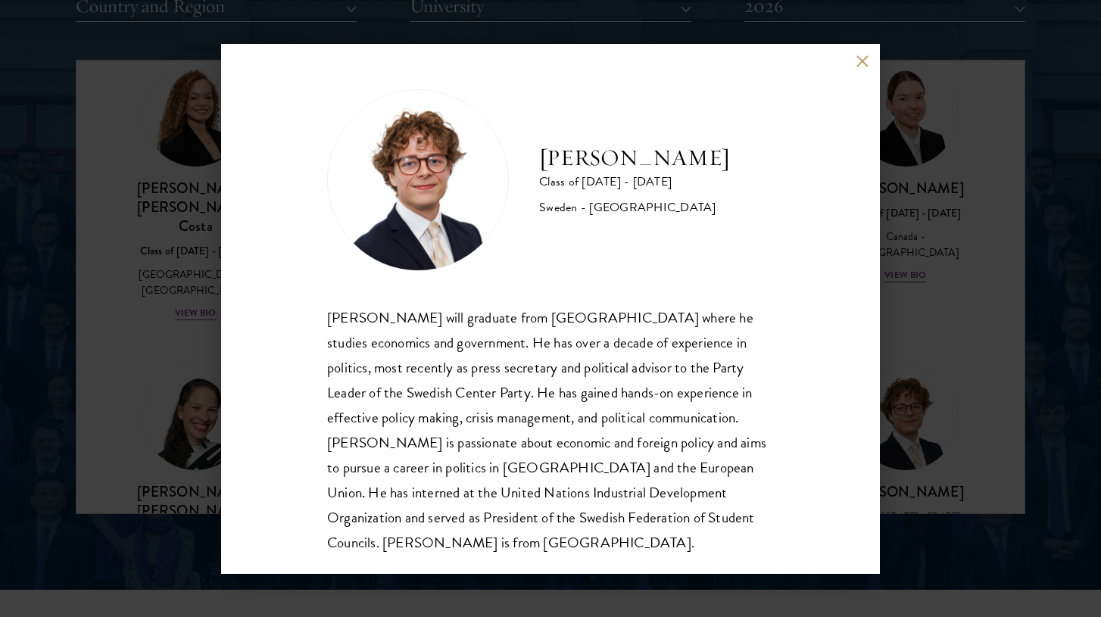
click at [611, 335] on div "[PERSON_NAME] will graduate from [GEOGRAPHIC_DATA] where he studies economics a…" at bounding box center [550, 430] width 447 height 250
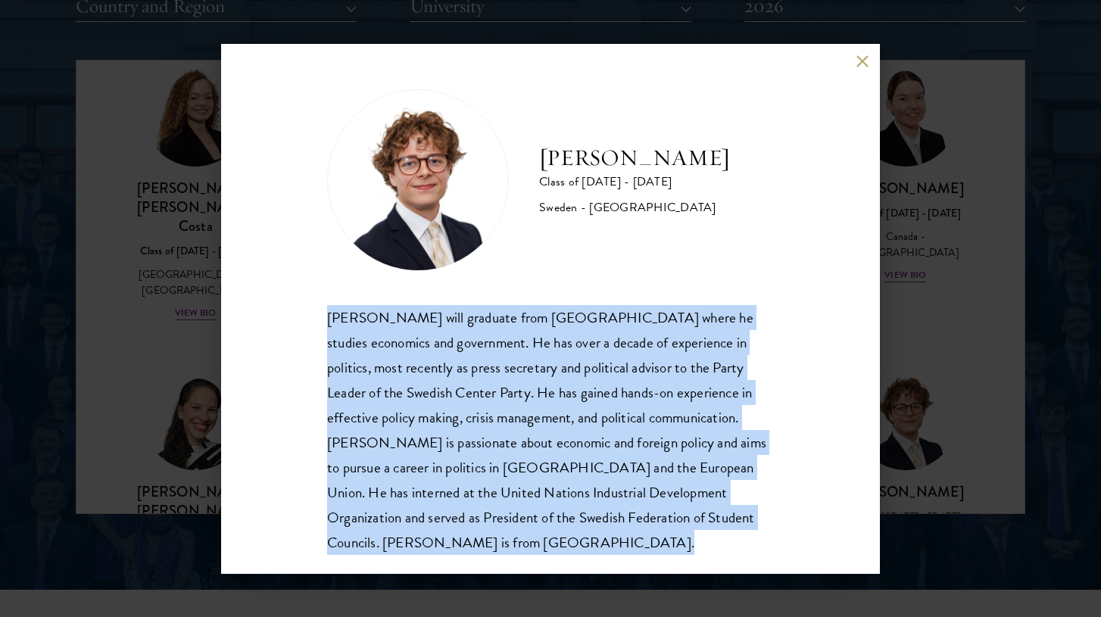
click at [611, 335] on div "[PERSON_NAME] will graduate from [GEOGRAPHIC_DATA] where he studies economics a…" at bounding box center [550, 430] width 447 height 250
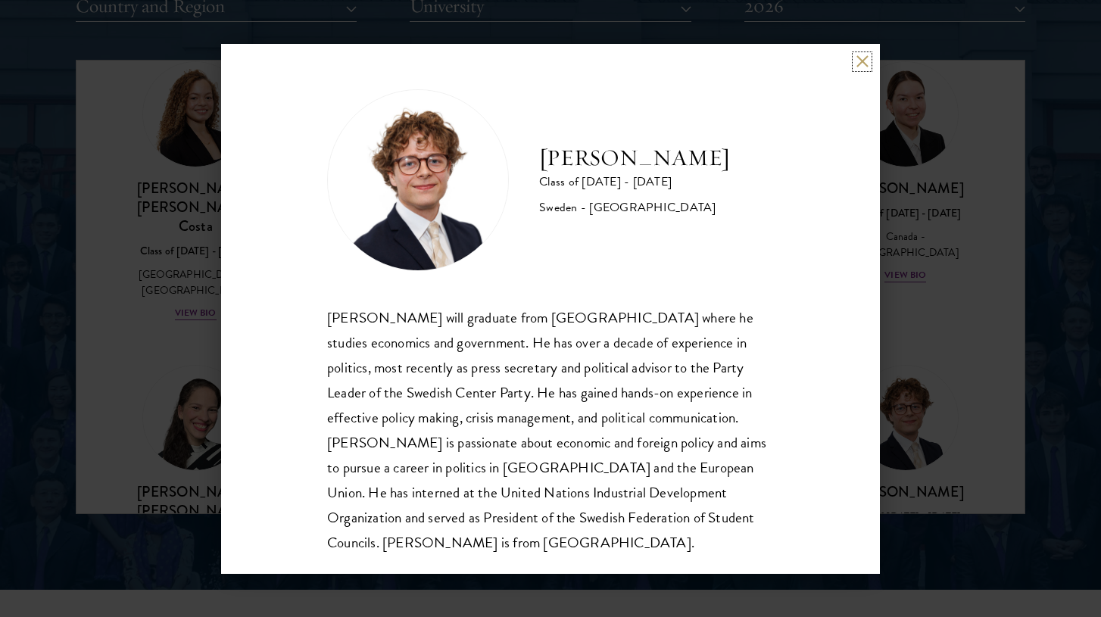
click at [861, 65] on button at bounding box center [861, 61] width 13 height 13
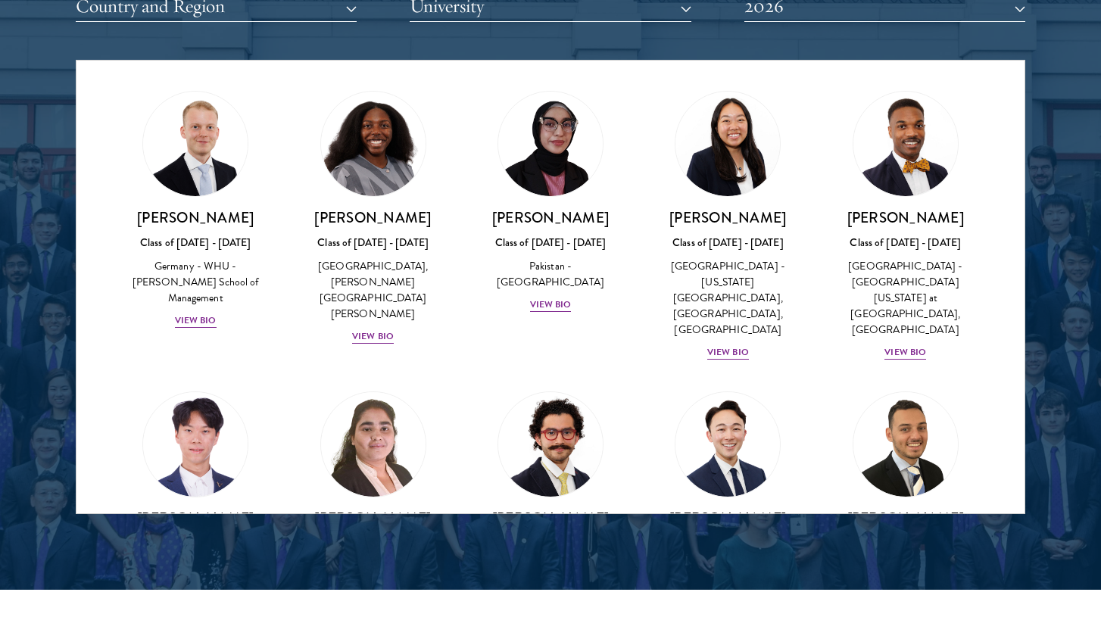
scroll to position [2981, 0]
